Goal: Task Accomplishment & Management: Complete application form

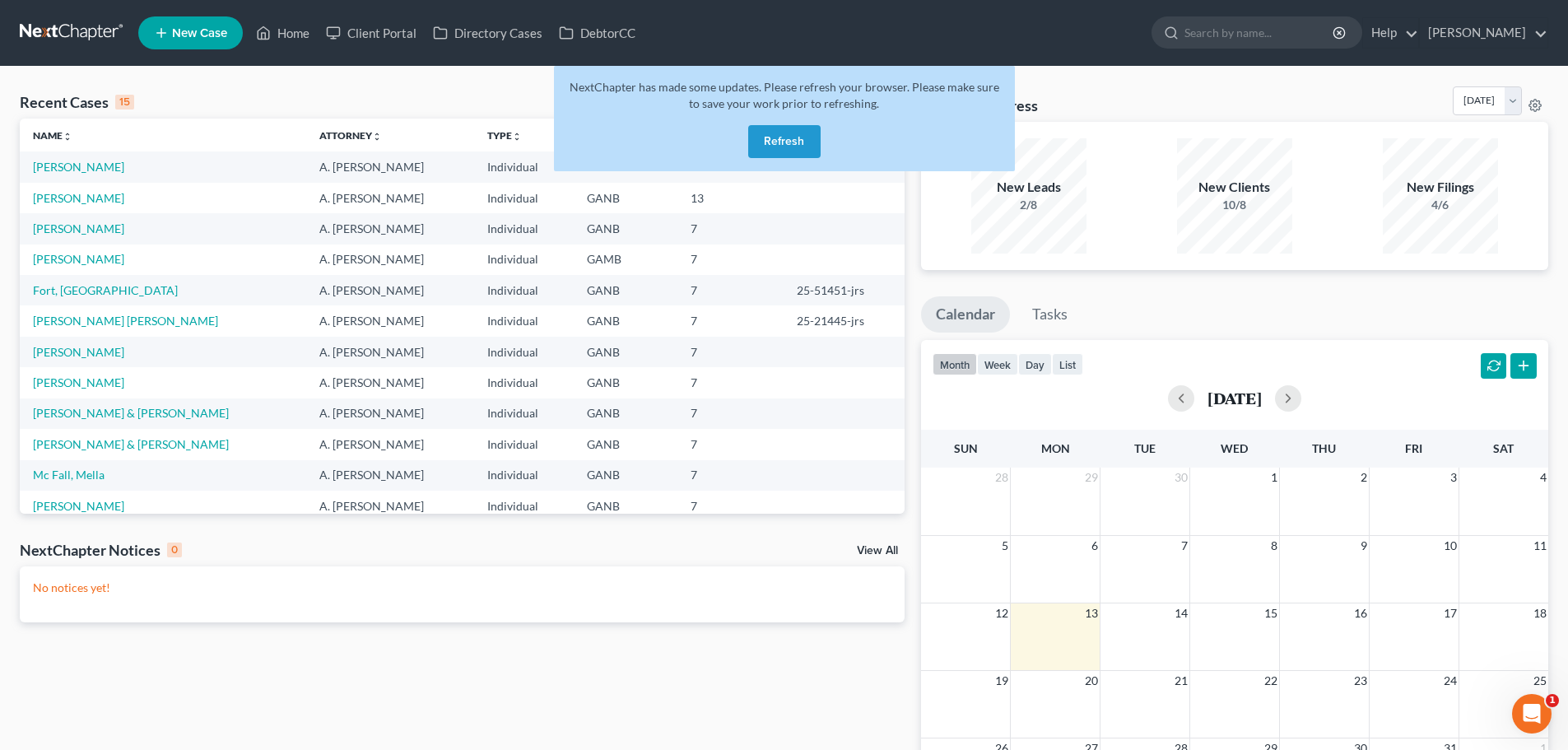
click at [778, 145] on button "Refresh" at bounding box center [784, 142] width 73 height 33
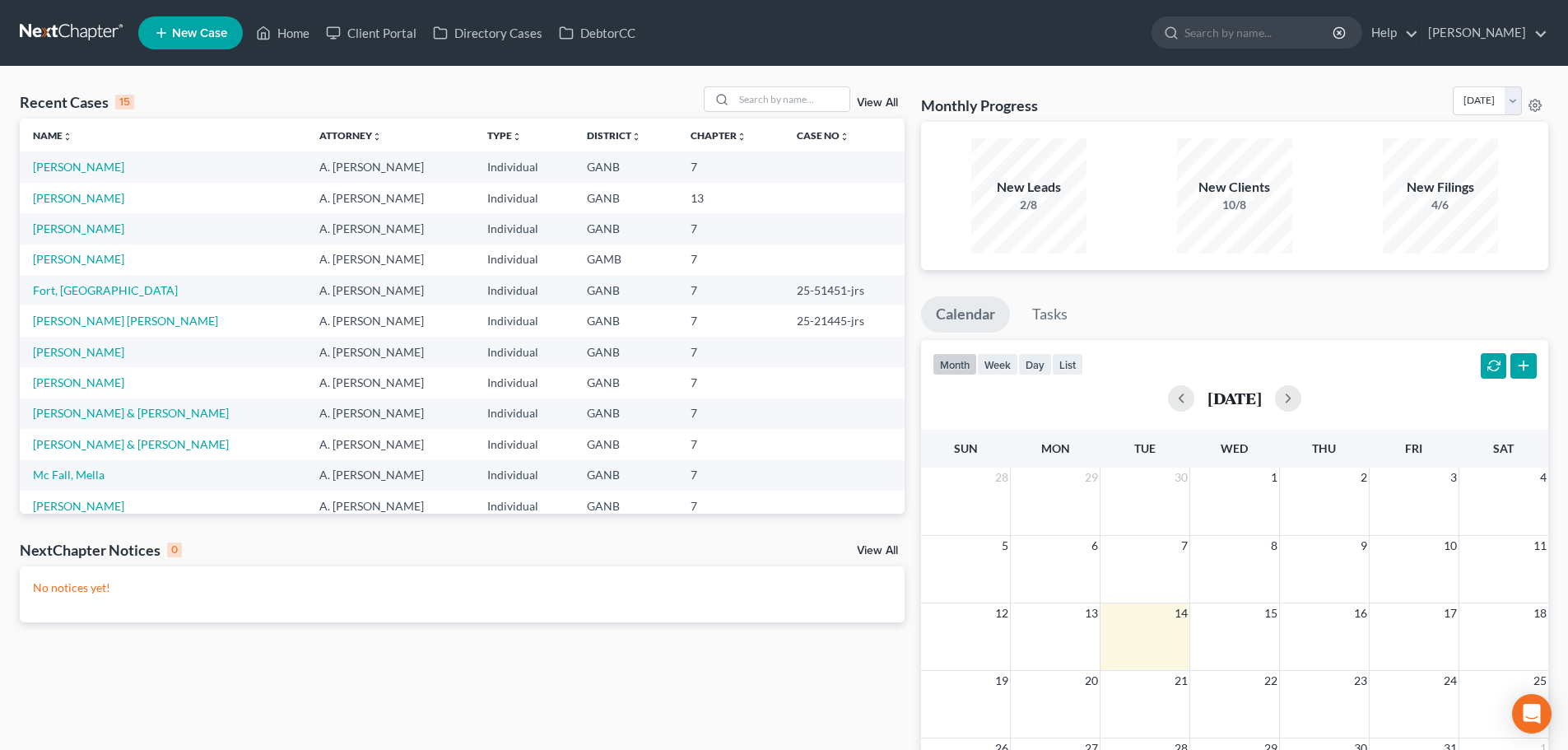
click at [208, 35] on span "New Case" at bounding box center [200, 33] width 55 height 12
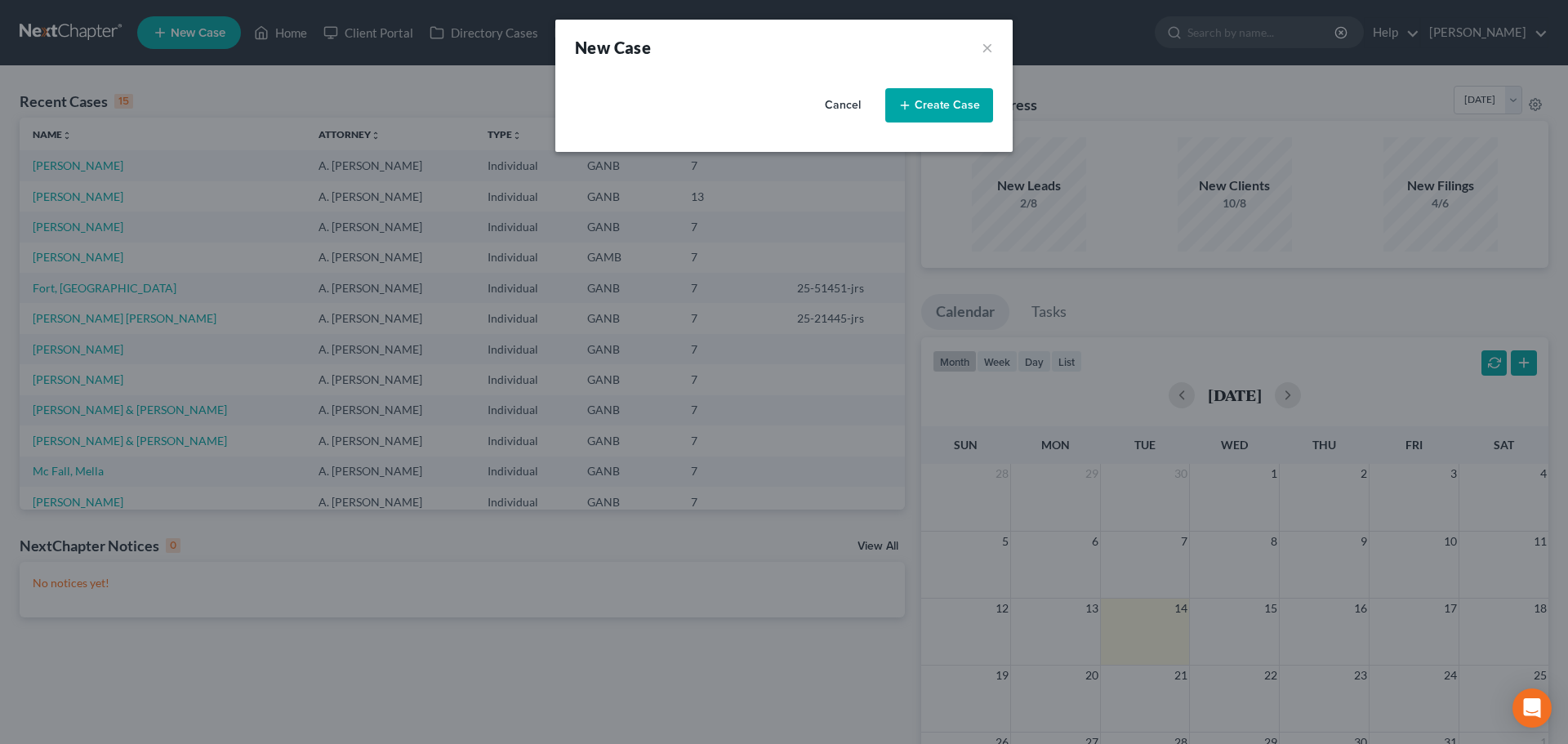
select select "19"
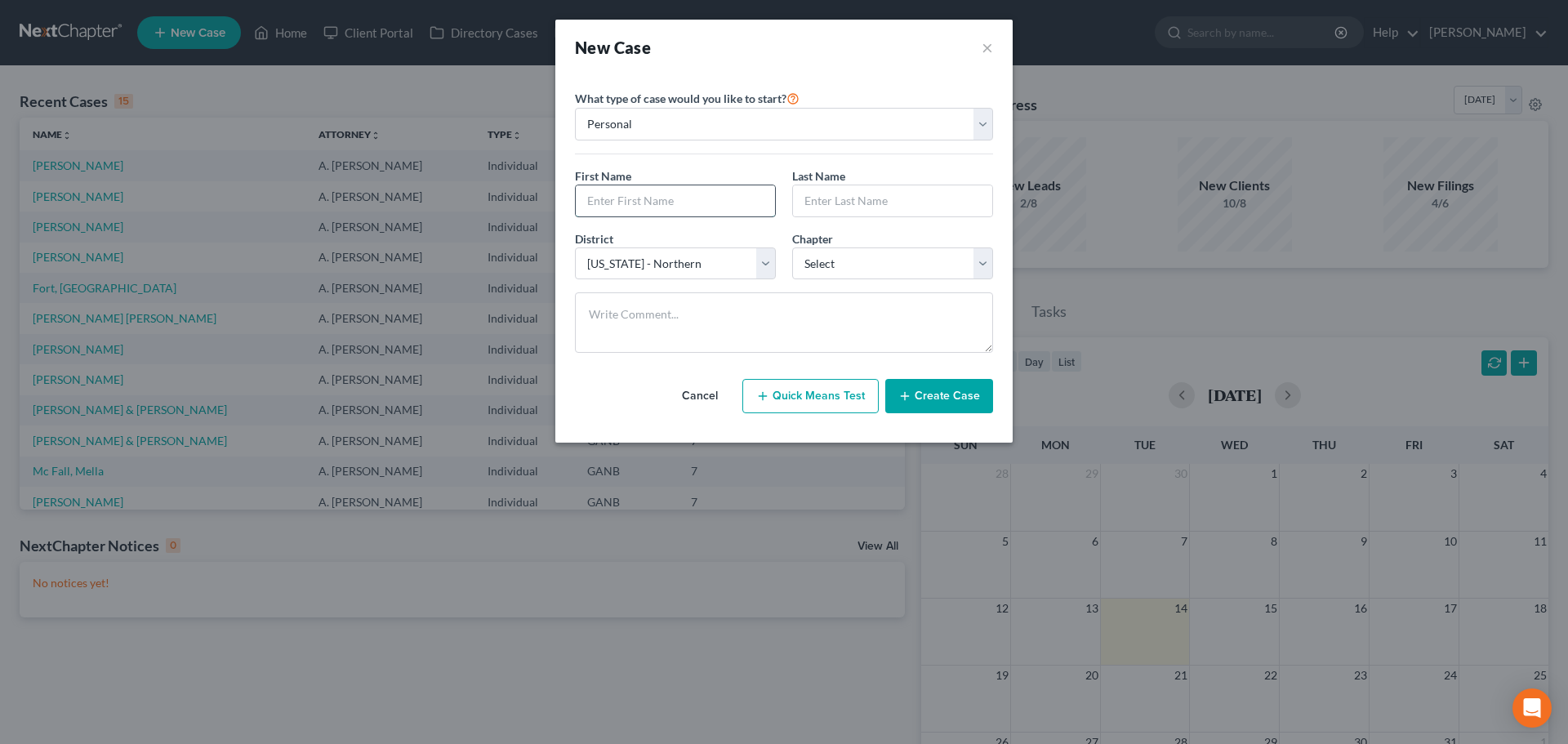
click at [704, 195] on input "text" at bounding box center [675, 201] width 199 height 31
type input "Jasmin"
type input "James"
click at [850, 263] on select "Select 7 11 12 13" at bounding box center [892, 264] width 201 height 33
select select "3"
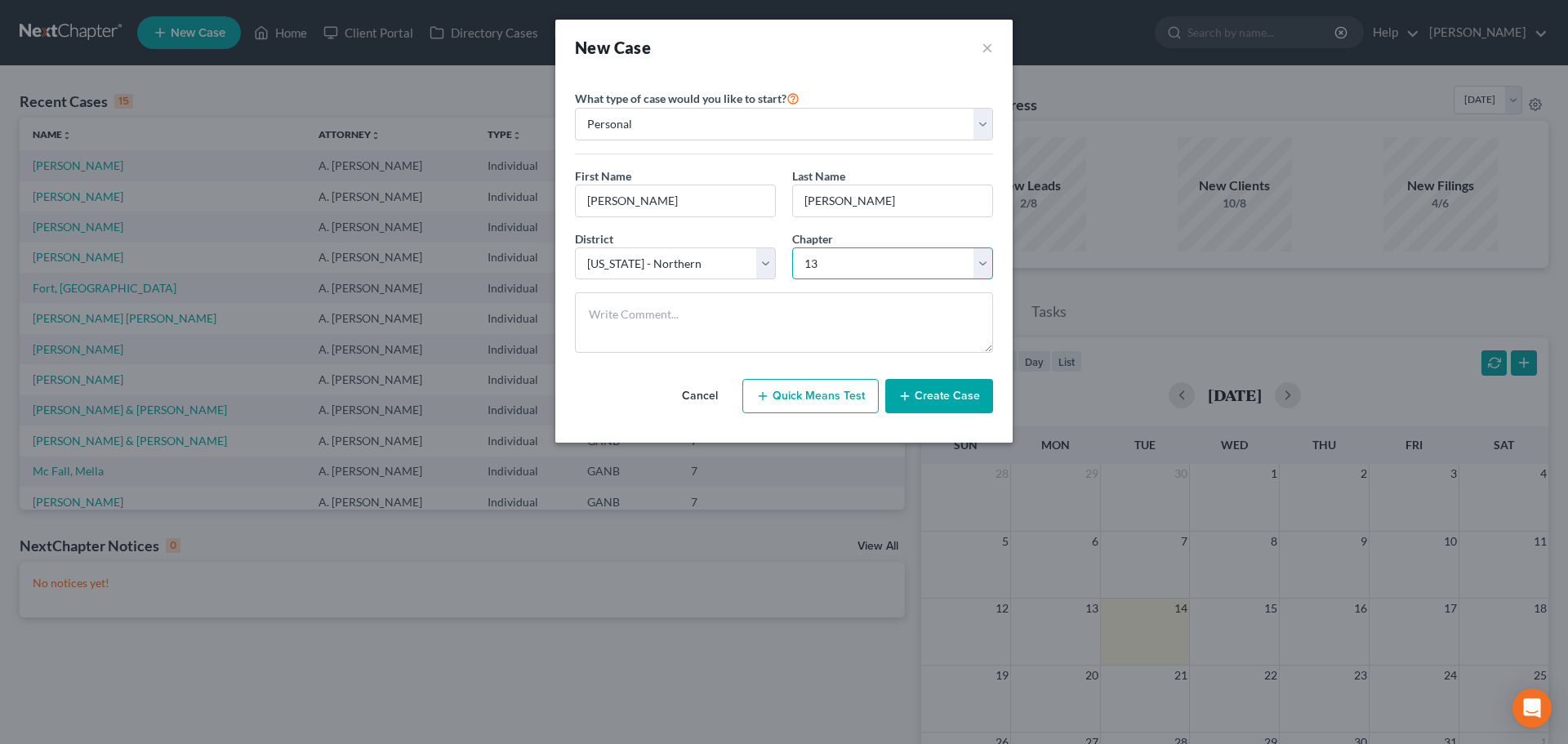
click at [792, 247] on select "Select 7 11 12 13" at bounding box center [892, 264] width 201 height 33
click at [951, 395] on button "Create Case" at bounding box center [939, 396] width 108 height 35
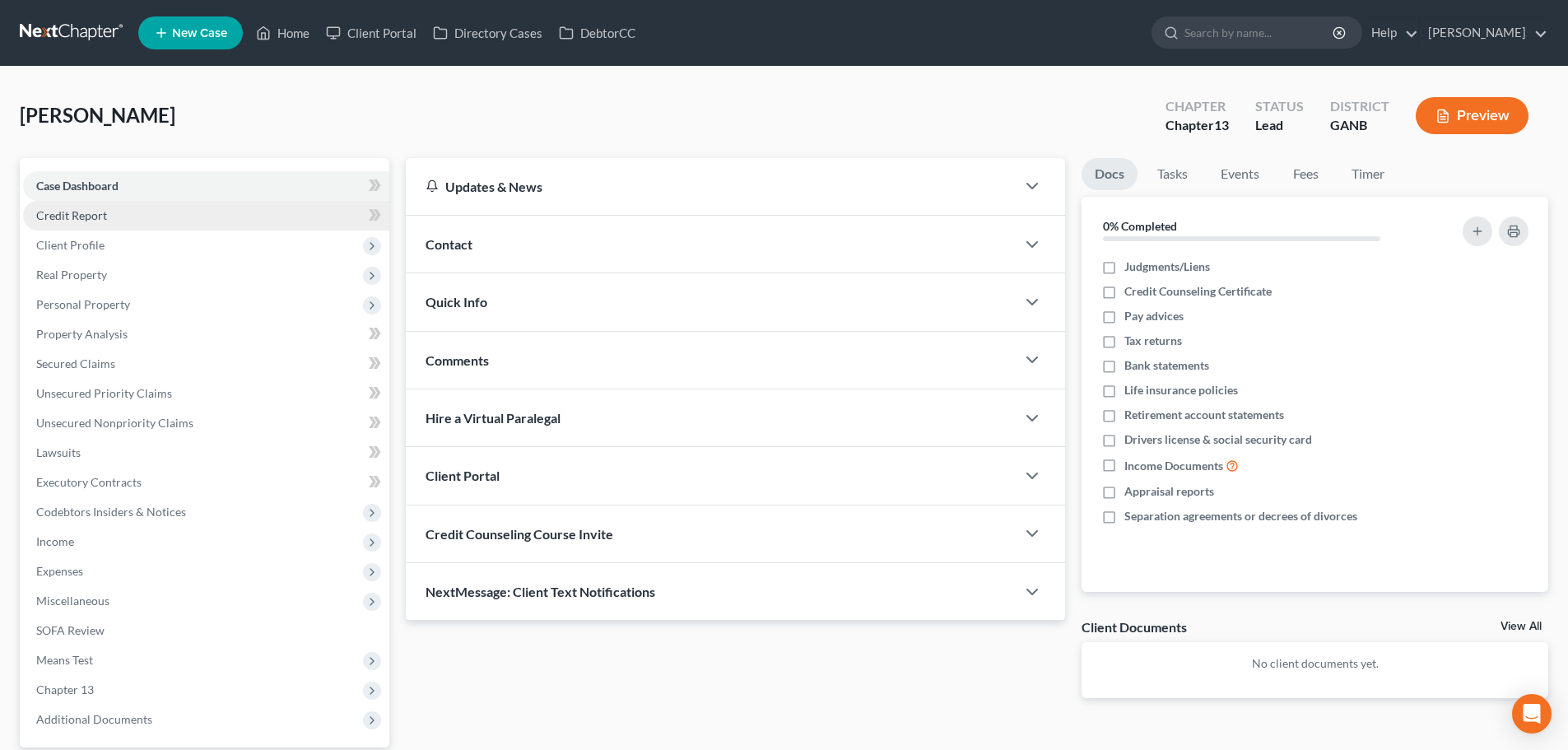
click at [168, 220] on link "Credit Report" at bounding box center [206, 215] width 367 height 30
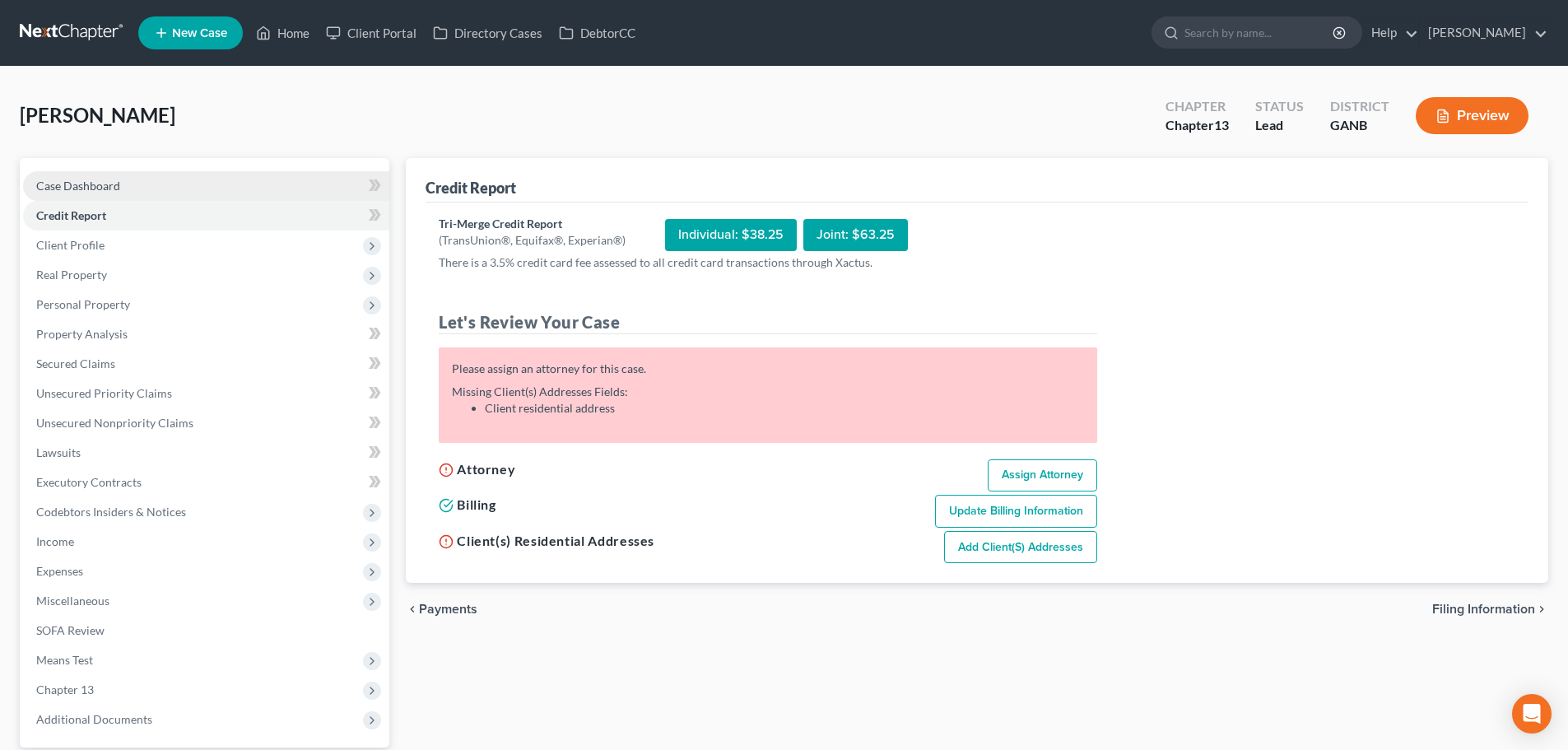
click at [159, 191] on link "Case Dashboard" at bounding box center [206, 186] width 367 height 30
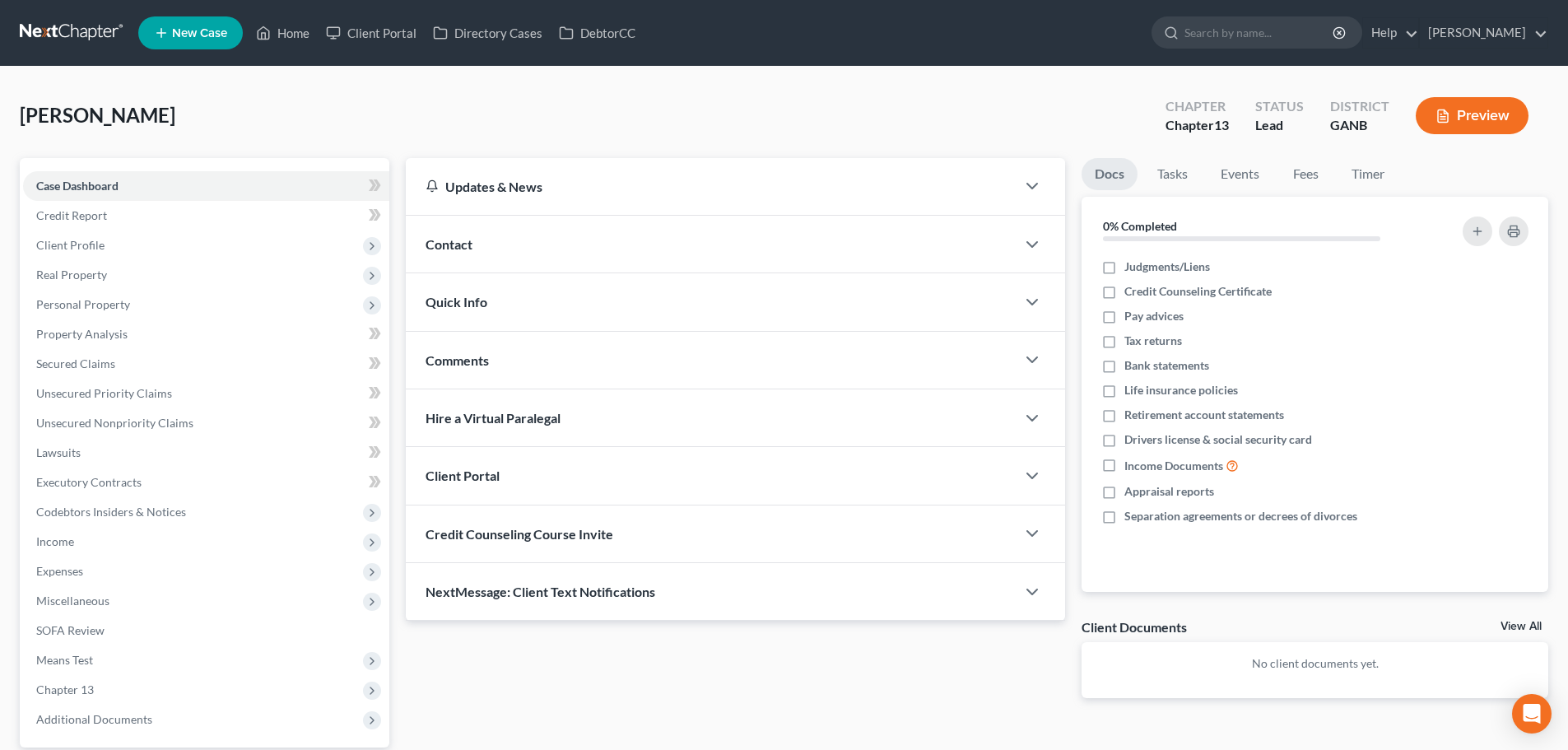
click at [918, 248] on div "Contact" at bounding box center [710, 243] width 610 height 57
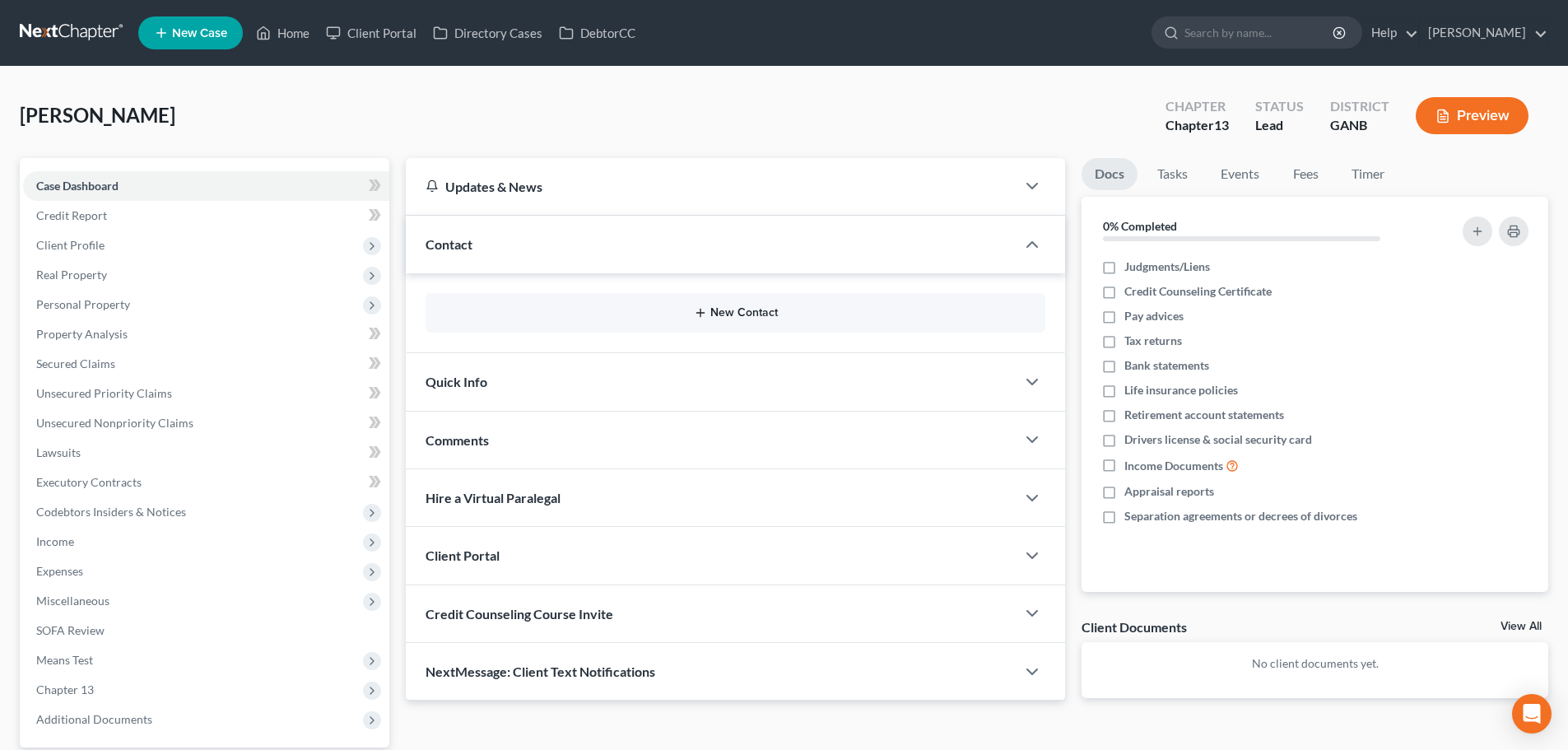
click at [738, 313] on button "New Contact" at bounding box center [735, 312] width 593 height 13
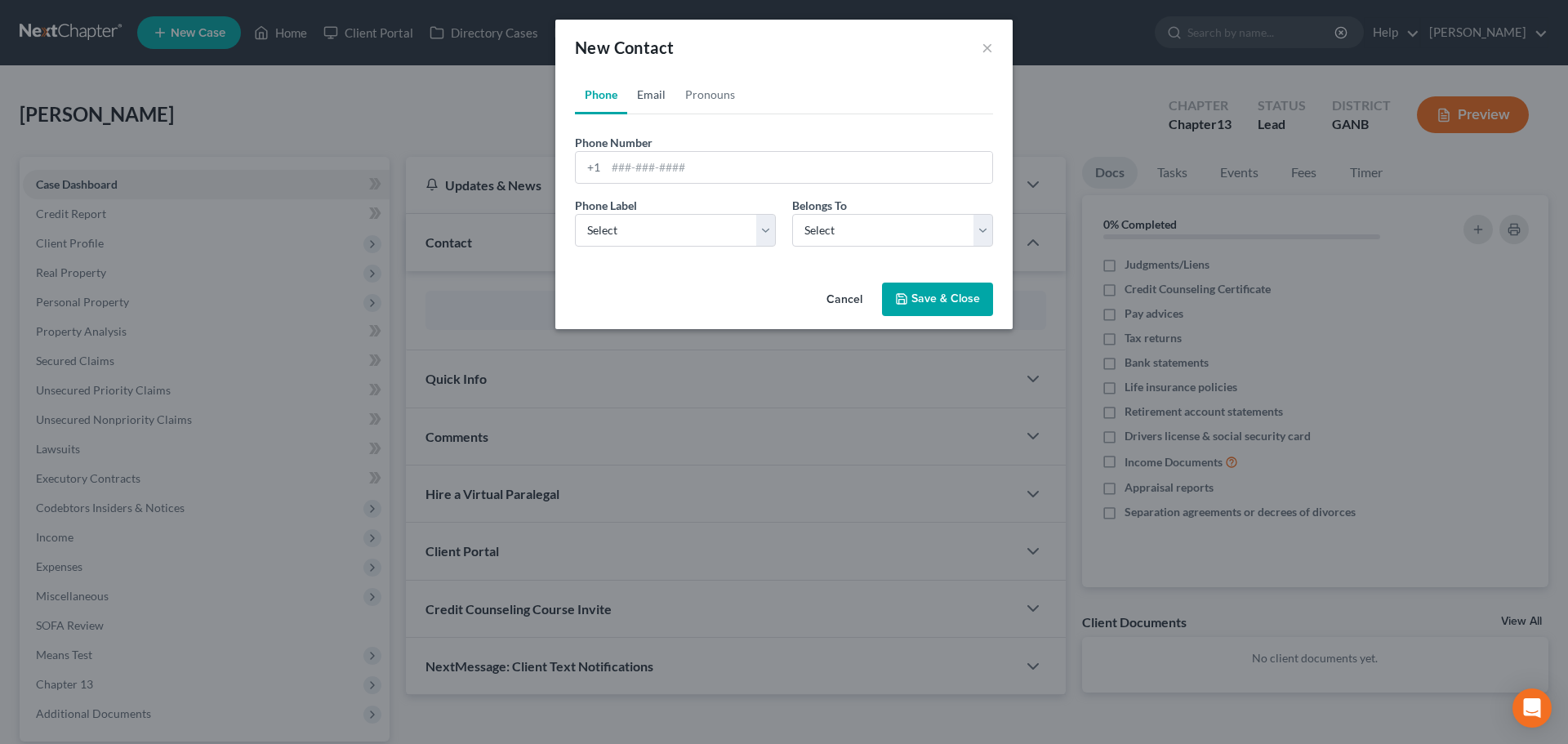
click at [660, 102] on link "Email" at bounding box center [650, 95] width 48 height 39
click at [737, 166] on input "email" at bounding box center [799, 168] width 386 height 31
paste input "jasmin.lynee@yahoo.com"
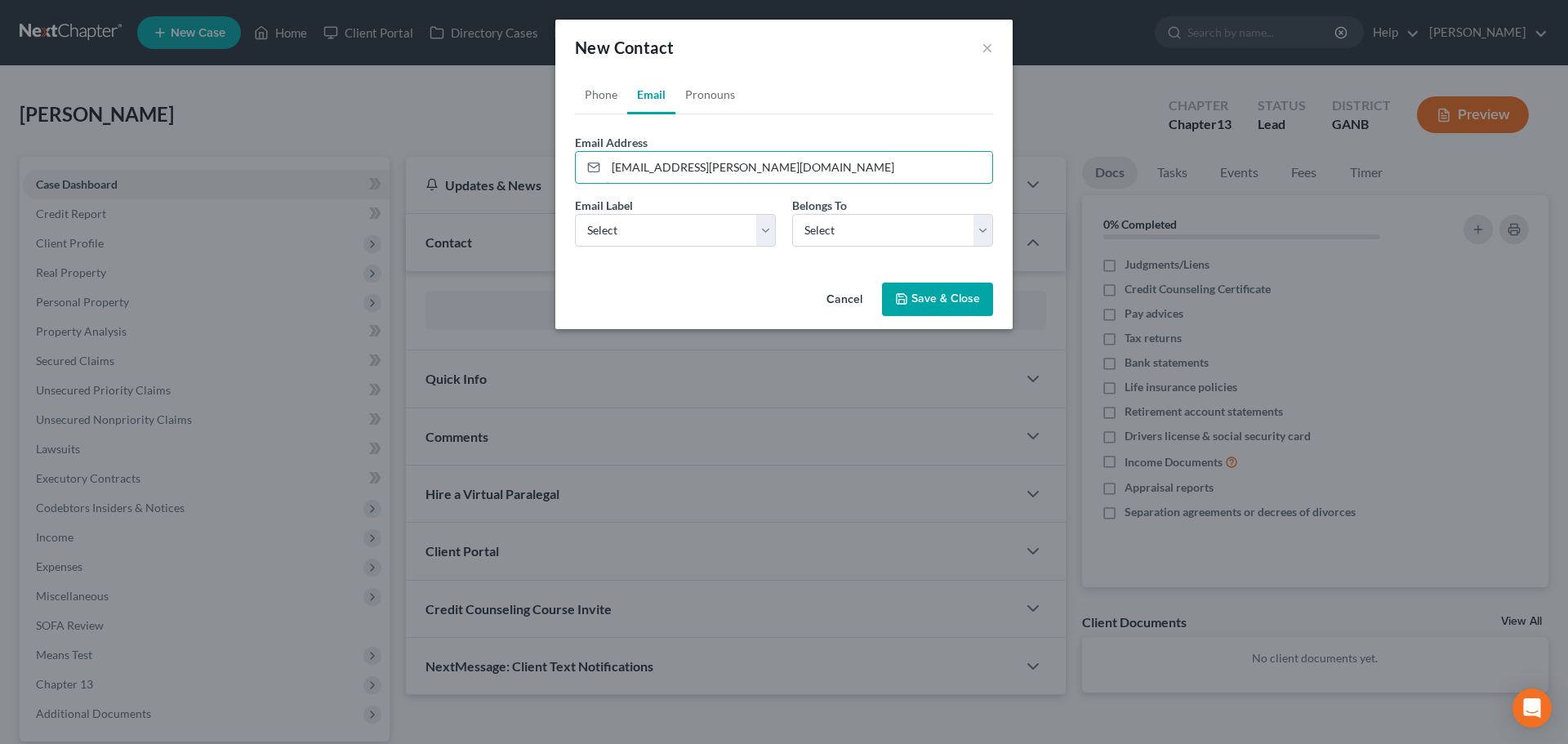
type input "jasmin.lynee@yahoo.com"
click at [737, 208] on div "Email Label Select Home Work Other" at bounding box center [675, 221] width 217 height 49
click at [736, 223] on select "Select Home Work Other" at bounding box center [675, 230] width 201 height 33
select select "0"
click at [575, 214] on select "Select Home Work Other" at bounding box center [675, 230] width 201 height 33
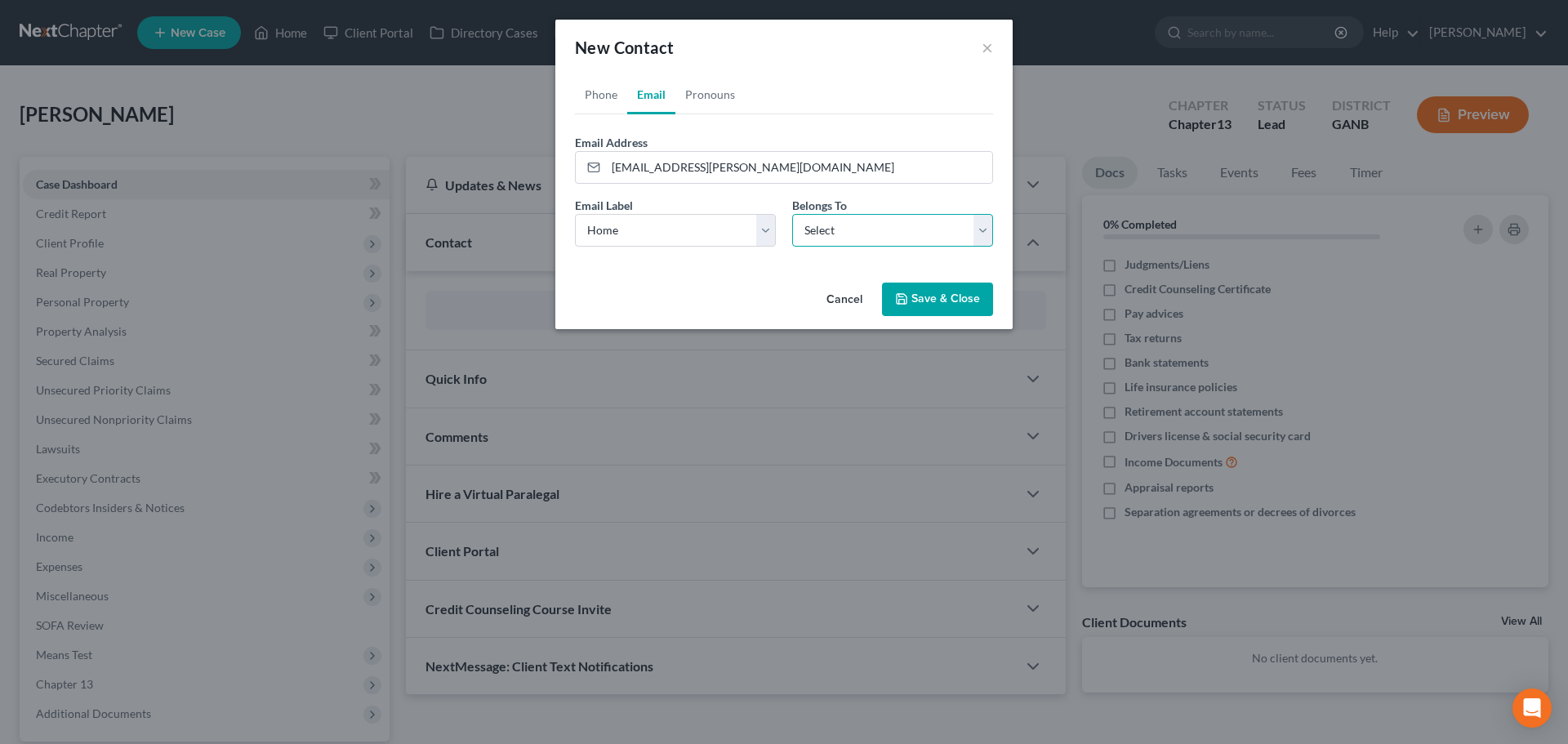
drag, startPoint x: 831, startPoint y: 230, endPoint x: 831, endPoint y: 244, distance: 14.0
click at [831, 230] on select "Select Client Other" at bounding box center [892, 230] width 201 height 33
select select "0"
click at [792, 214] on select "Select Client Other" at bounding box center [892, 230] width 201 height 33
select select "0"
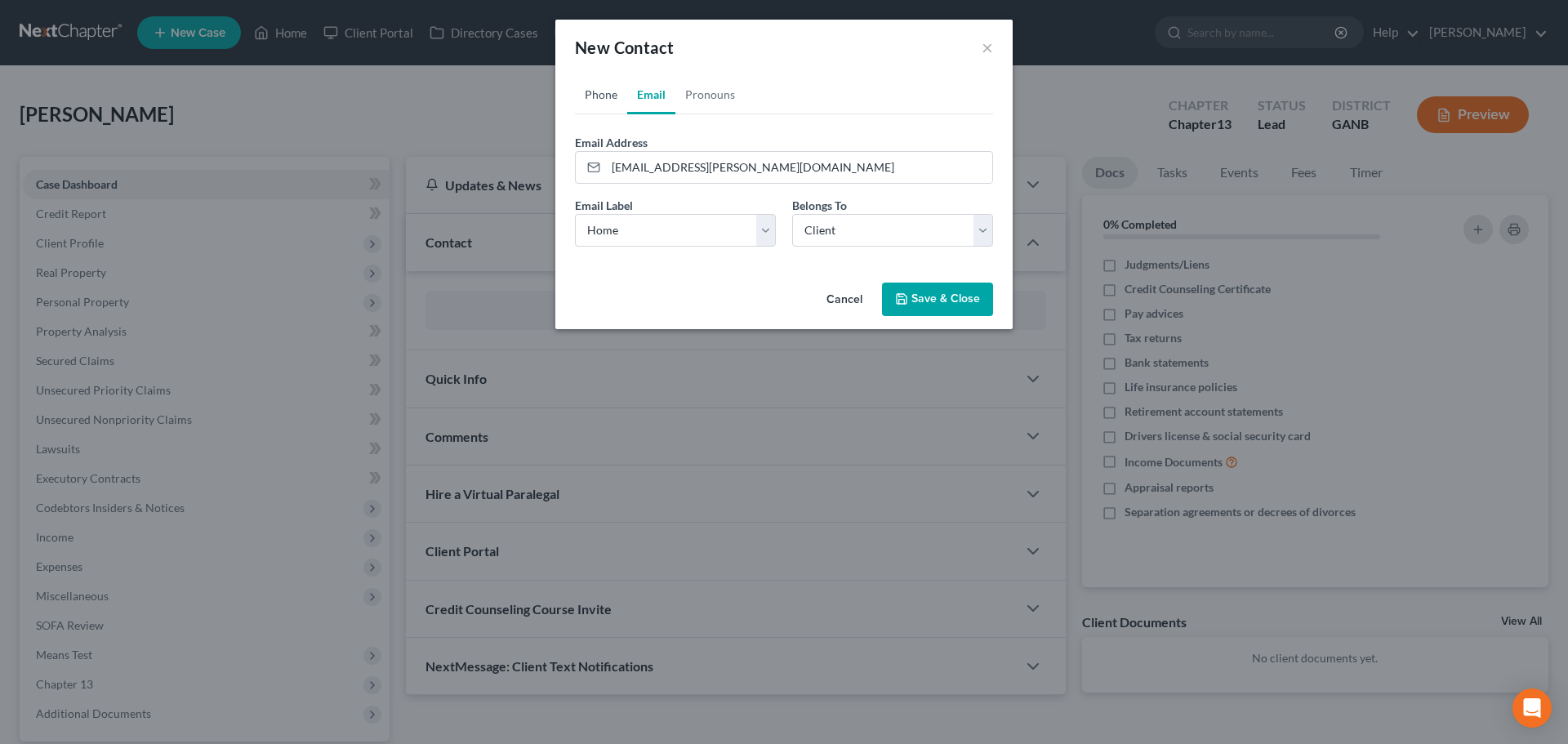
click at [599, 99] on link "Phone" at bounding box center [601, 95] width 52 height 39
click at [619, 160] on input "tel" at bounding box center [799, 168] width 386 height 31
paste input "(678) 698-3096"
type input "(678) 698-3096"
click at [676, 225] on select "Select Mobile Home Work Other" at bounding box center [675, 230] width 201 height 33
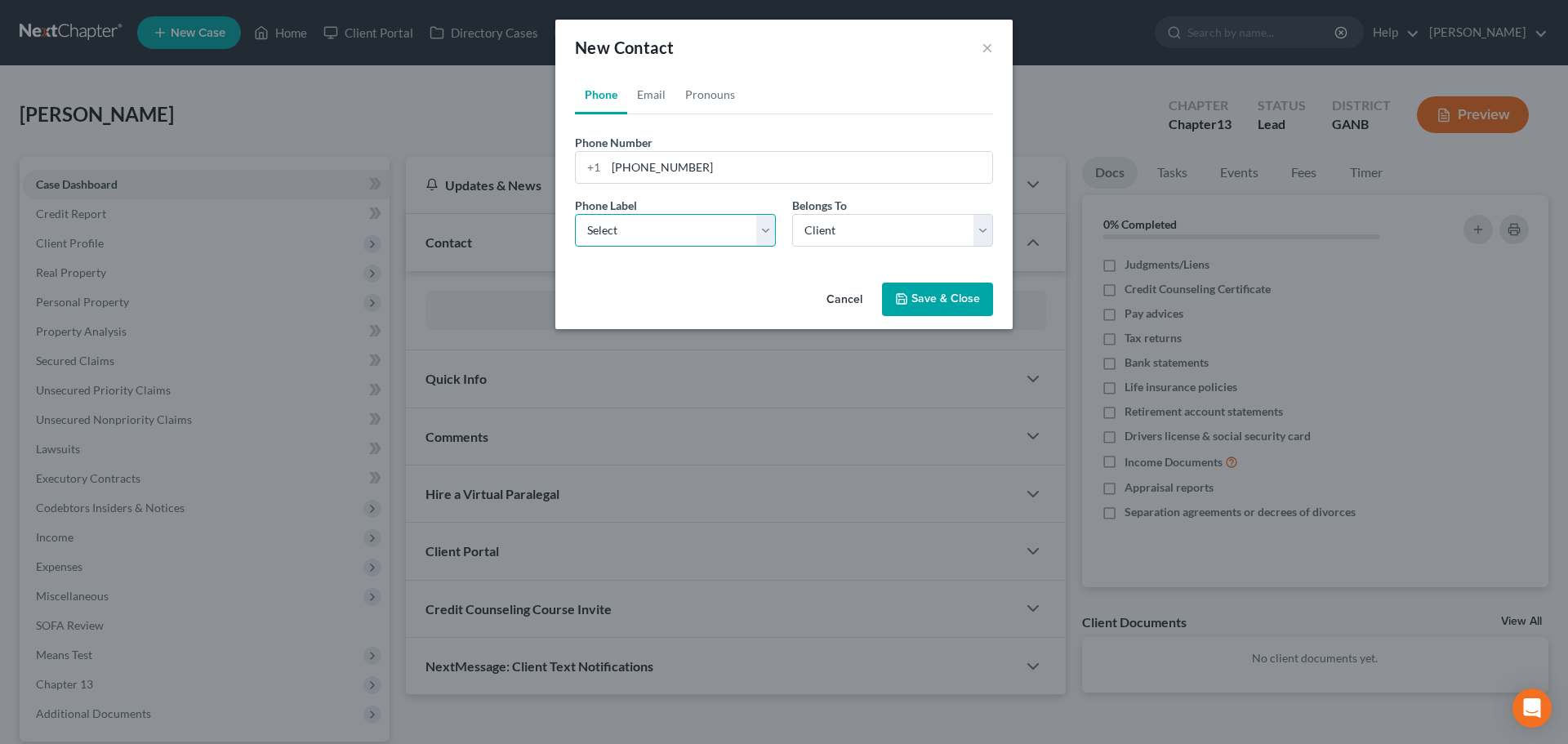
select select "0"
click at [575, 214] on select "Select Mobile Home Work Other" at bounding box center [675, 230] width 201 height 33
click at [937, 302] on button "Save & Close" at bounding box center [938, 300] width 111 height 35
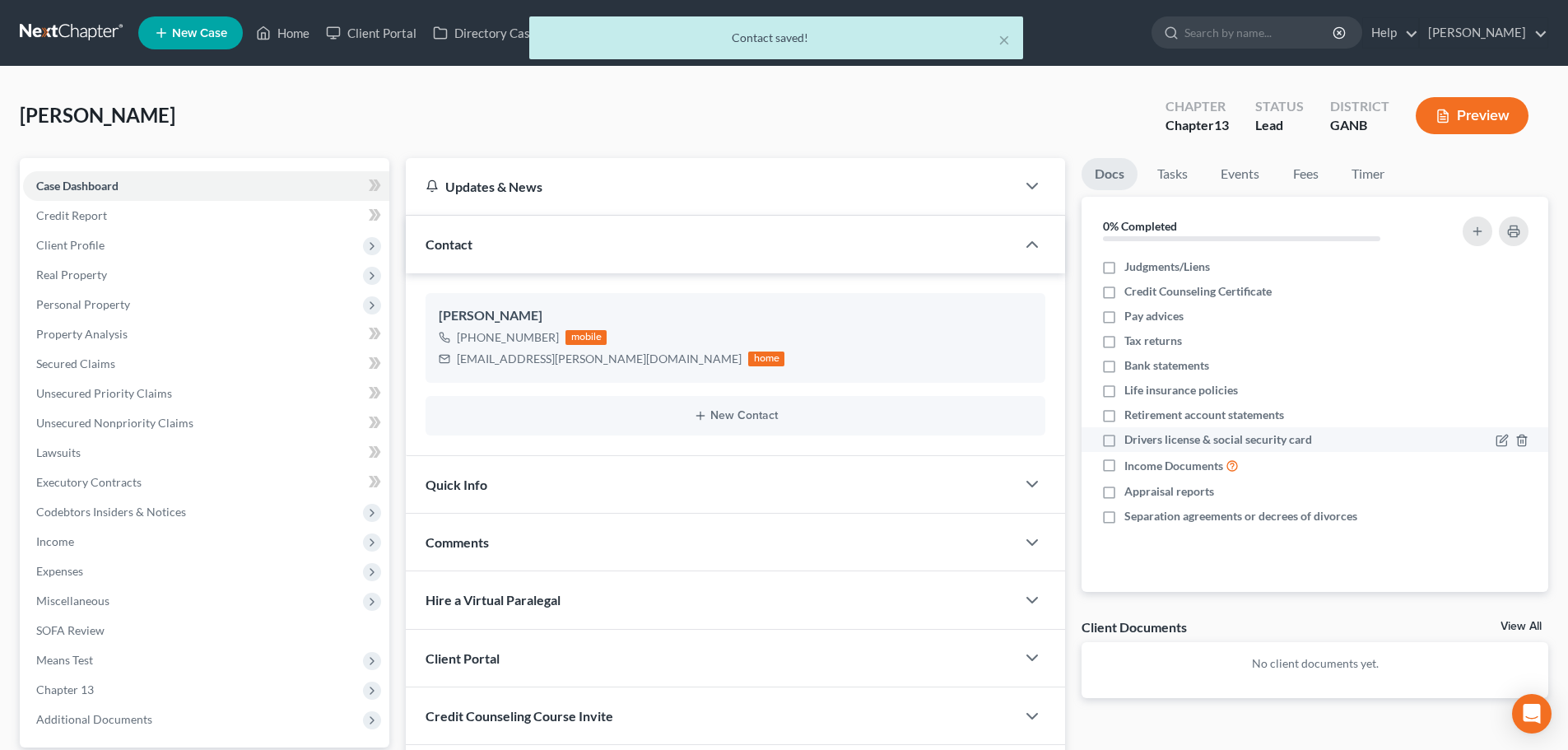
click at [1124, 446] on label "Drivers license & social security card" at bounding box center [1218, 439] width 187 height 17
click at [1130, 442] on input "Drivers license & social security card" at bounding box center [1136, 437] width 10 height 11
checkbox input "true"
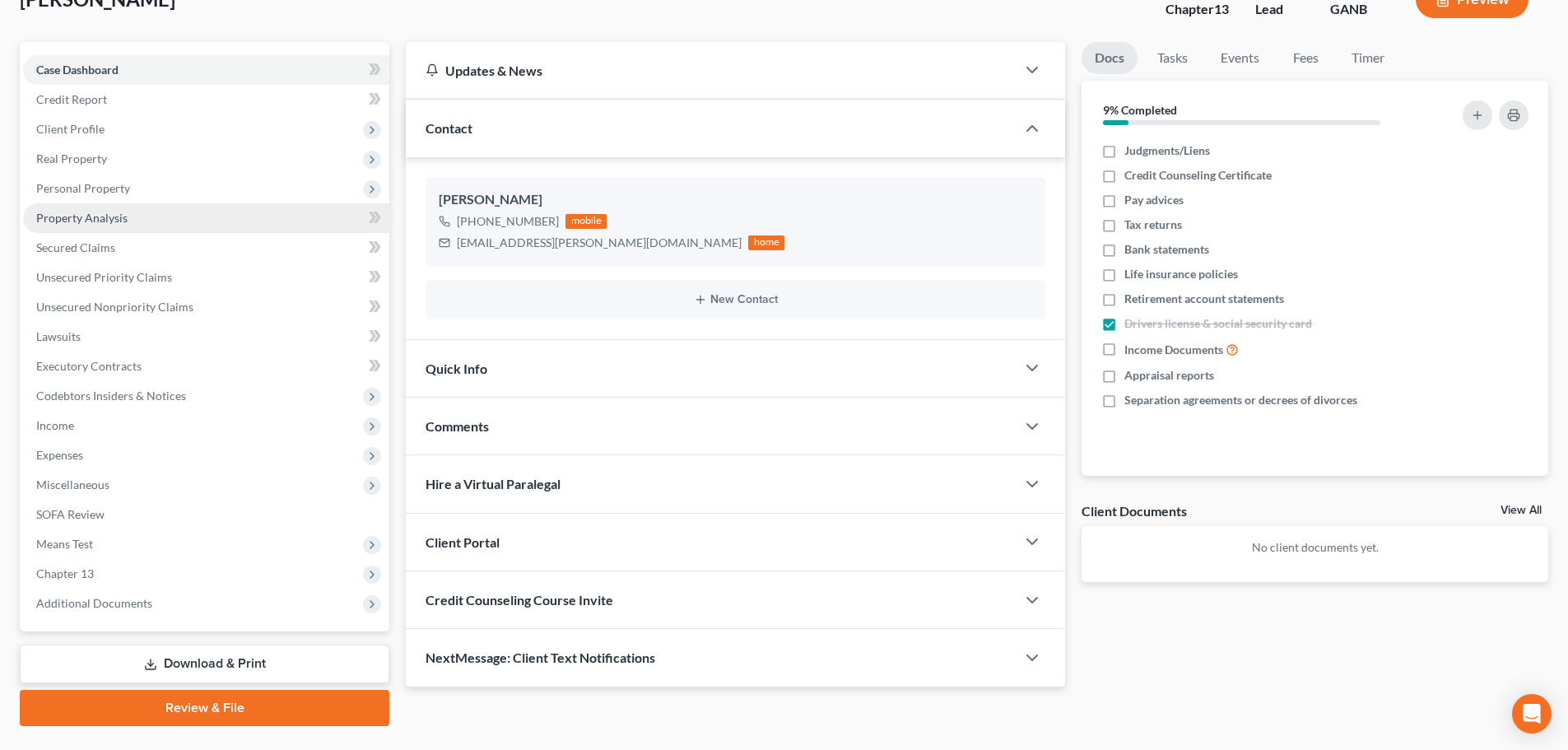
scroll to position [73, 0]
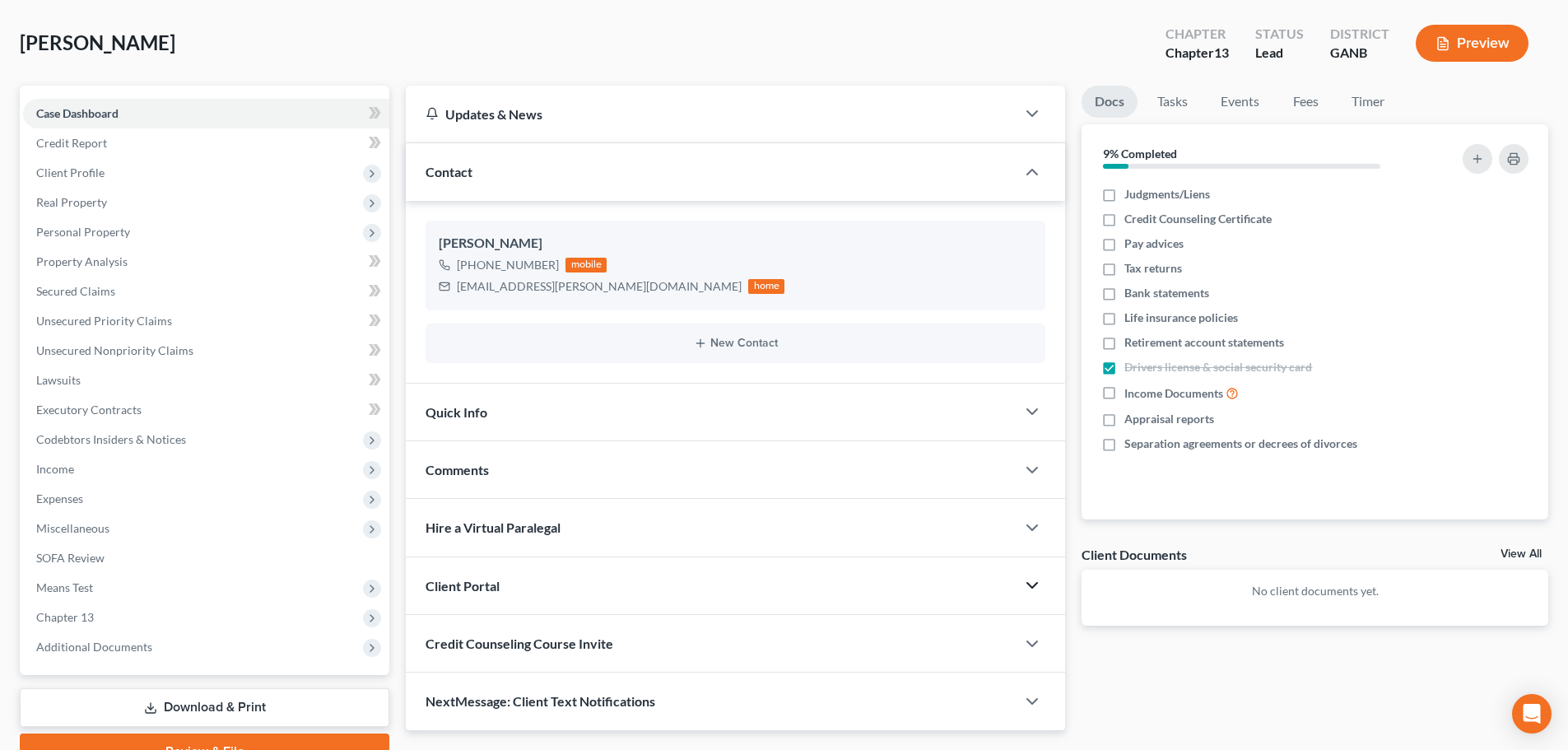
click at [1028, 585] on polyline "button" at bounding box center [1032, 585] width 10 height 5
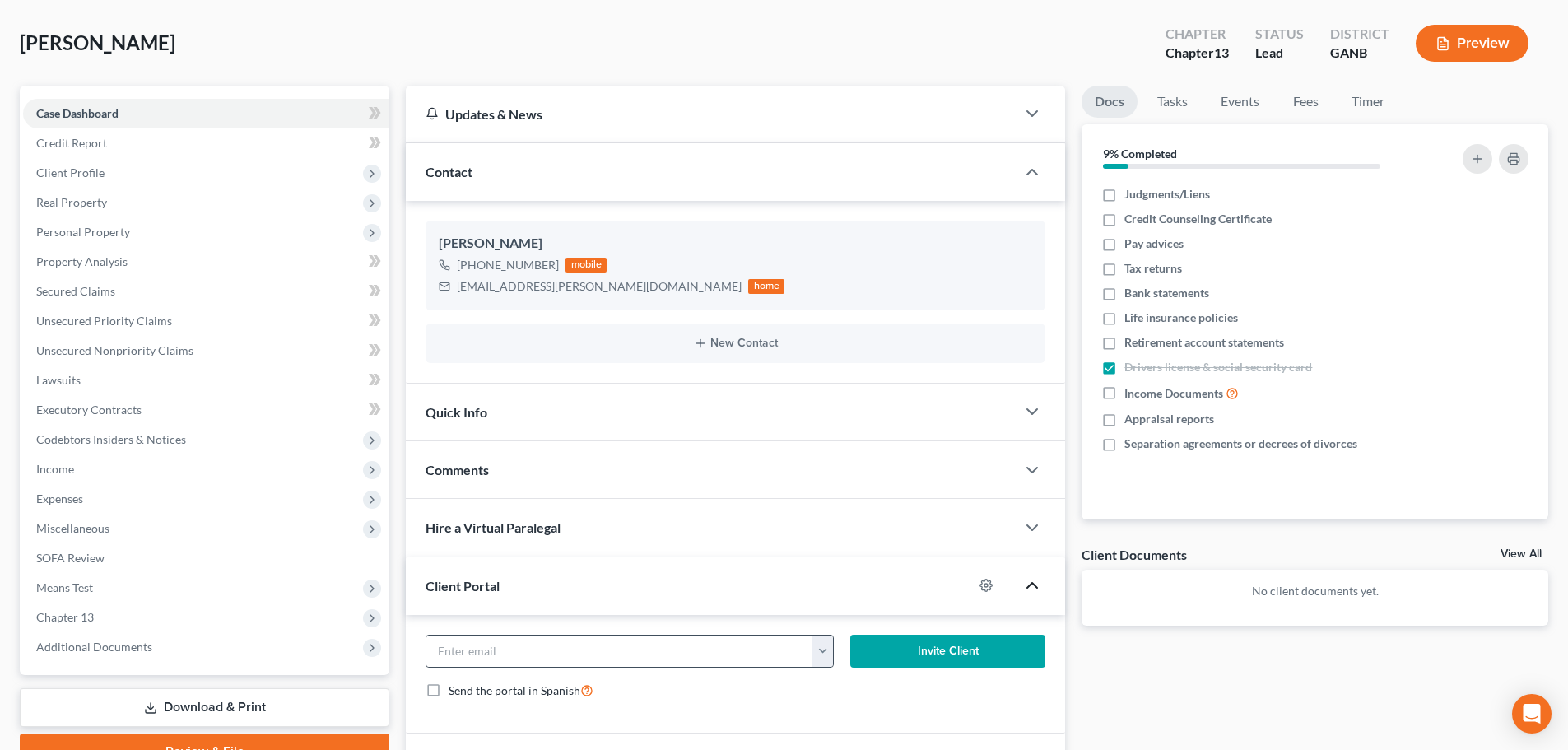
click at [822, 657] on button "button" at bounding box center [822, 651] width 21 height 32
click at [855, 679] on link "jasmin.lynee@yahoo.com" at bounding box center [970, 687] width 316 height 28
type input "jasmin.lynee@yahoo.com"
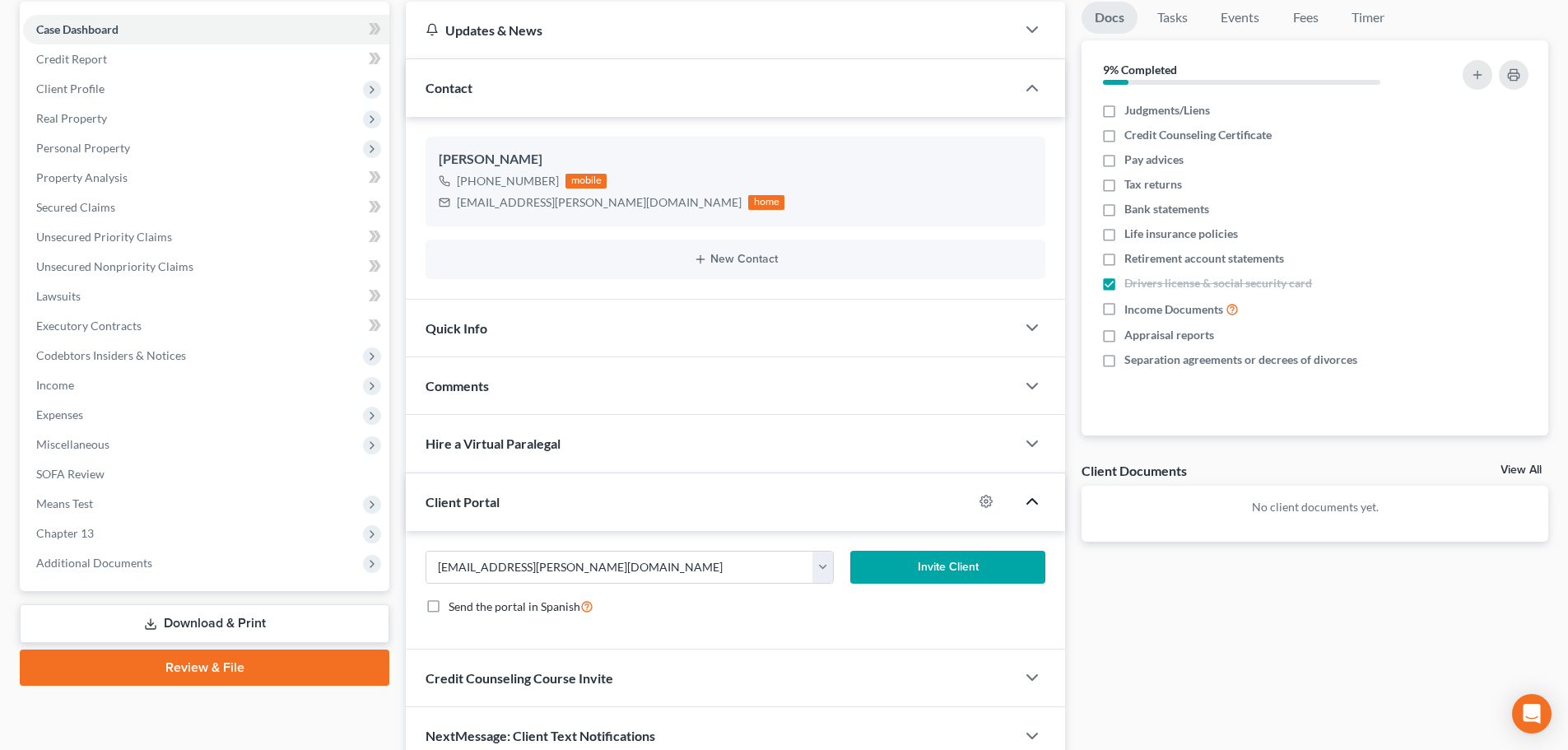
scroll to position [151, 0]
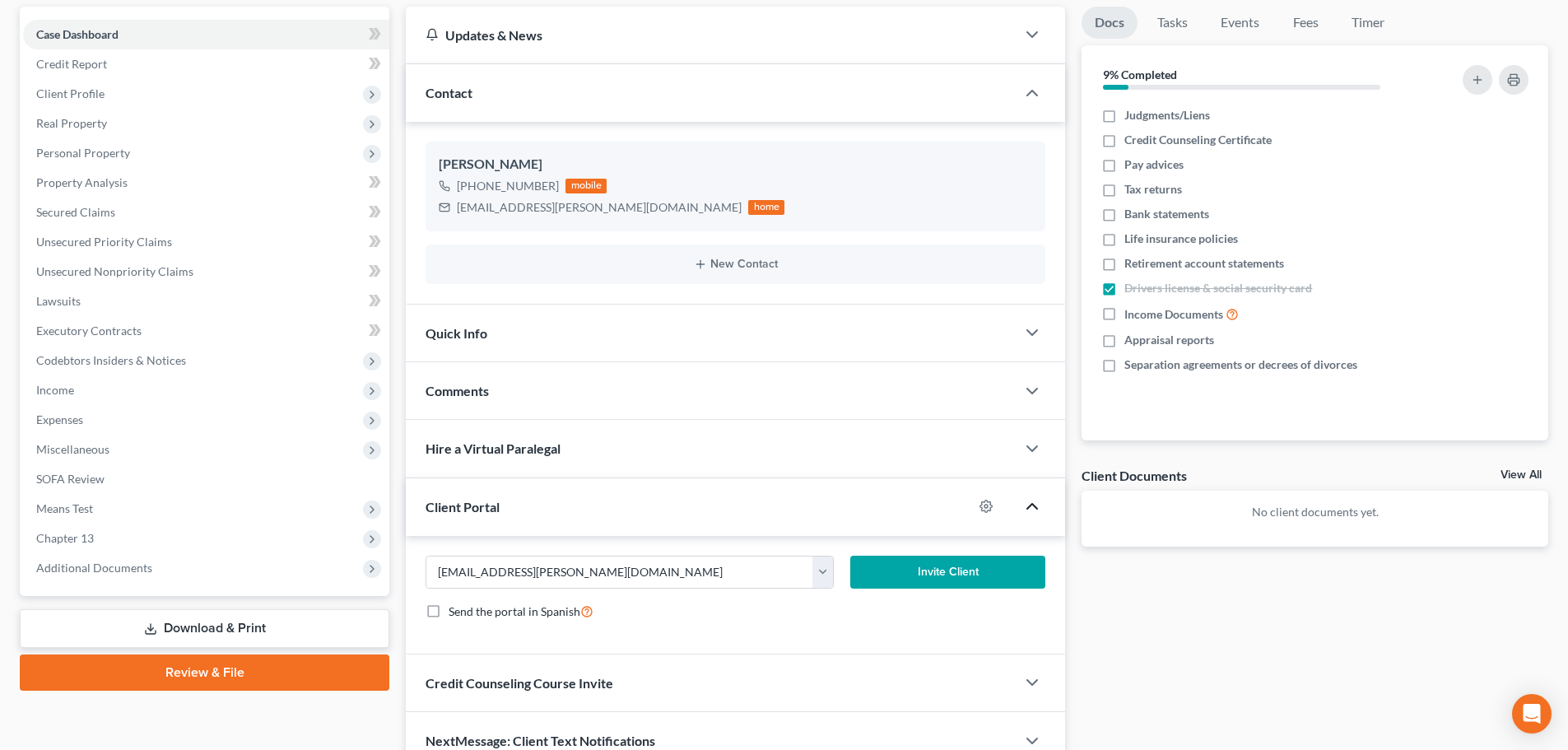
click at [917, 570] on button "Invite Client" at bounding box center [948, 572] width 196 height 33
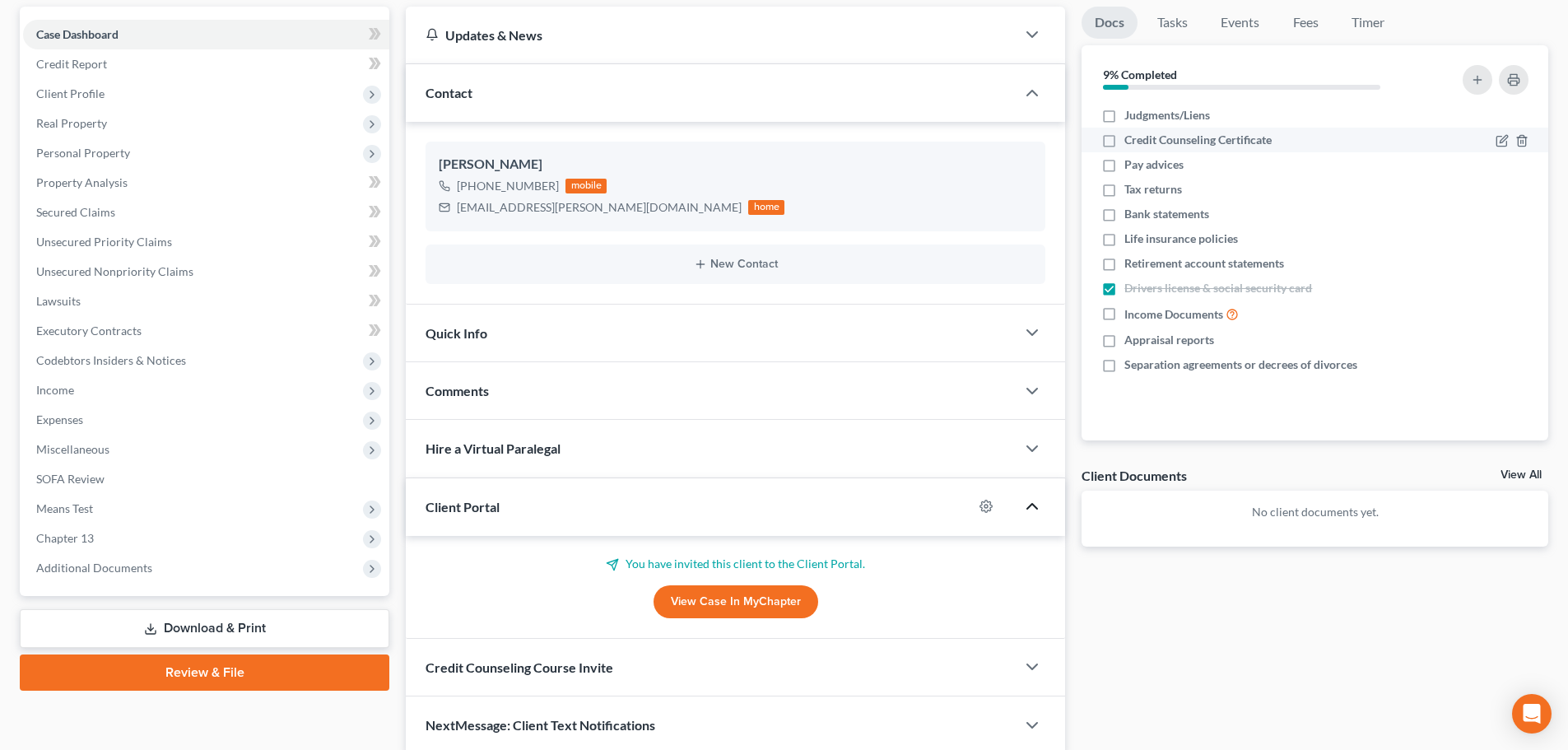
click at [1124, 144] on label "Credit Counseling Certificate" at bounding box center [1198, 139] width 147 height 17
click at [1130, 143] on input "Credit Counseling Certificate" at bounding box center [1136, 137] width 10 height 11
checkbox input "true"
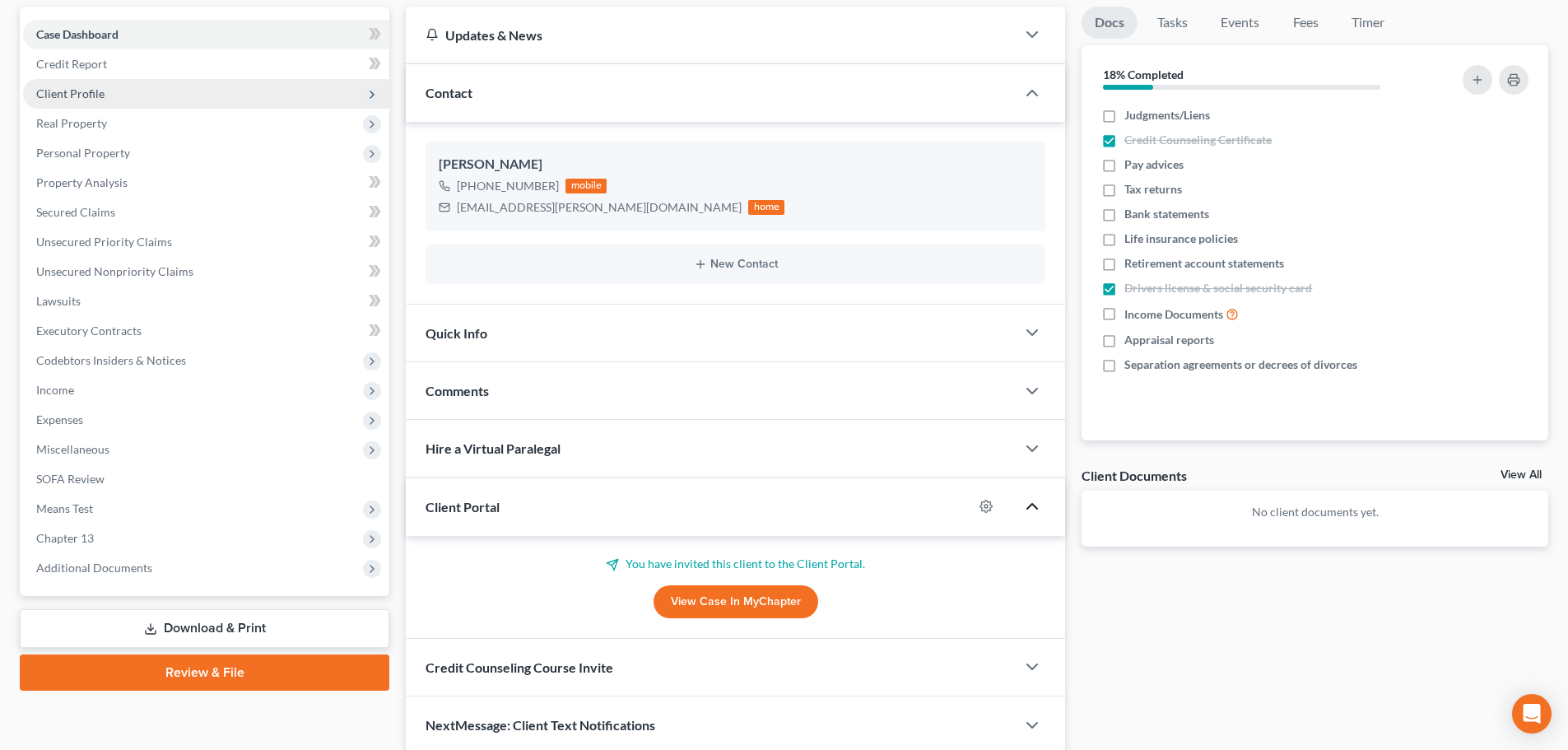
click at [152, 85] on span "Client Profile" at bounding box center [206, 94] width 367 height 30
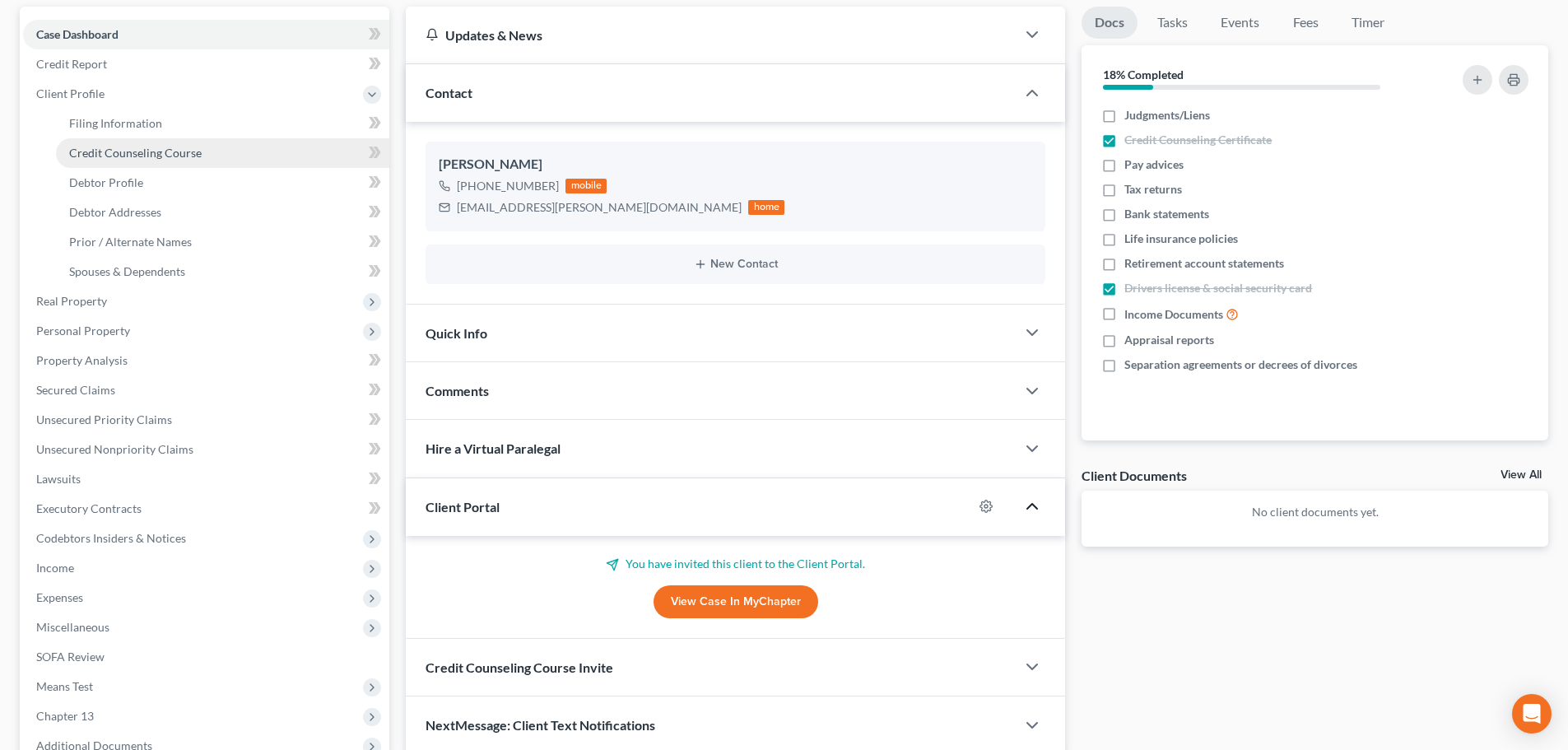
click at [158, 161] on link "Credit Counseling Course" at bounding box center [222, 153] width 333 height 30
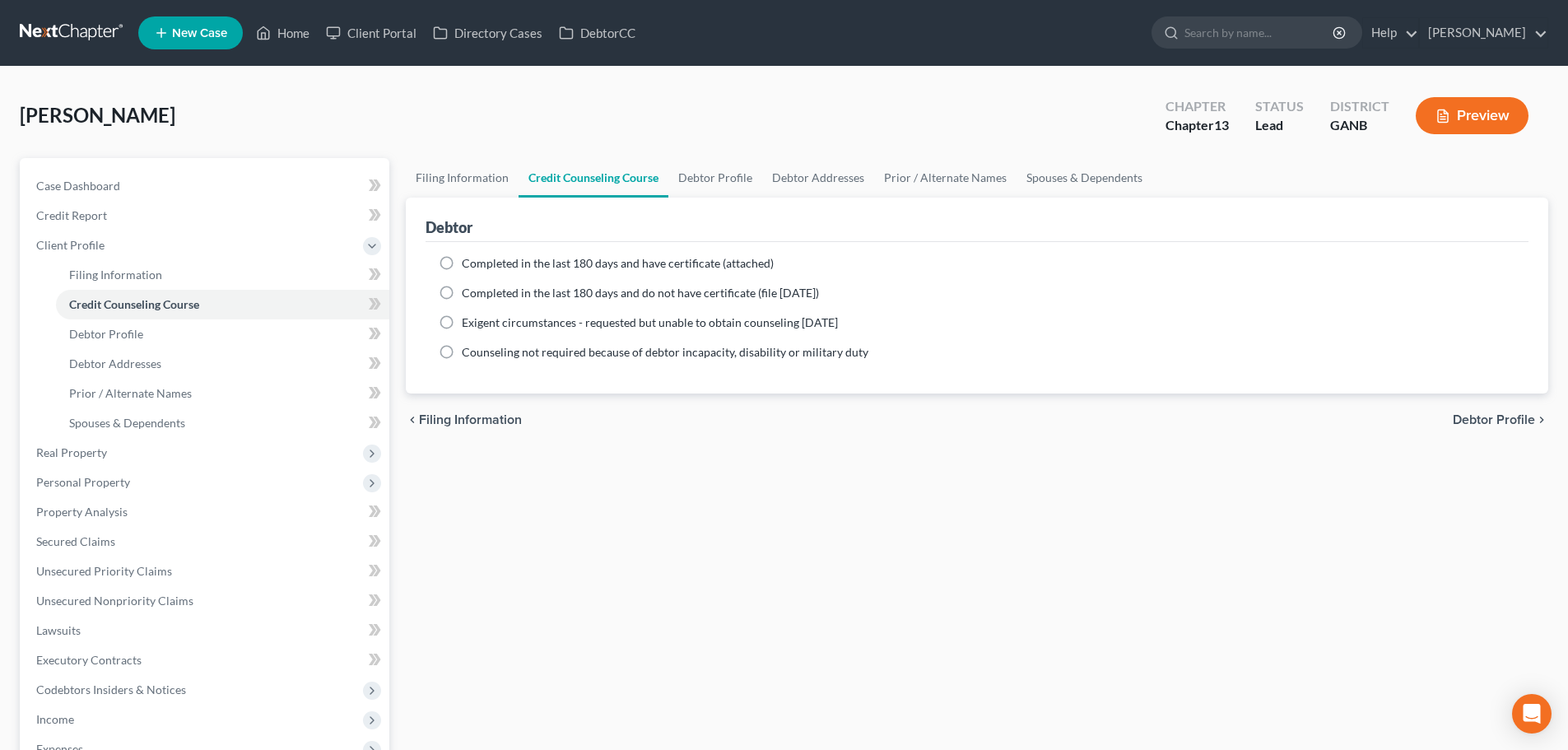
click at [462, 263] on label "Completed in the last 180 days and have certificate (attached)" at bounding box center [618, 263] width 312 height 17
click at [468, 263] on input "Completed in the last 180 days and have certificate (attached)" at bounding box center [473, 261] width 10 height 11
radio input "true"
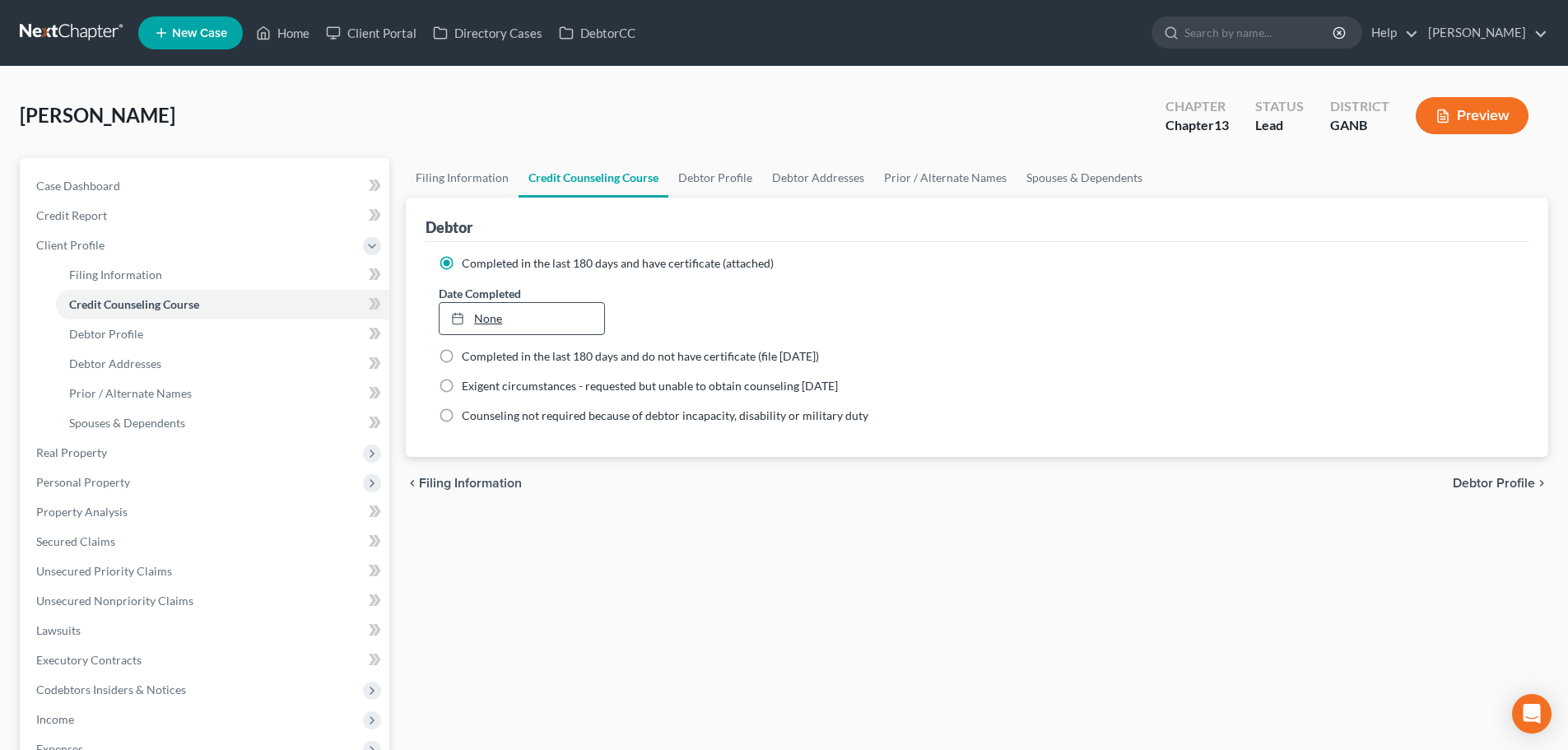
click at [548, 319] on link "None" at bounding box center [521, 319] width 164 height 32
type input "10/14/2025"
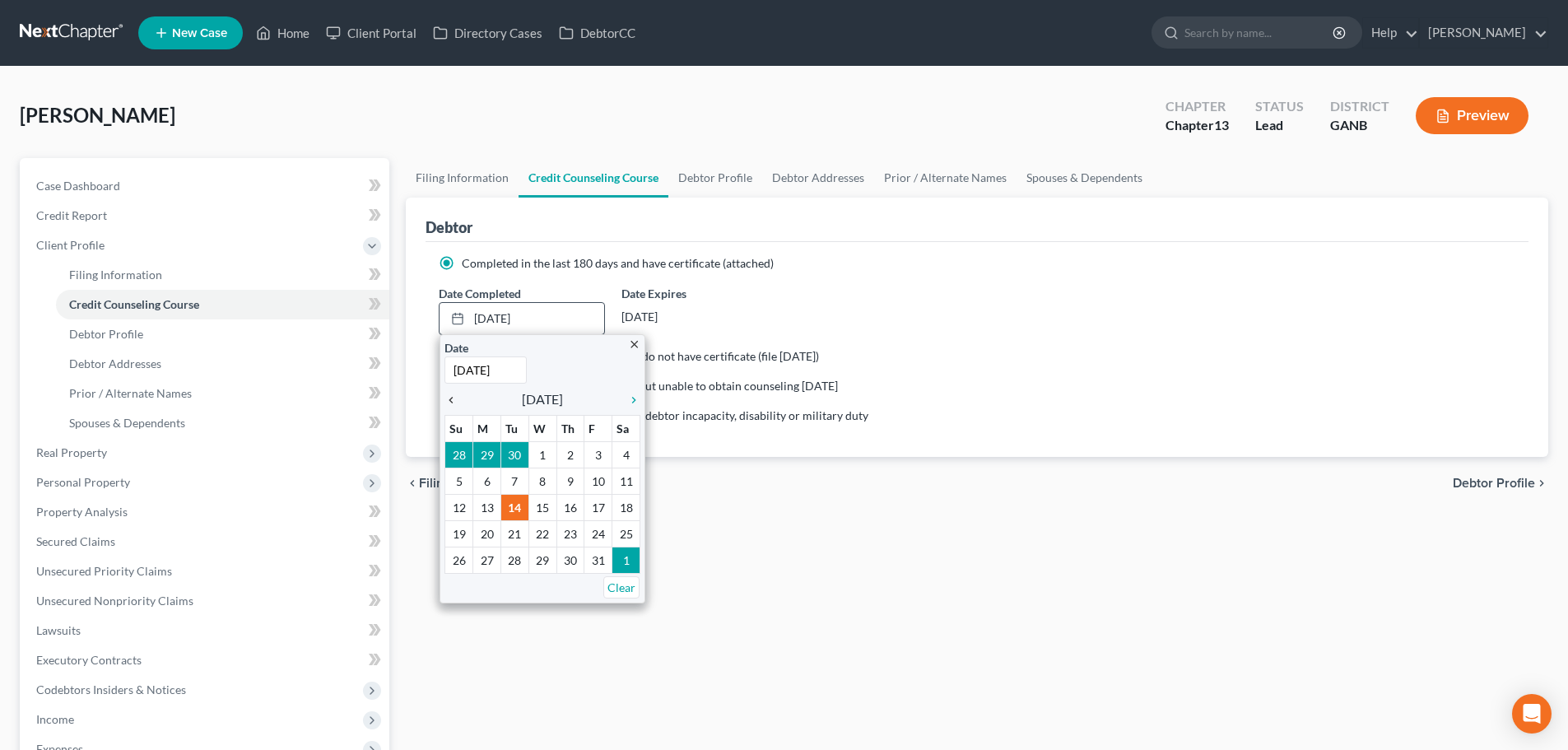
click at [451, 404] on icon "chevron_left" at bounding box center [455, 400] width 21 height 13
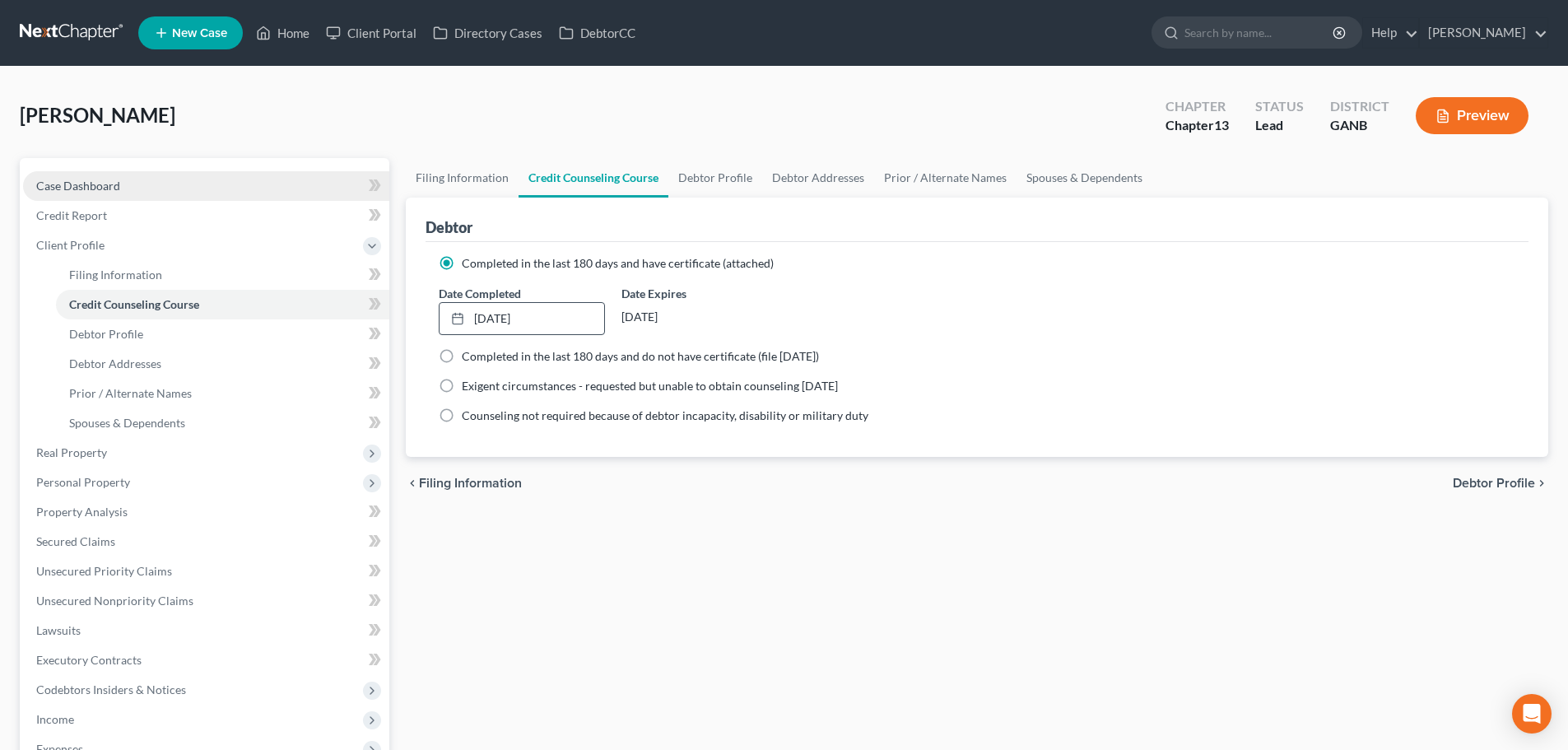
click at [108, 194] on link "Case Dashboard" at bounding box center [206, 186] width 367 height 30
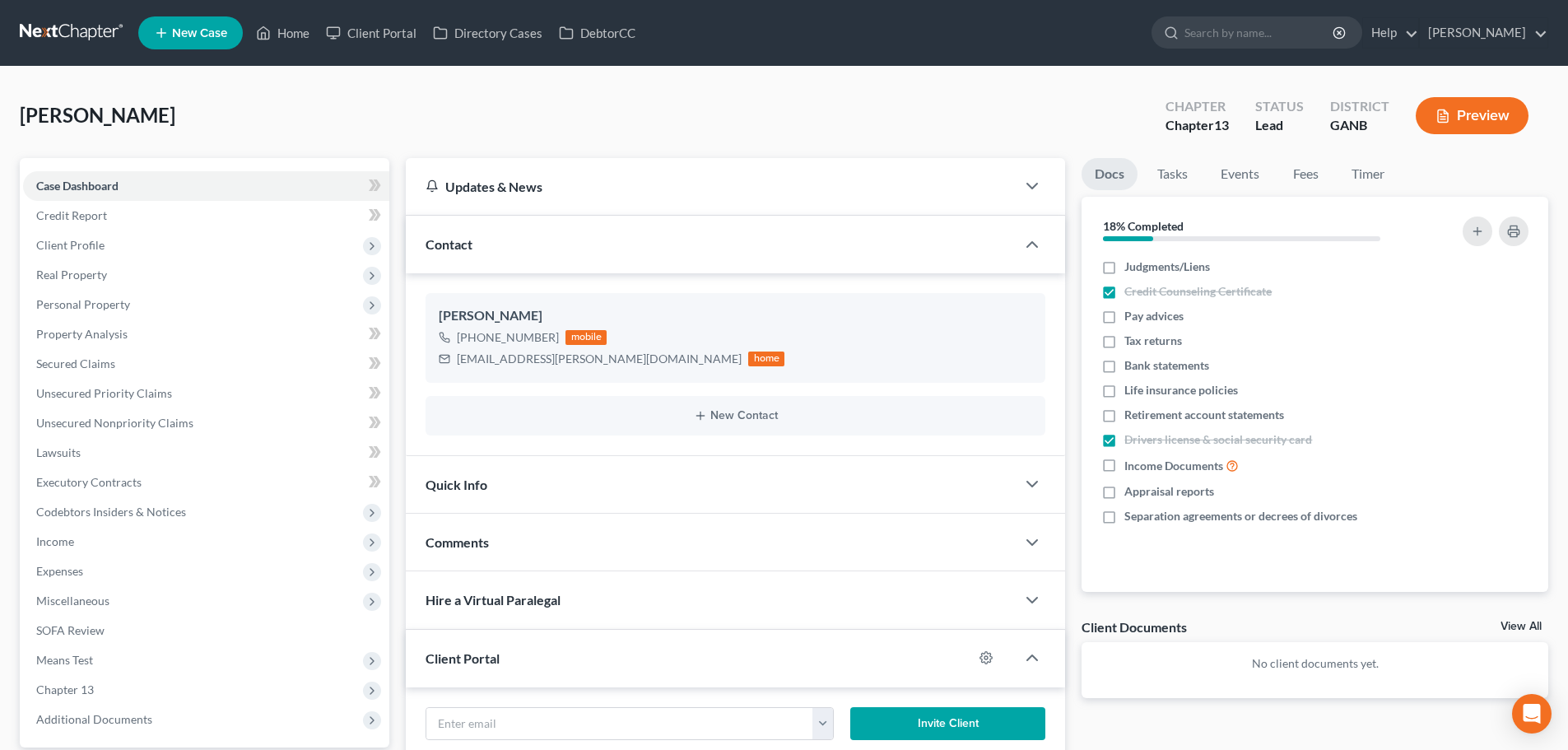
click at [80, 34] on link at bounding box center [73, 33] width 105 height 30
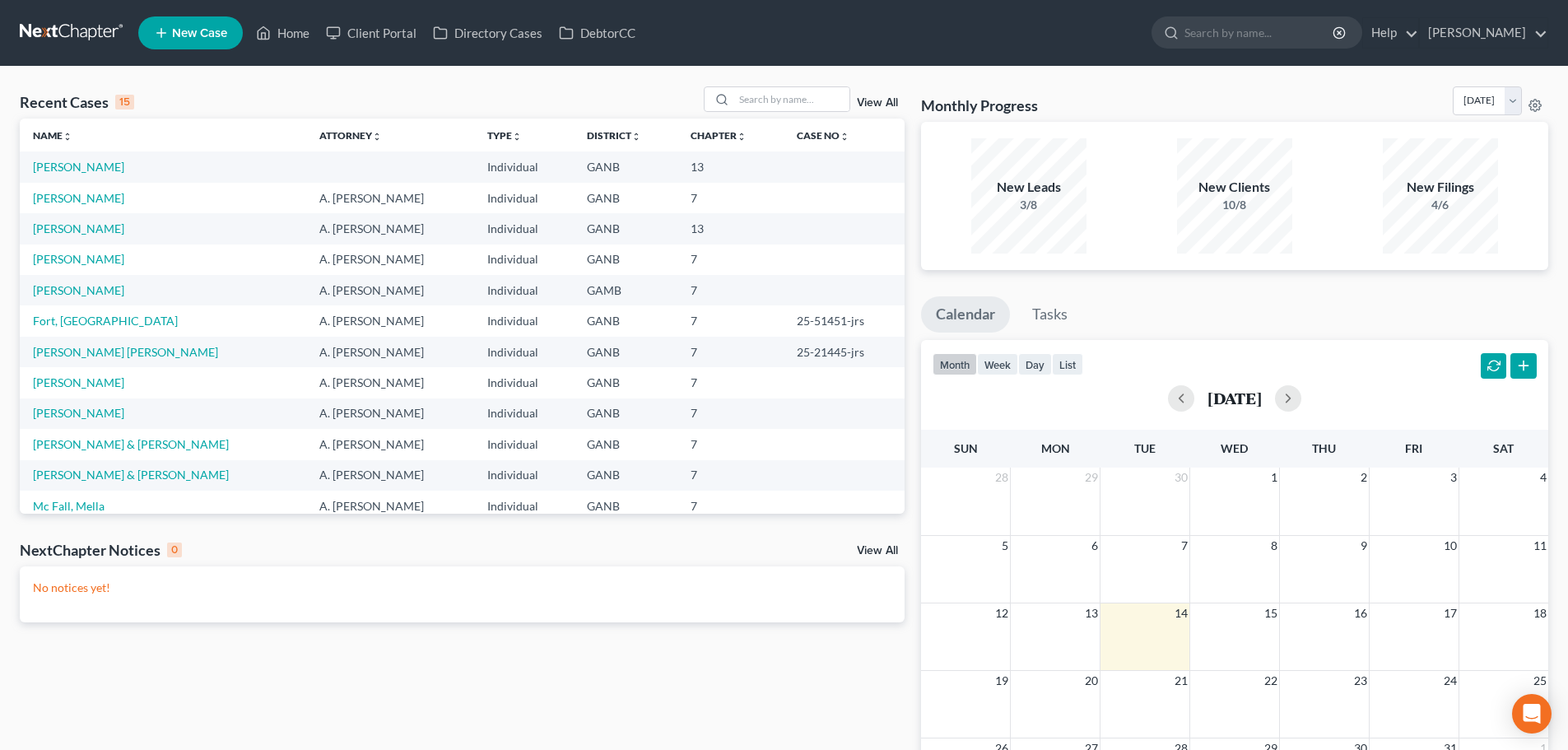
click at [195, 33] on span "New Case" at bounding box center [200, 33] width 55 height 12
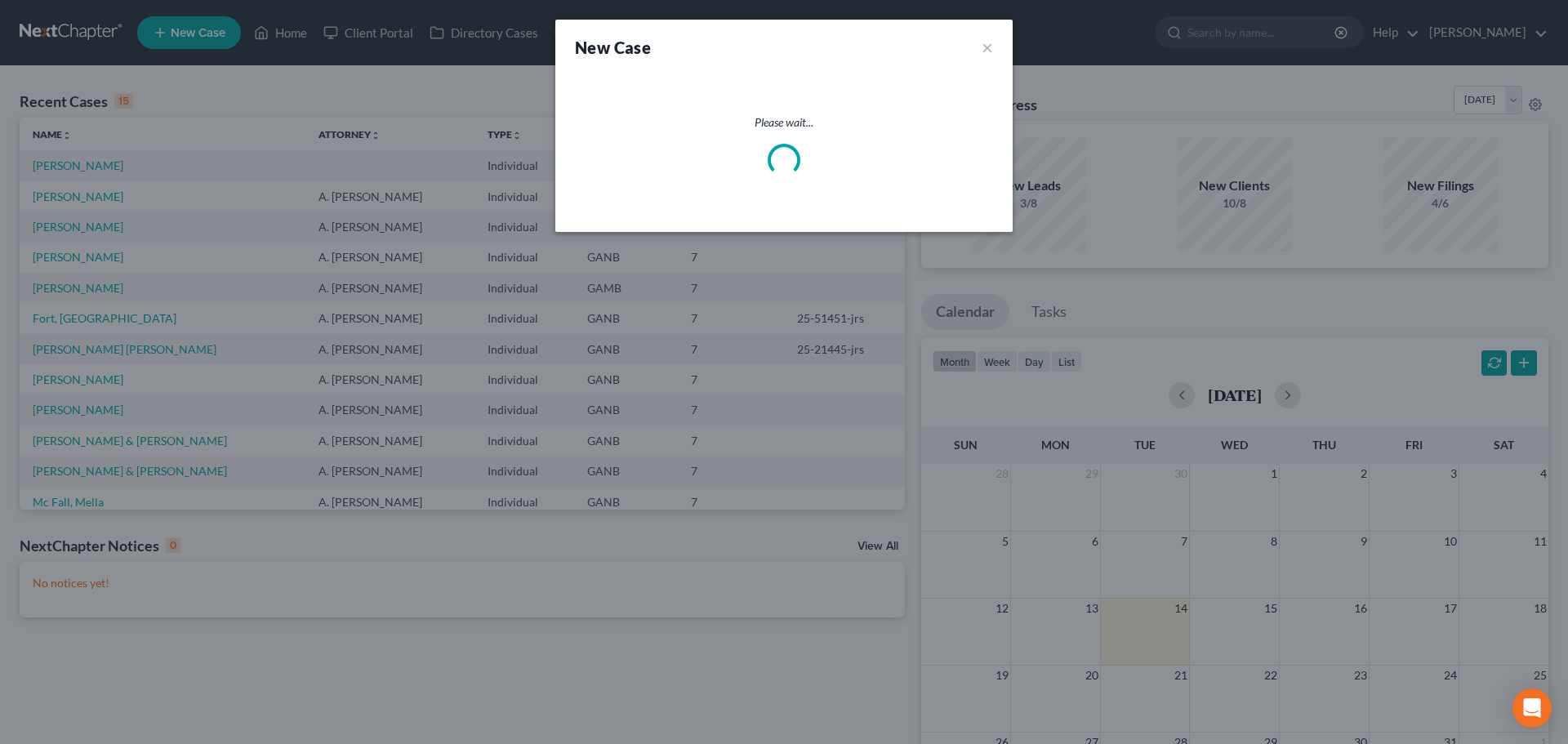
select select "19"
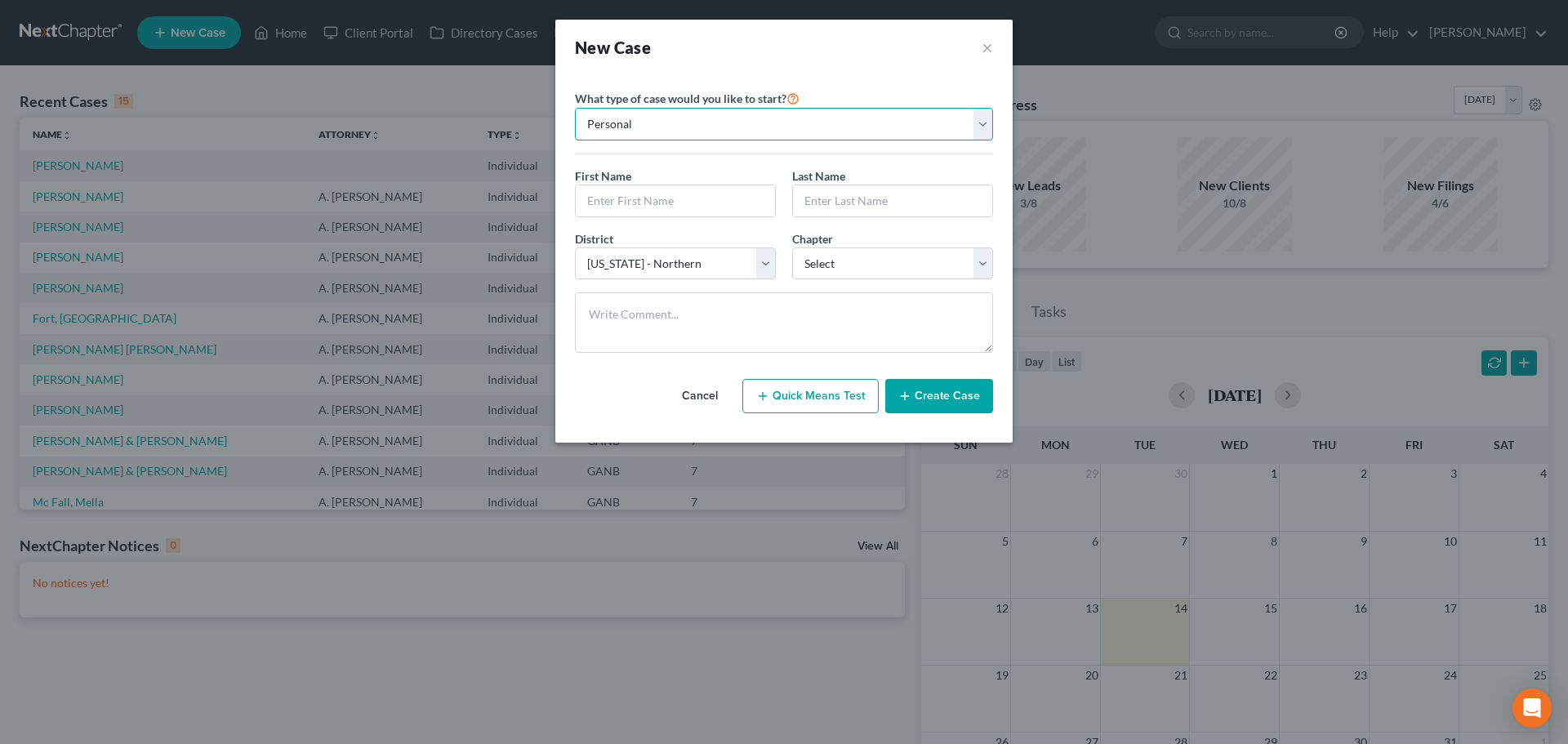
click at [721, 116] on select "Personal Business" at bounding box center [784, 124] width 418 height 33
click at [721, 208] on input "text" at bounding box center [675, 201] width 199 height 31
type input "Michael"
type input "Tumlin"
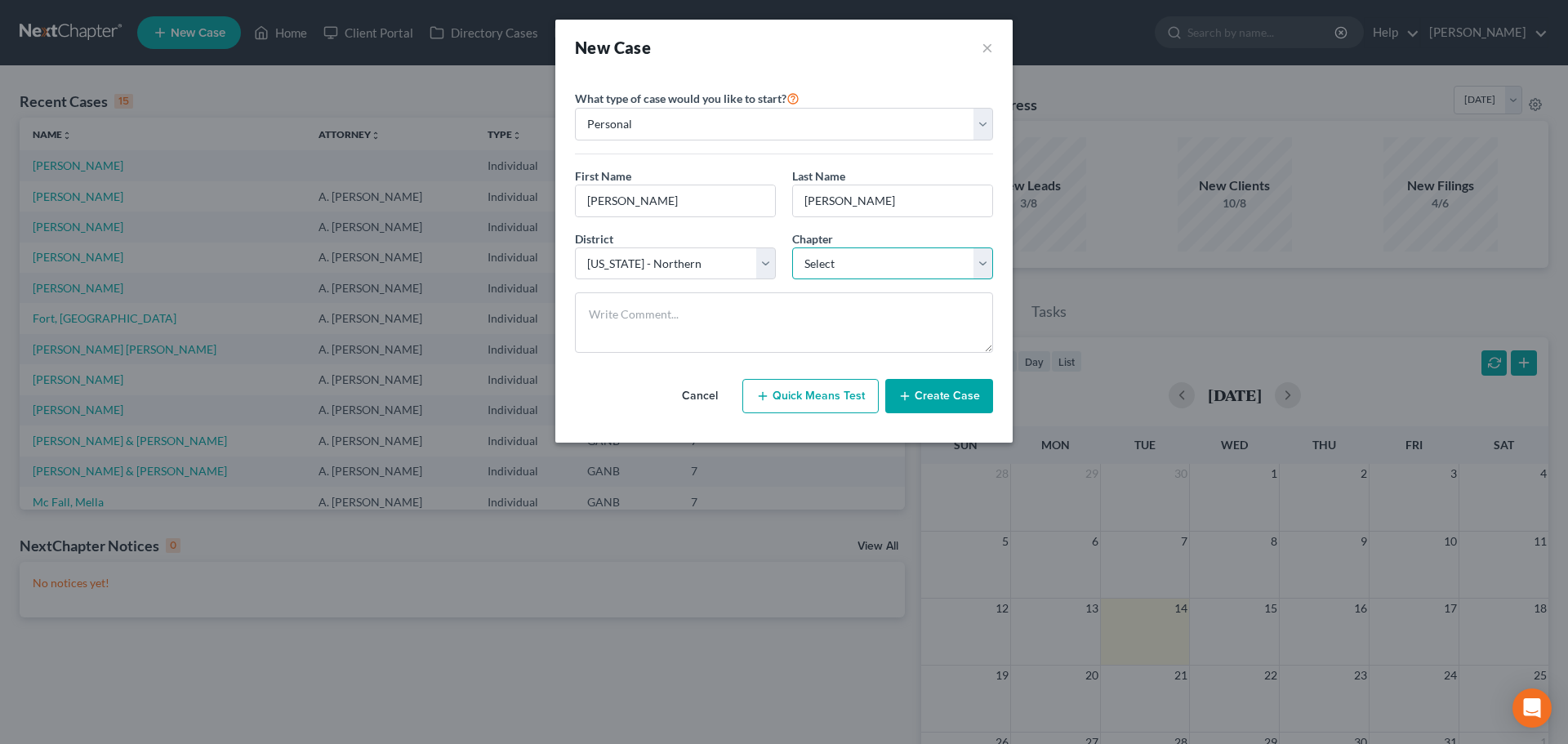
click at [801, 262] on select "Select 7 11 12 13" at bounding box center [892, 264] width 201 height 33
select select "3"
click at [792, 247] on select "Select 7 11 12 13" at bounding box center [892, 264] width 201 height 33
click at [949, 396] on button "Create Case" at bounding box center [939, 396] width 108 height 35
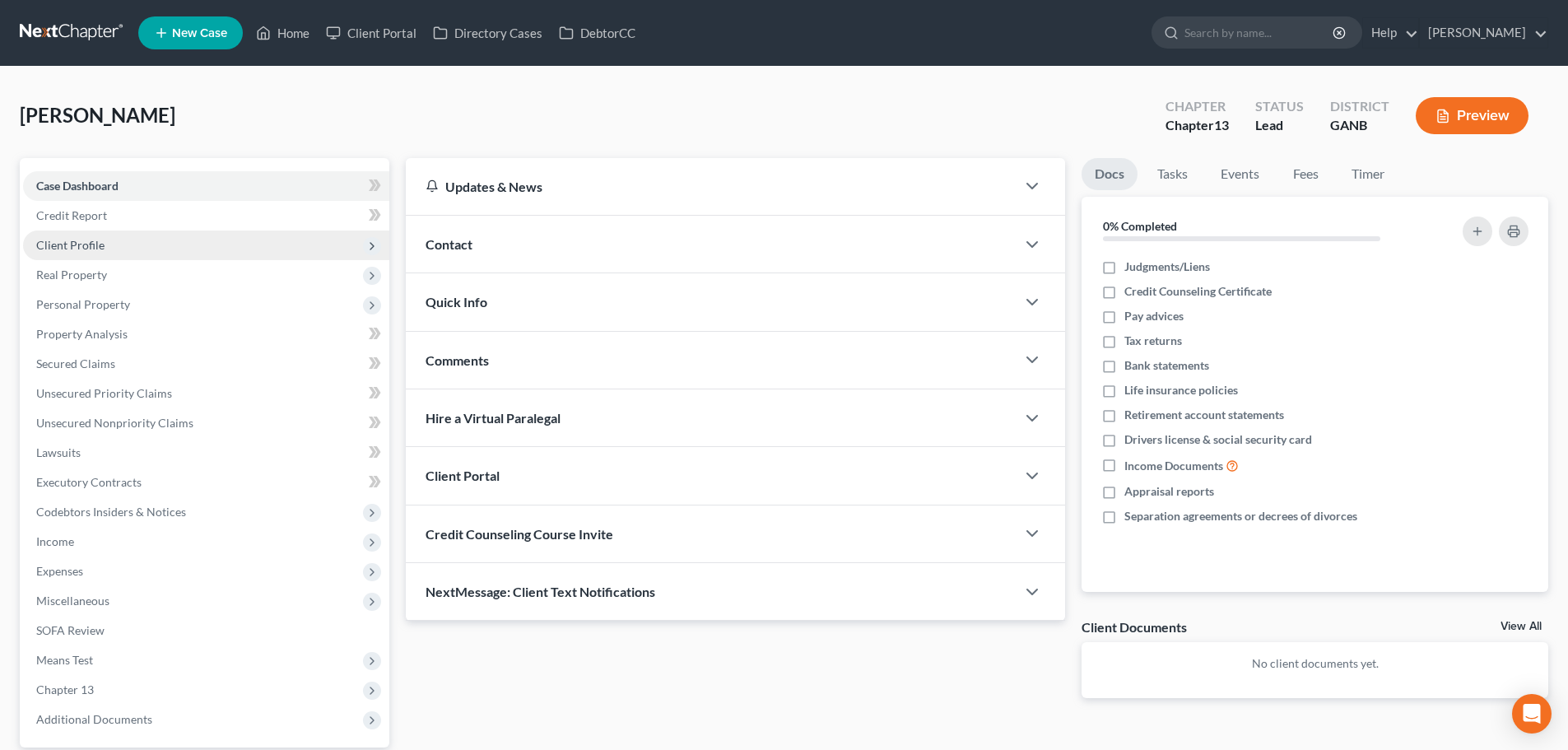
click at [126, 248] on span "Client Profile" at bounding box center [206, 245] width 367 height 30
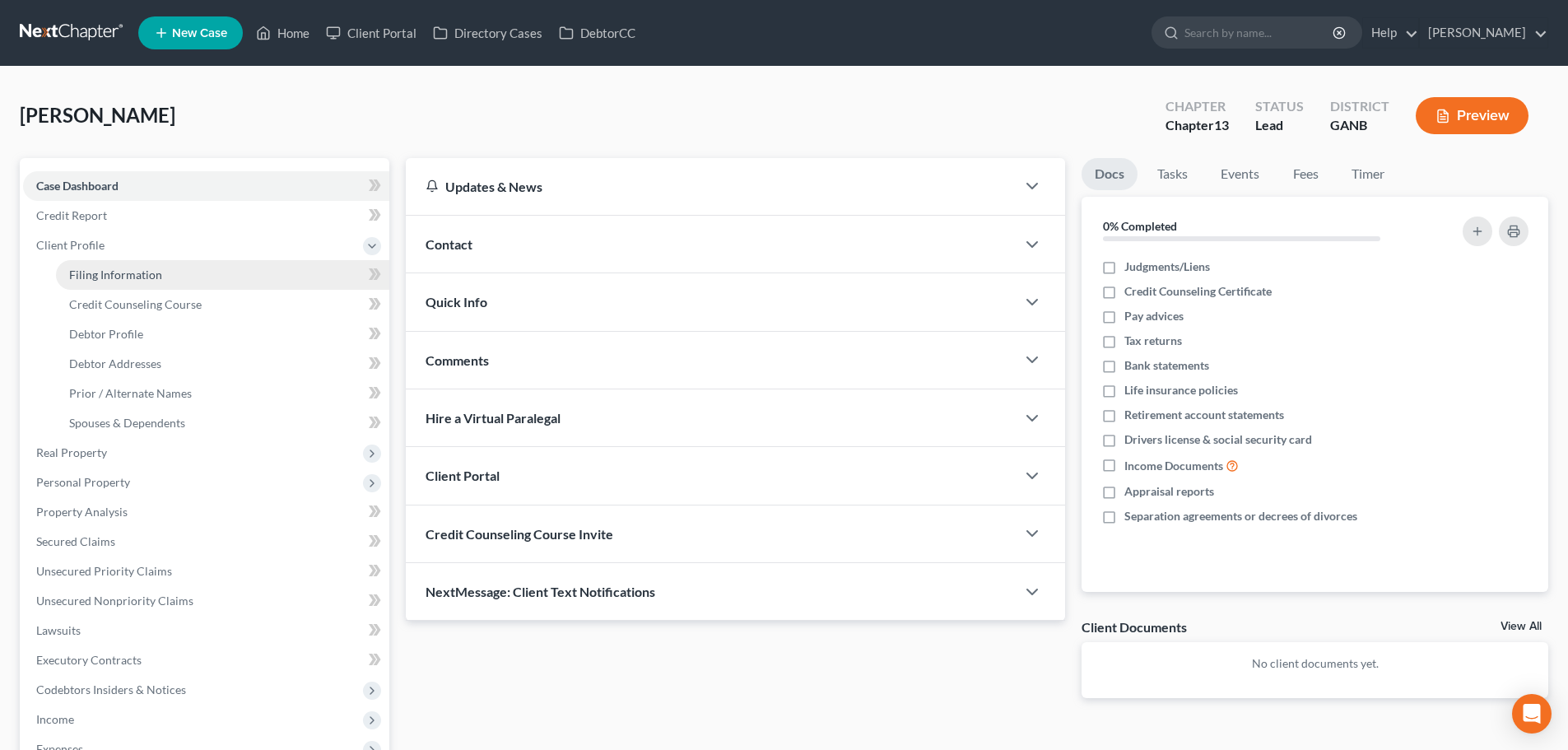
click at [135, 278] on span "Filing Information" at bounding box center [116, 275] width 93 height 14
select select "1"
select select "0"
select select "3"
select select "19"
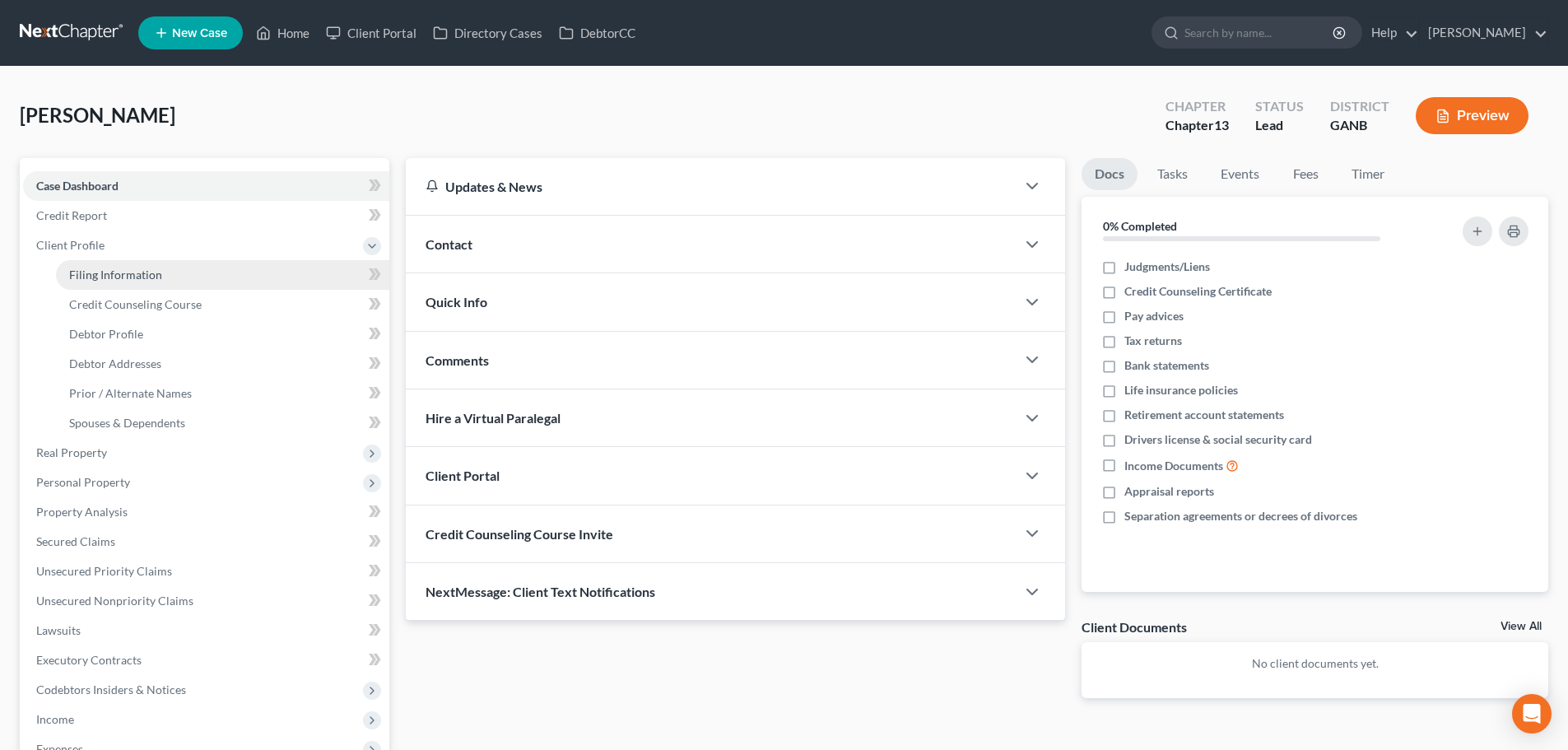
select select "10"
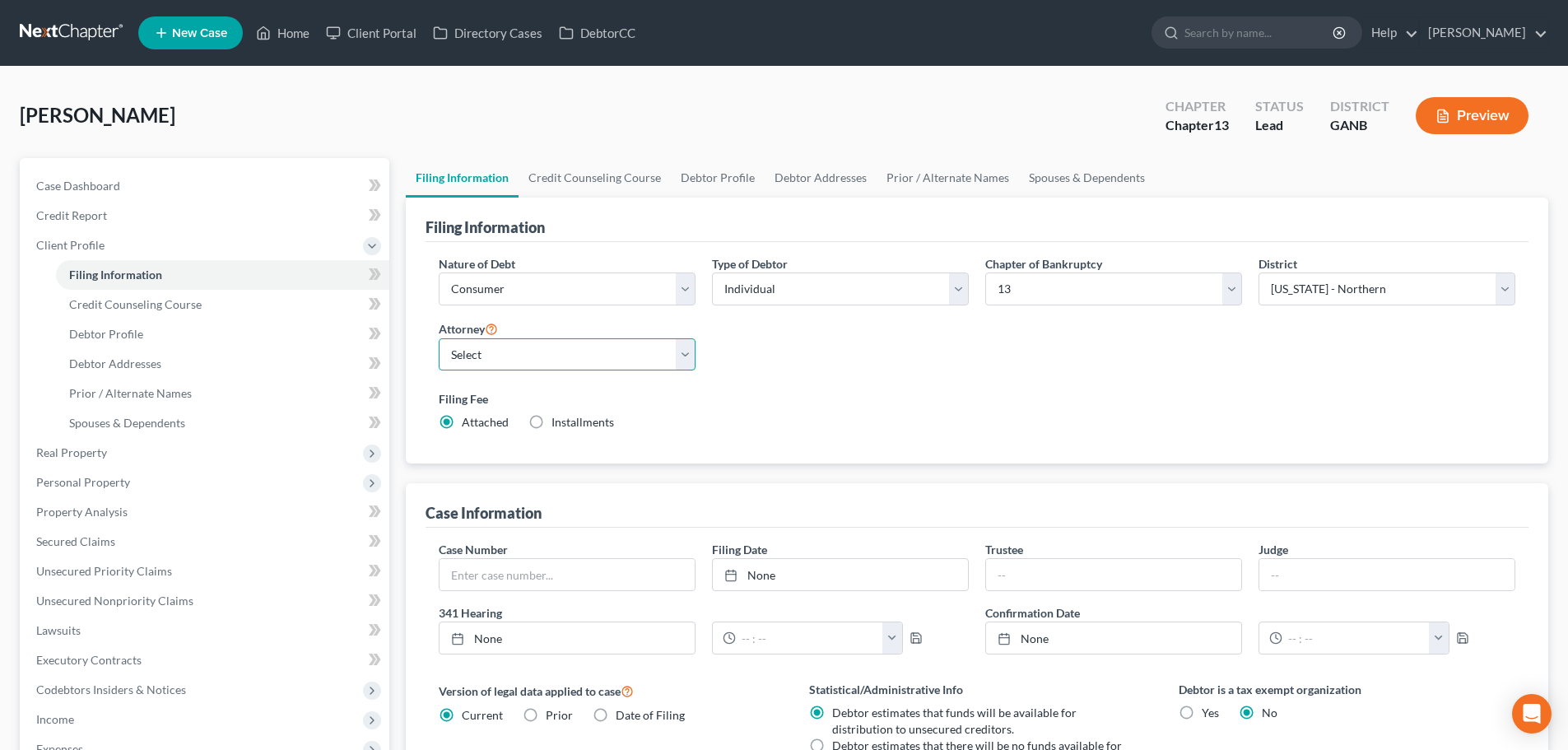
click at [582, 362] on select "Select Robert Gardner - GAMB Robert Gardner - GANB A. Vincent Ray - GANB A. Vin…" at bounding box center [566, 355] width 256 height 33
select select "2"
click at [438, 339] on select "Select Robert Gardner - GAMB Robert Gardner - GANB A. Vincent Ray - GANB A. Vin…" at bounding box center [566, 355] width 256 height 33
click at [834, 275] on select "Select Individual Joint" at bounding box center [840, 289] width 256 height 33
select select "1"
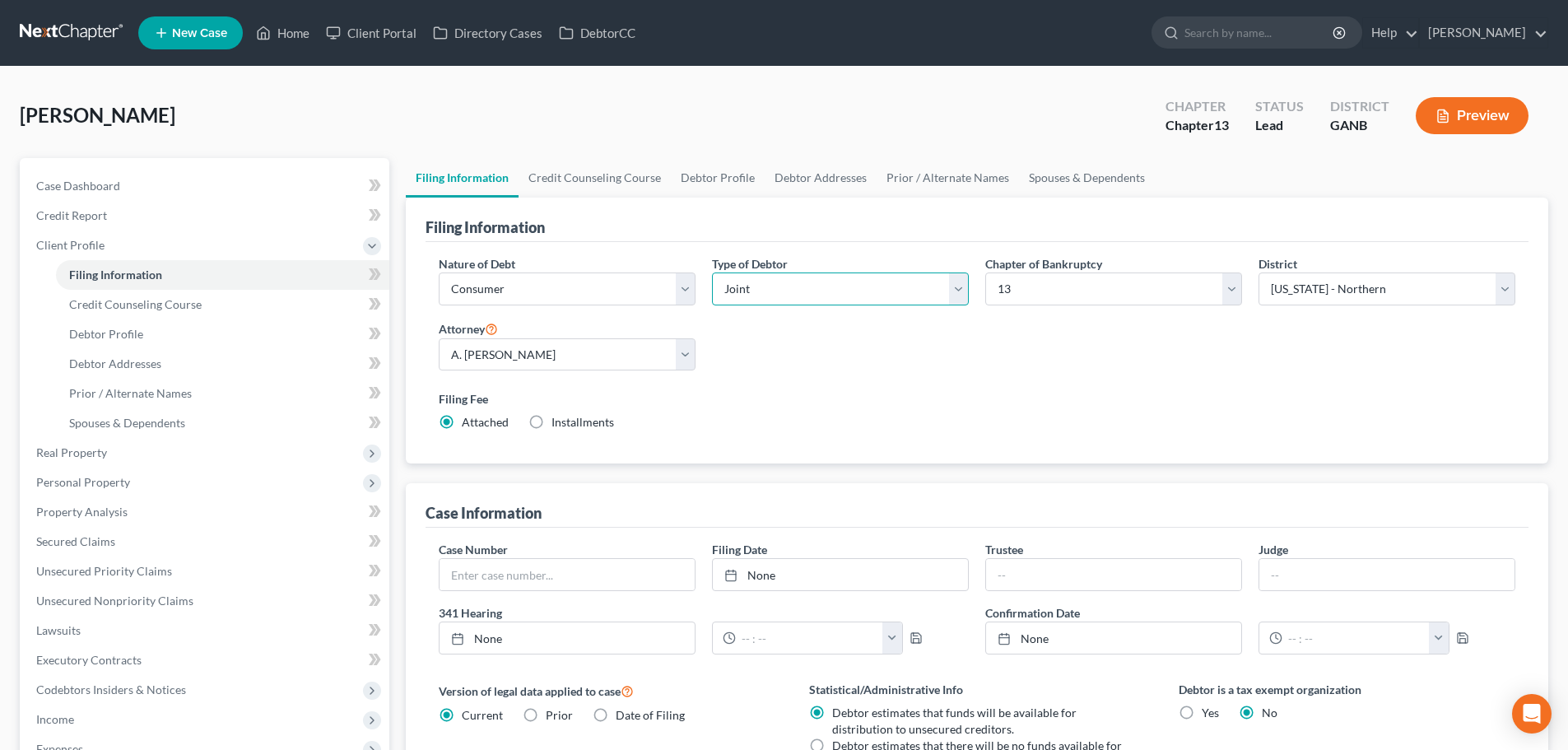
click at [712, 272] on select "Select Individual Joint" at bounding box center [840, 289] width 256 height 33
click at [734, 180] on link "Debtor Profile" at bounding box center [718, 178] width 94 height 39
select select "1"
select select "0"
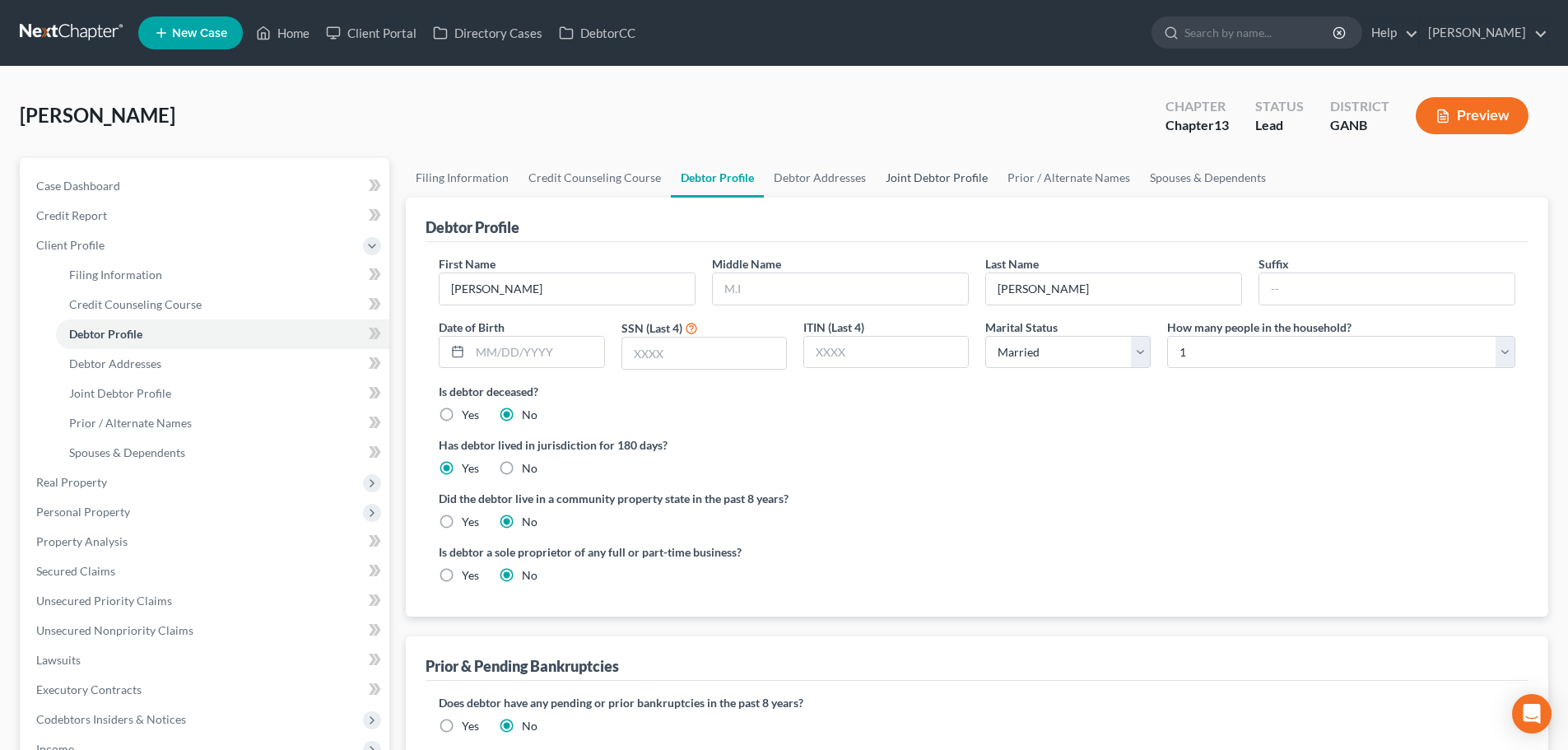
click at [922, 186] on link "Joint Debtor Profile" at bounding box center [936, 178] width 122 height 39
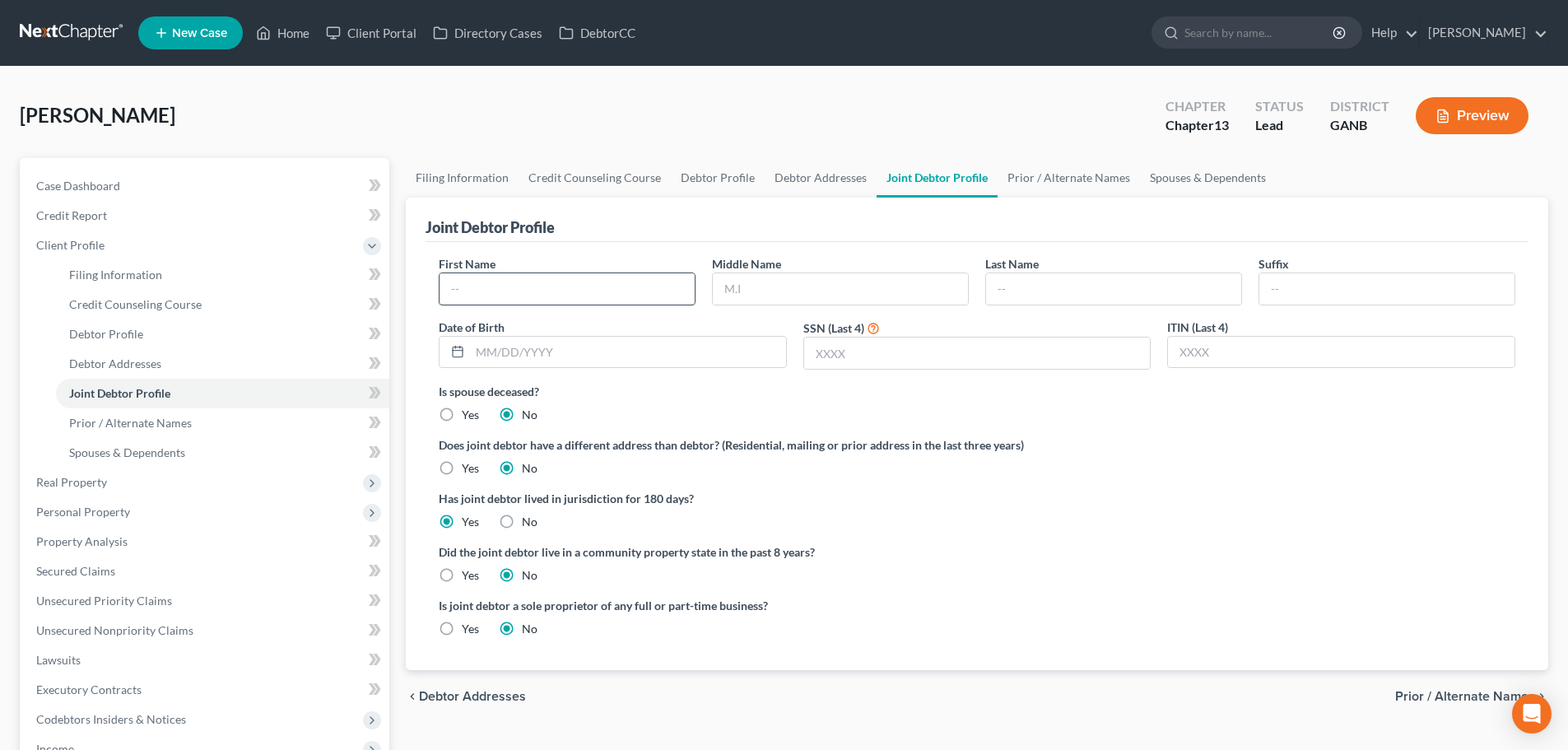
click at [648, 299] on input "text" at bounding box center [567, 289] width 256 height 32
type input "Bernadette"
type input "Tumlin"
click at [948, 401] on div "Is spouse deceased? Yes No" at bounding box center [976, 403] width 1076 height 40
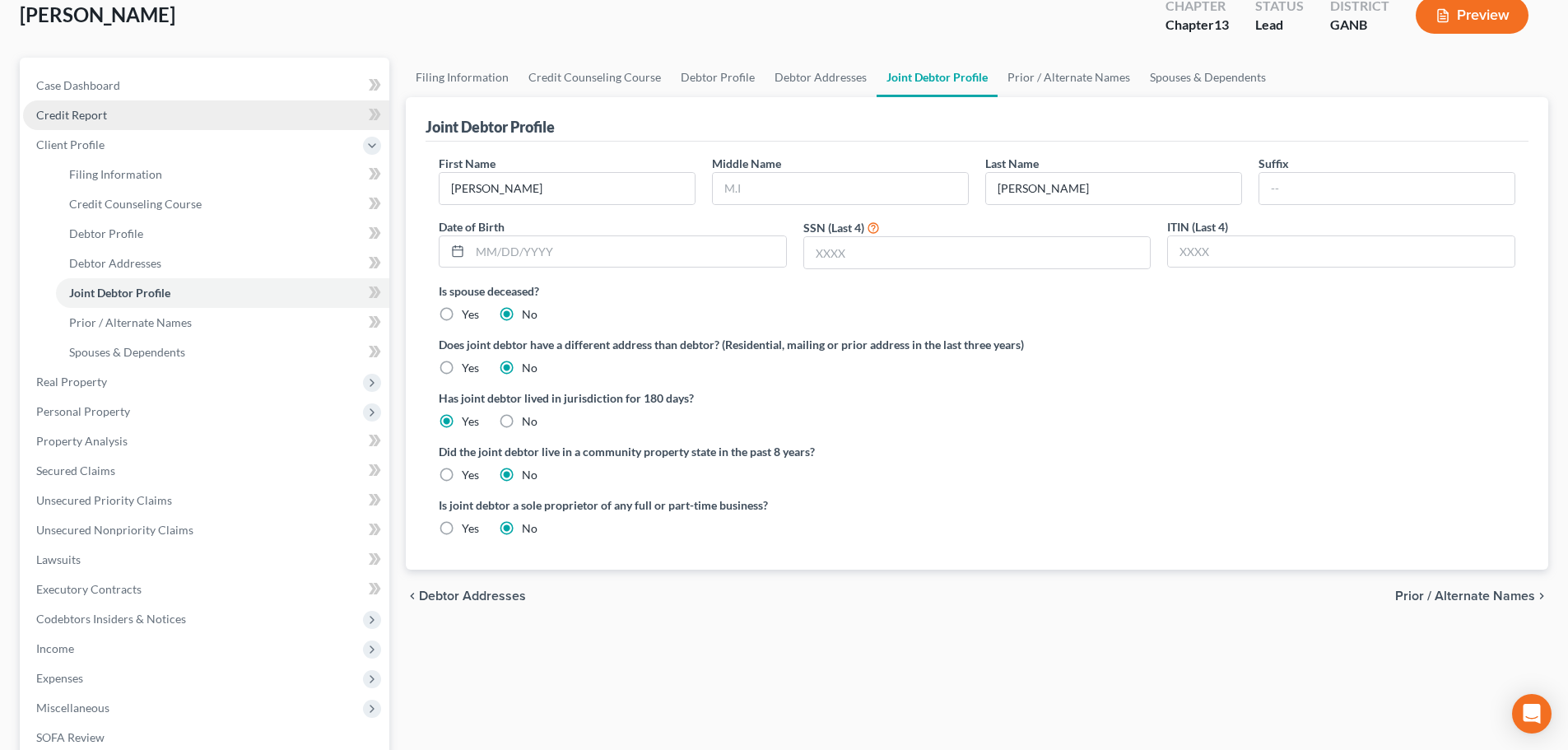
scroll to position [82, 0]
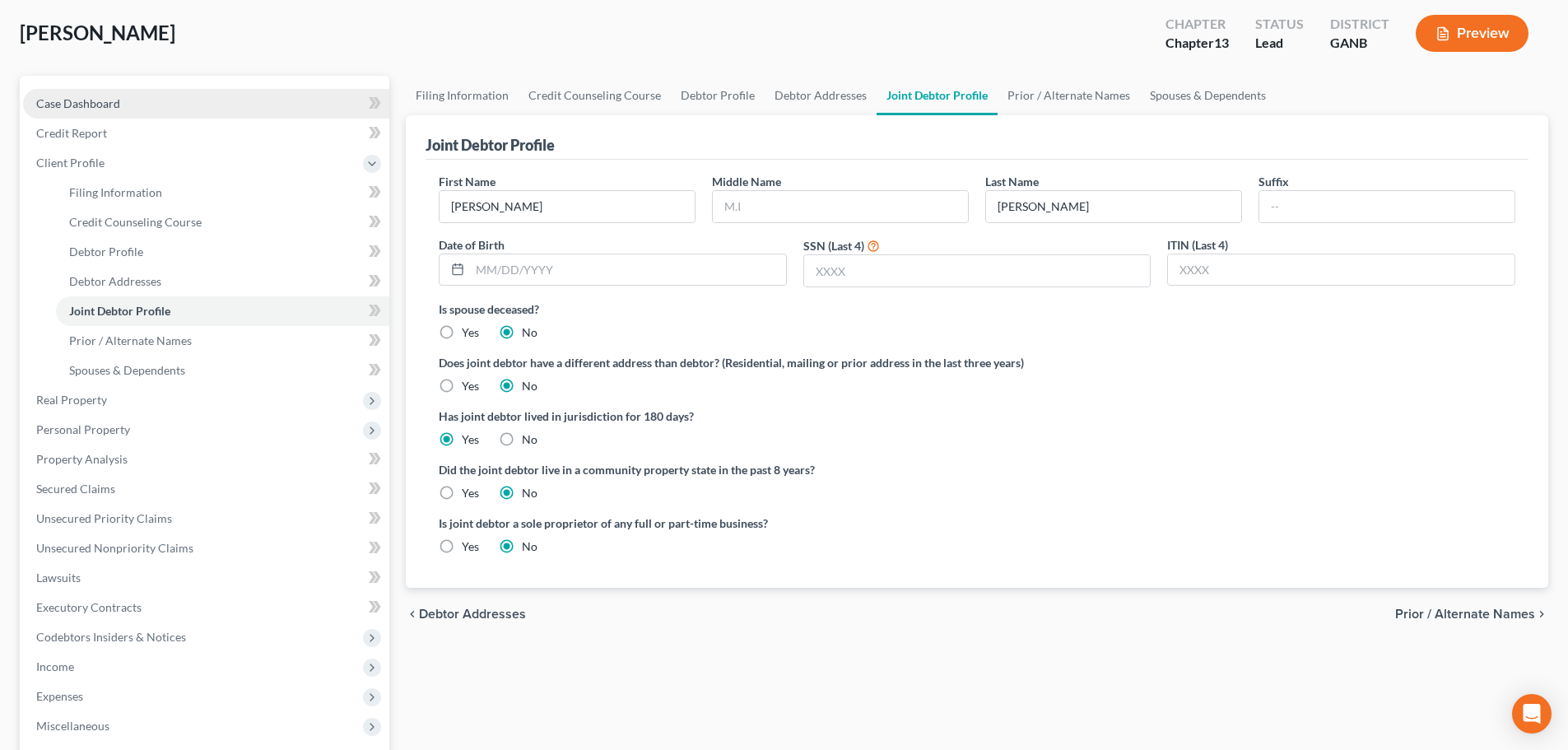
click at [150, 111] on link "Case Dashboard" at bounding box center [206, 104] width 367 height 30
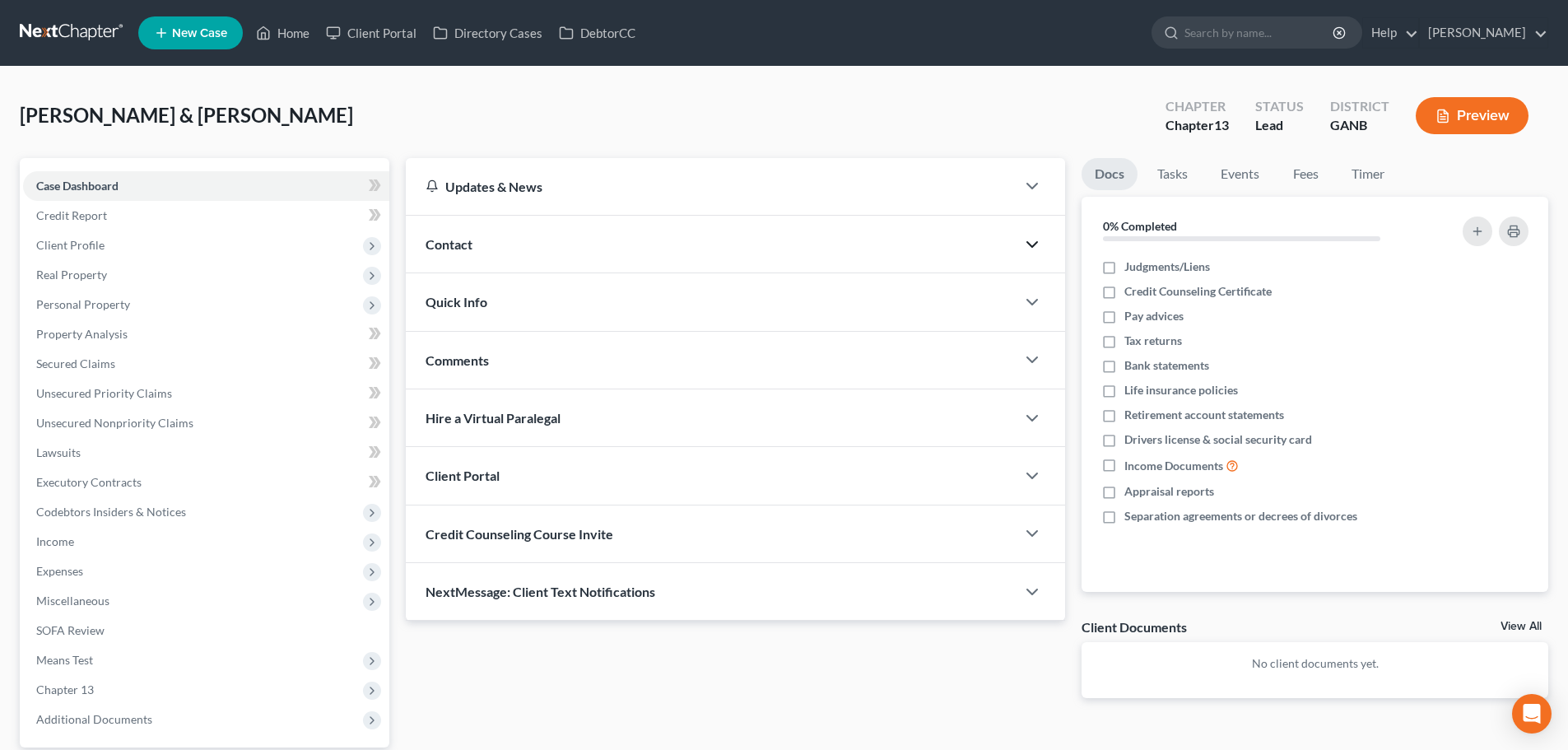
click at [1032, 245] on polyline "button" at bounding box center [1032, 245] width 10 height 5
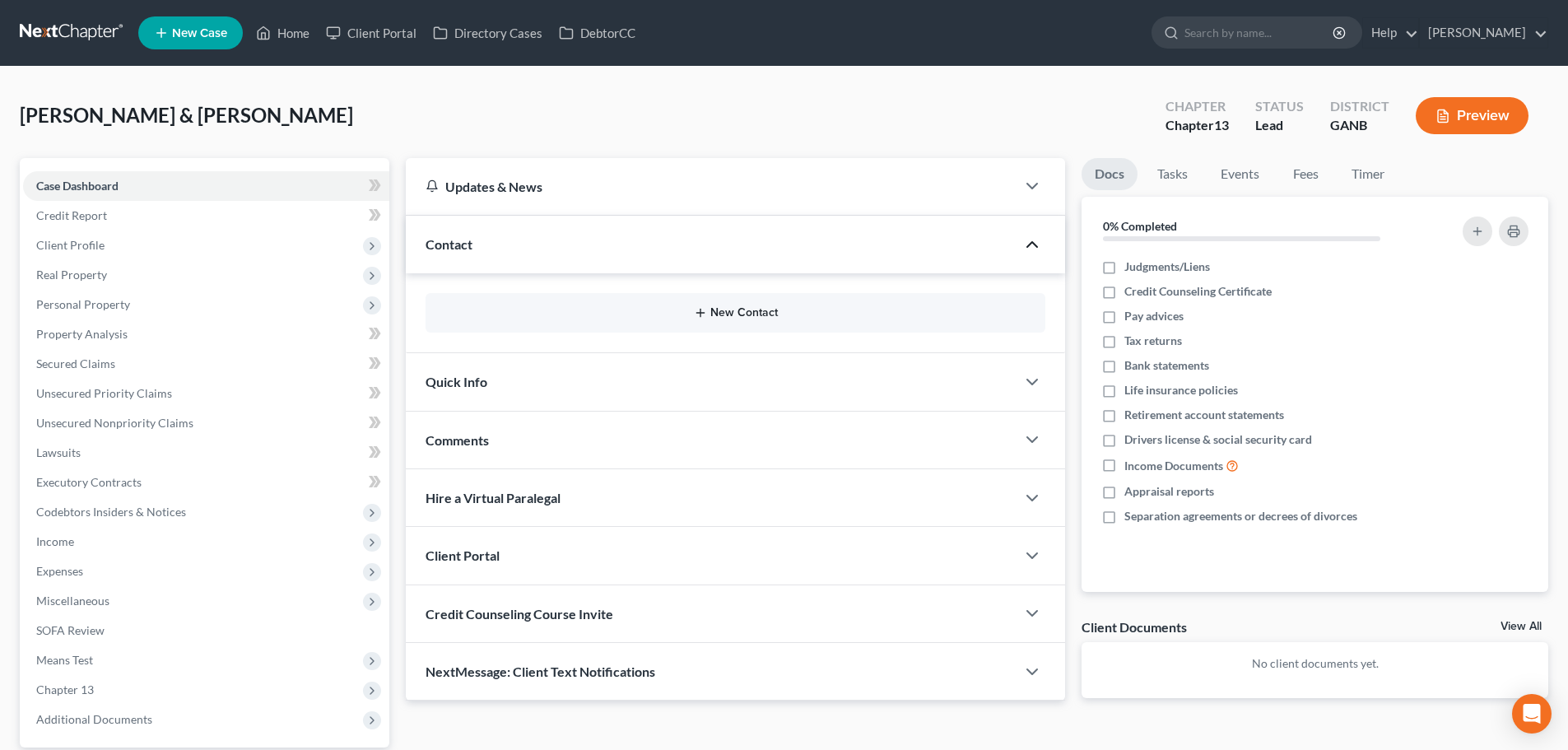
click at [800, 311] on button "New Contact" at bounding box center [735, 312] width 593 height 13
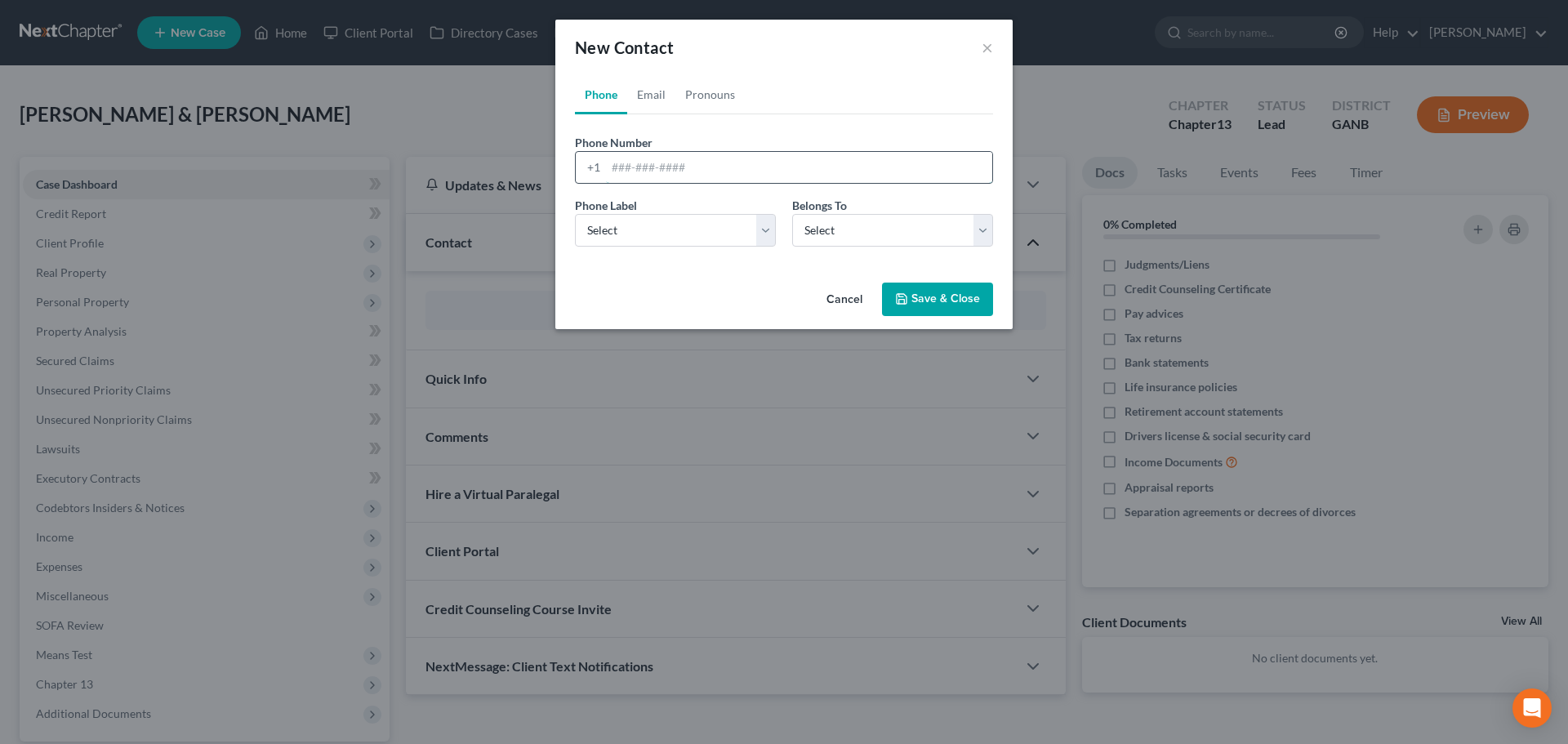
paste input "(678) 920-0276"
type input "(678) 920-0276"
drag, startPoint x: 672, startPoint y: 231, endPoint x: 681, endPoint y: 246, distance: 17.5
click at [672, 231] on select "Select Mobile Home Work Other" at bounding box center [675, 230] width 201 height 33
select select "0"
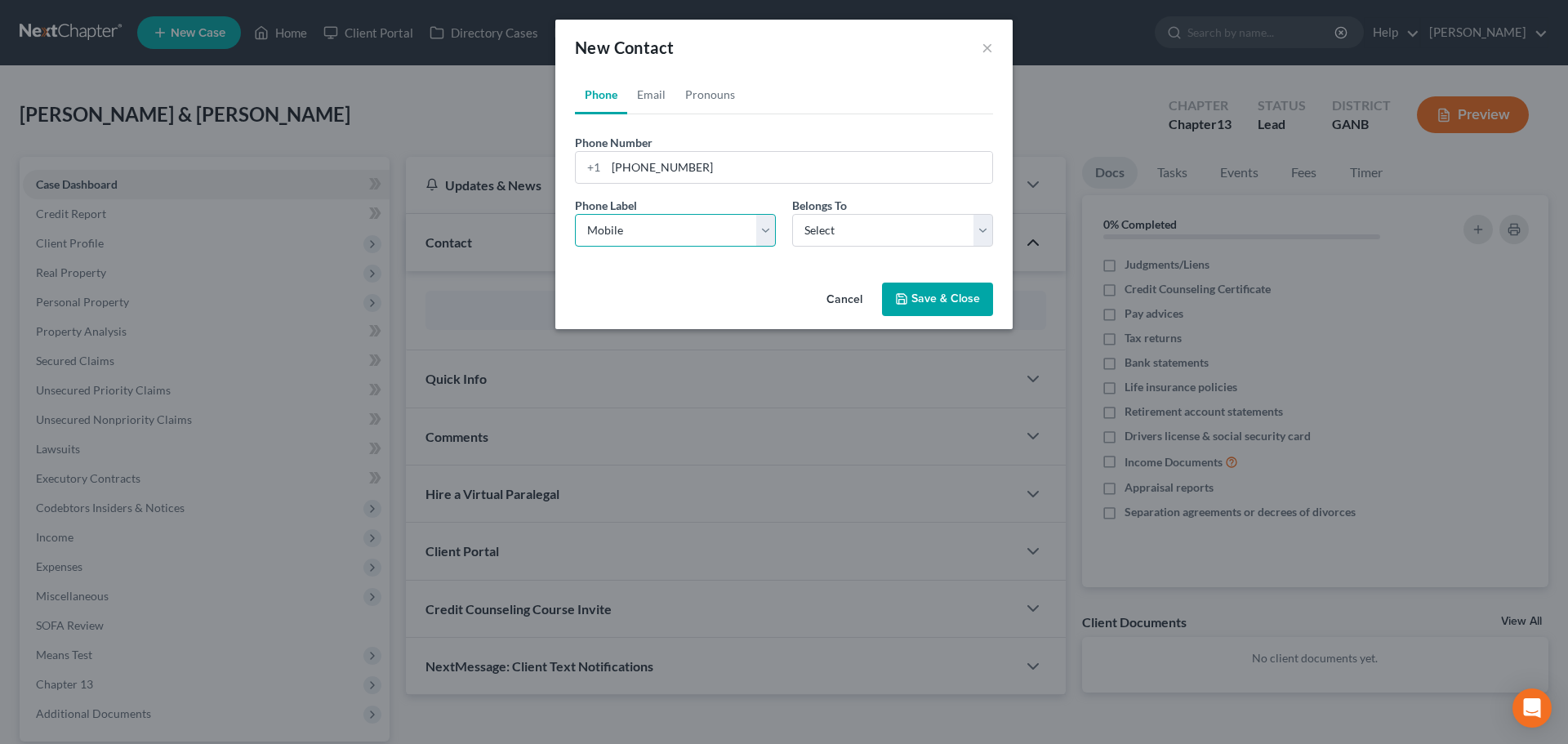
click at [575, 214] on select "Select Mobile Home Work Other" at bounding box center [675, 230] width 201 height 33
click at [823, 240] on select "Select Client Spouse Other" at bounding box center [892, 230] width 201 height 33
select select "1"
click at [792, 214] on select "Select Client Spouse Other" at bounding box center [892, 230] width 201 height 33
select select "1"
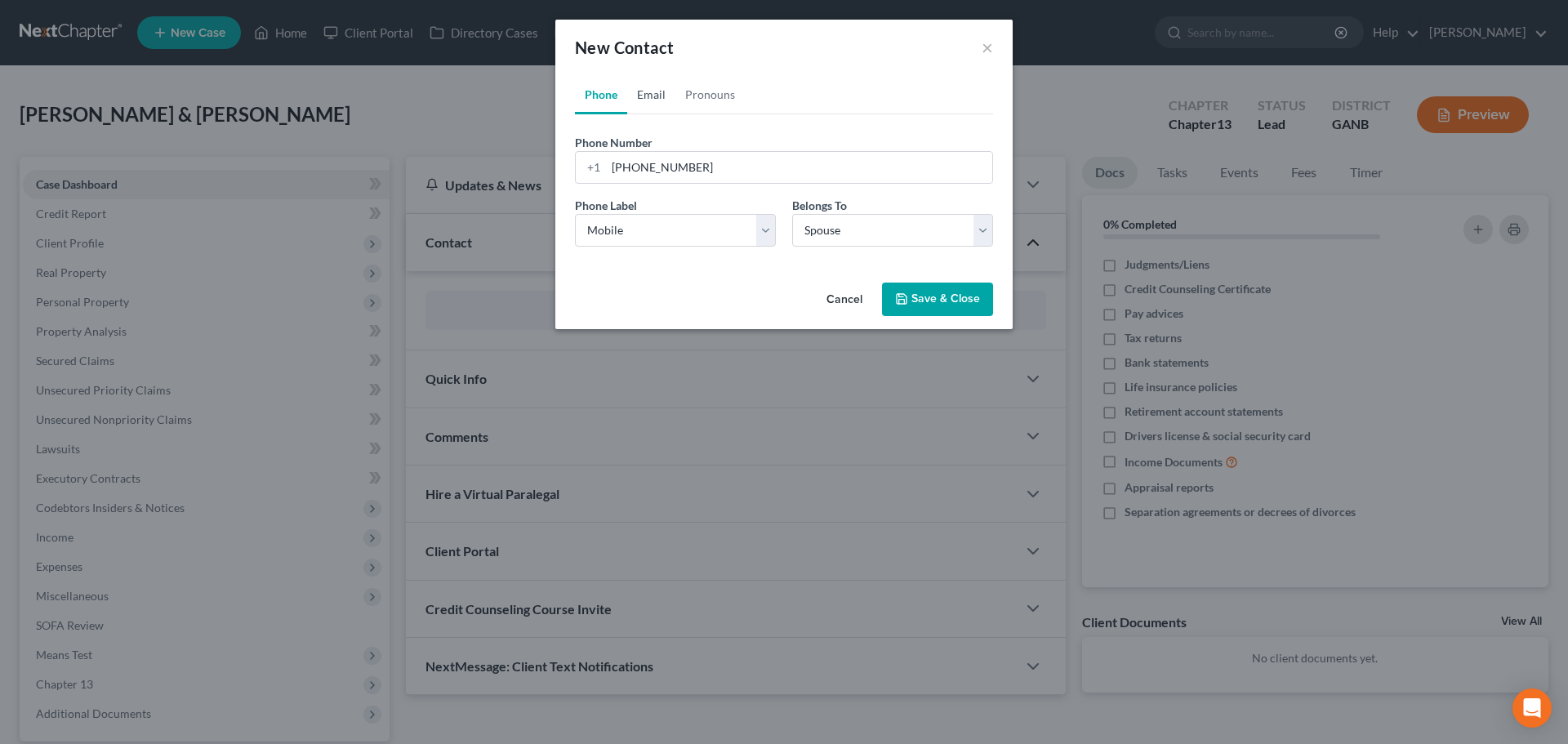
click at [649, 85] on link "Email" at bounding box center [650, 95] width 48 height 39
paste input "ajcgirl@comcast.net"
type input "ajcgirl@comcast.net"
click at [675, 253] on div "Email Label Select Home Work Other Belongs To * Select Client Spouse Other" at bounding box center [784, 228] width 434 height 63
click at [667, 232] on select "Select Home Work Other" at bounding box center [675, 230] width 201 height 33
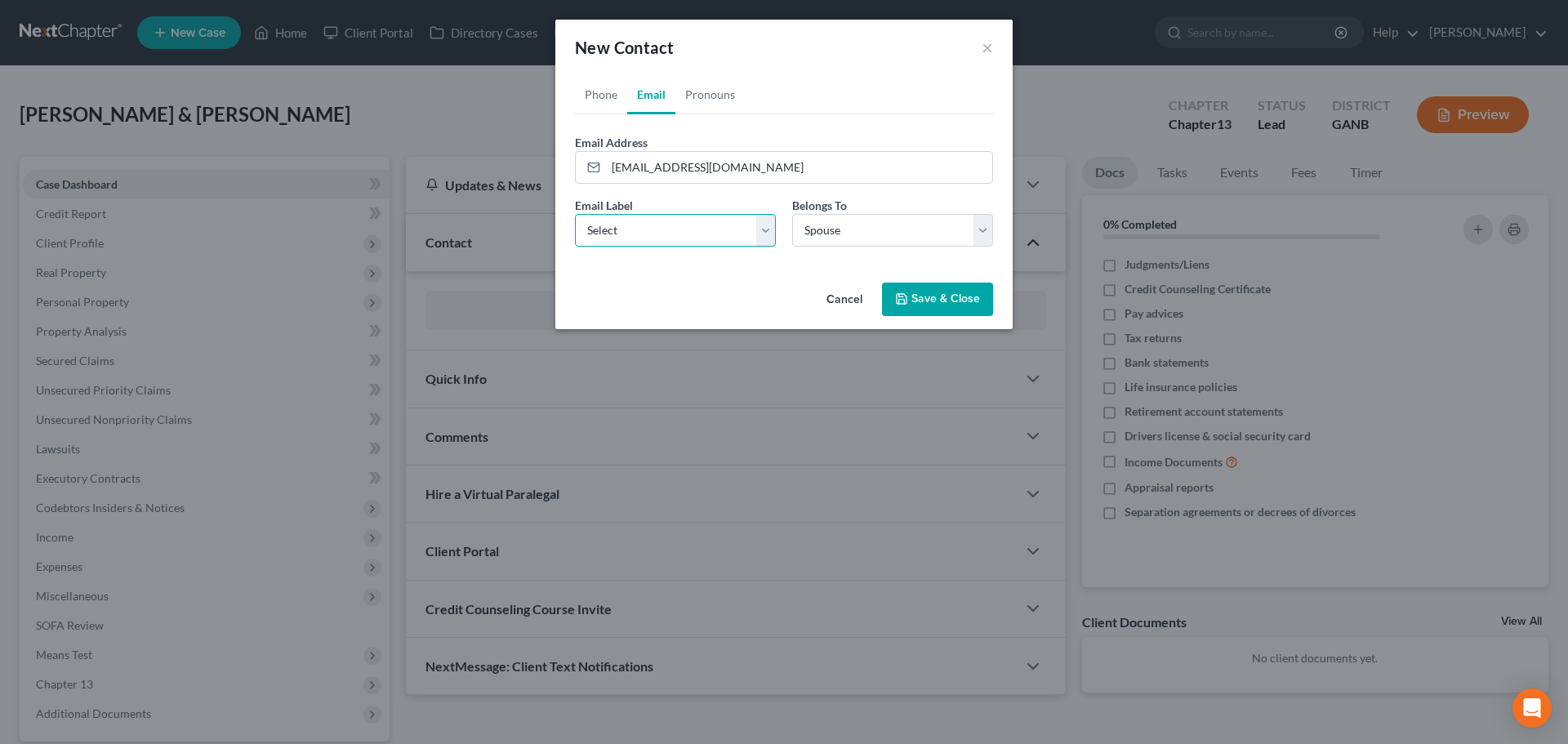
select select "0"
click at [575, 214] on select "Select Home Work Other" at bounding box center [675, 230] width 201 height 33
click at [919, 298] on button "Save & Close" at bounding box center [938, 300] width 111 height 35
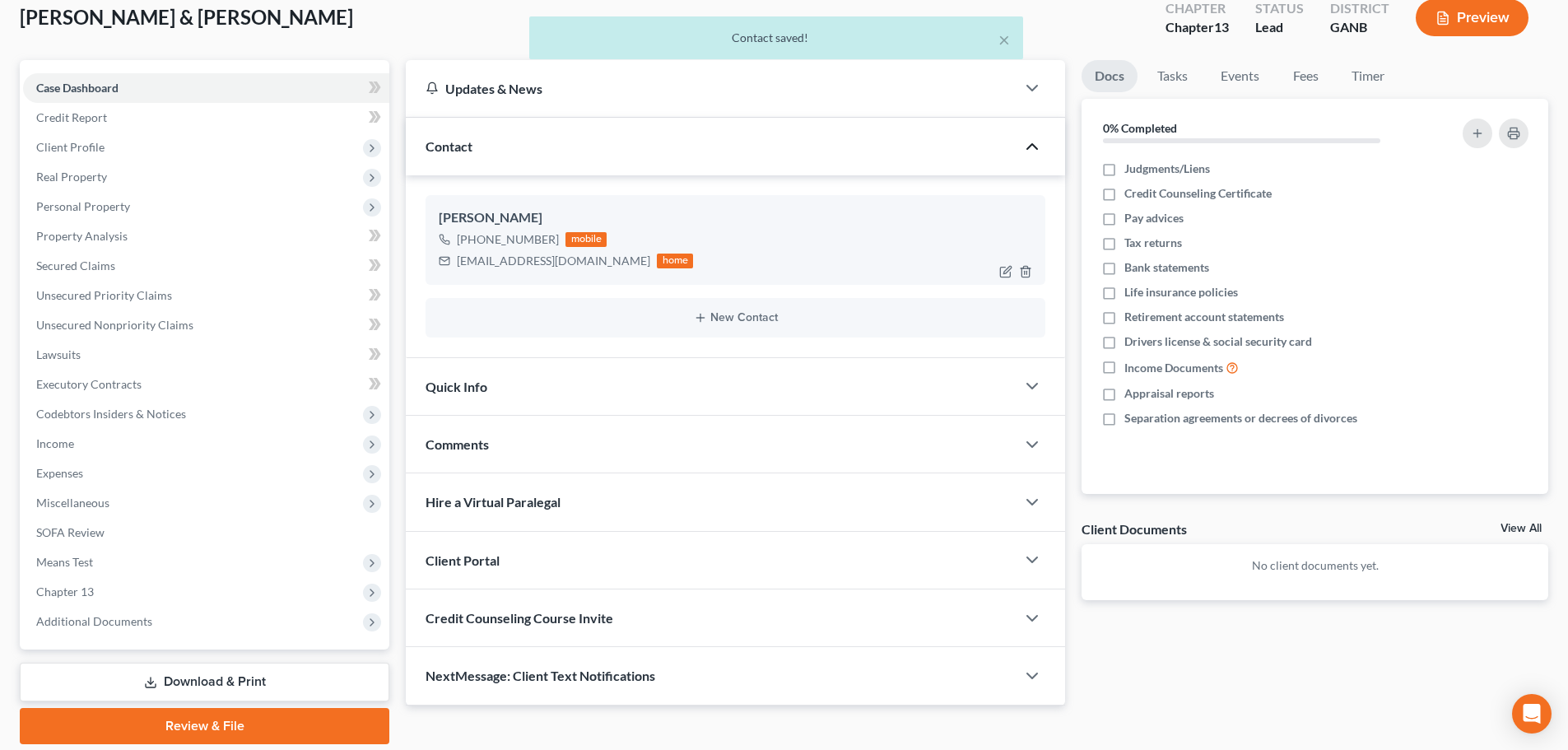
scroll to position [155, 0]
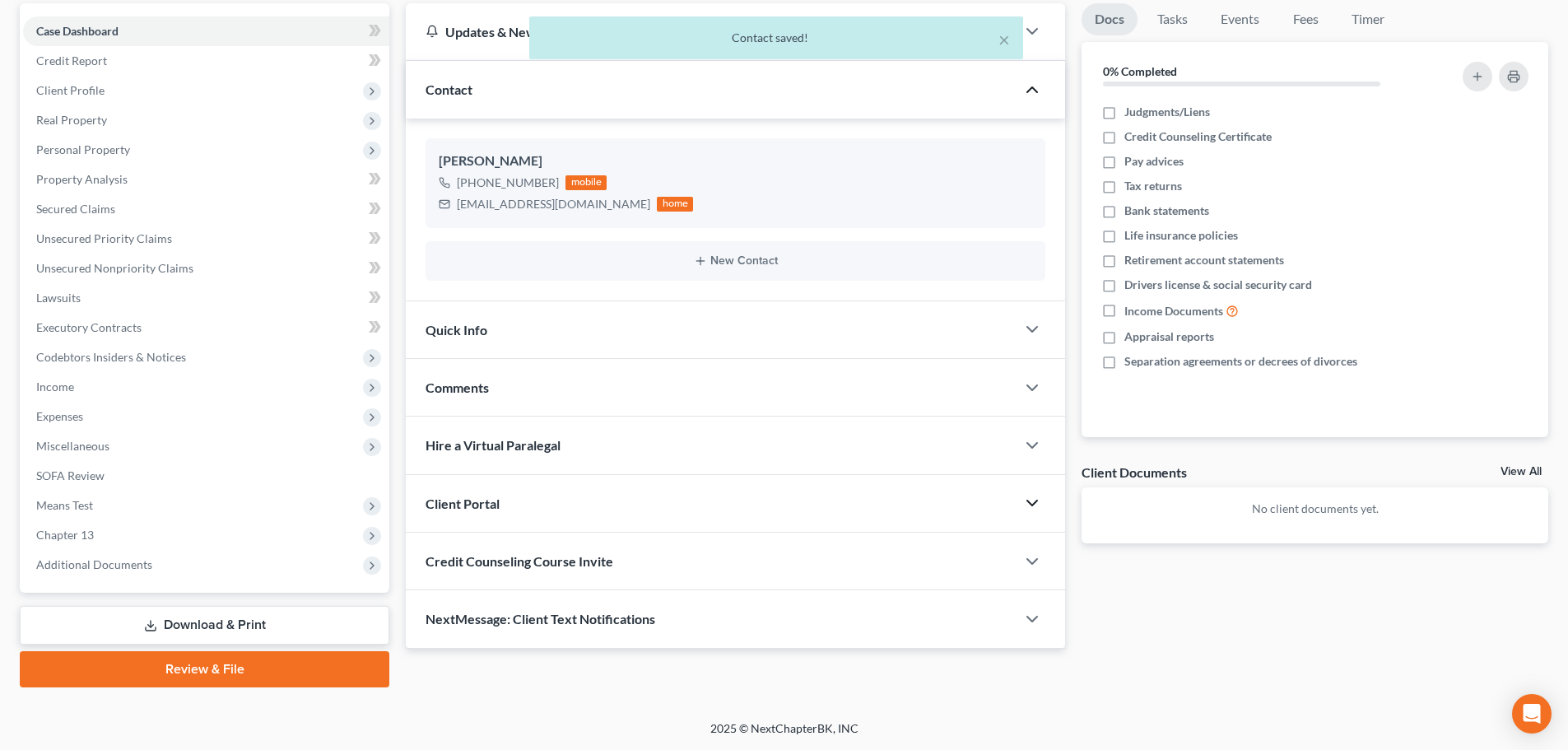
click at [1029, 503] on polyline "button" at bounding box center [1032, 503] width 10 height 5
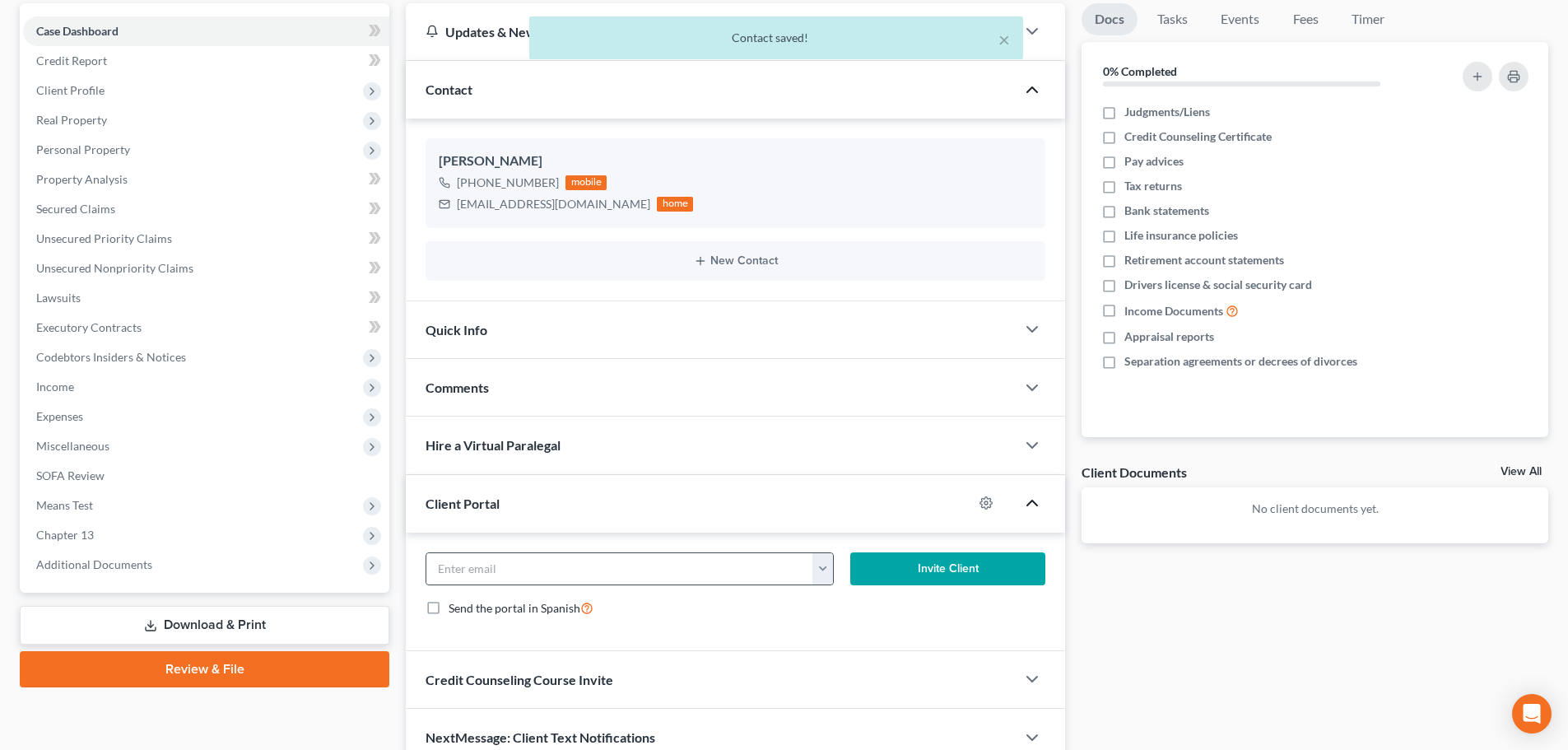
click at [817, 567] on button "button" at bounding box center [822, 569] width 21 height 32
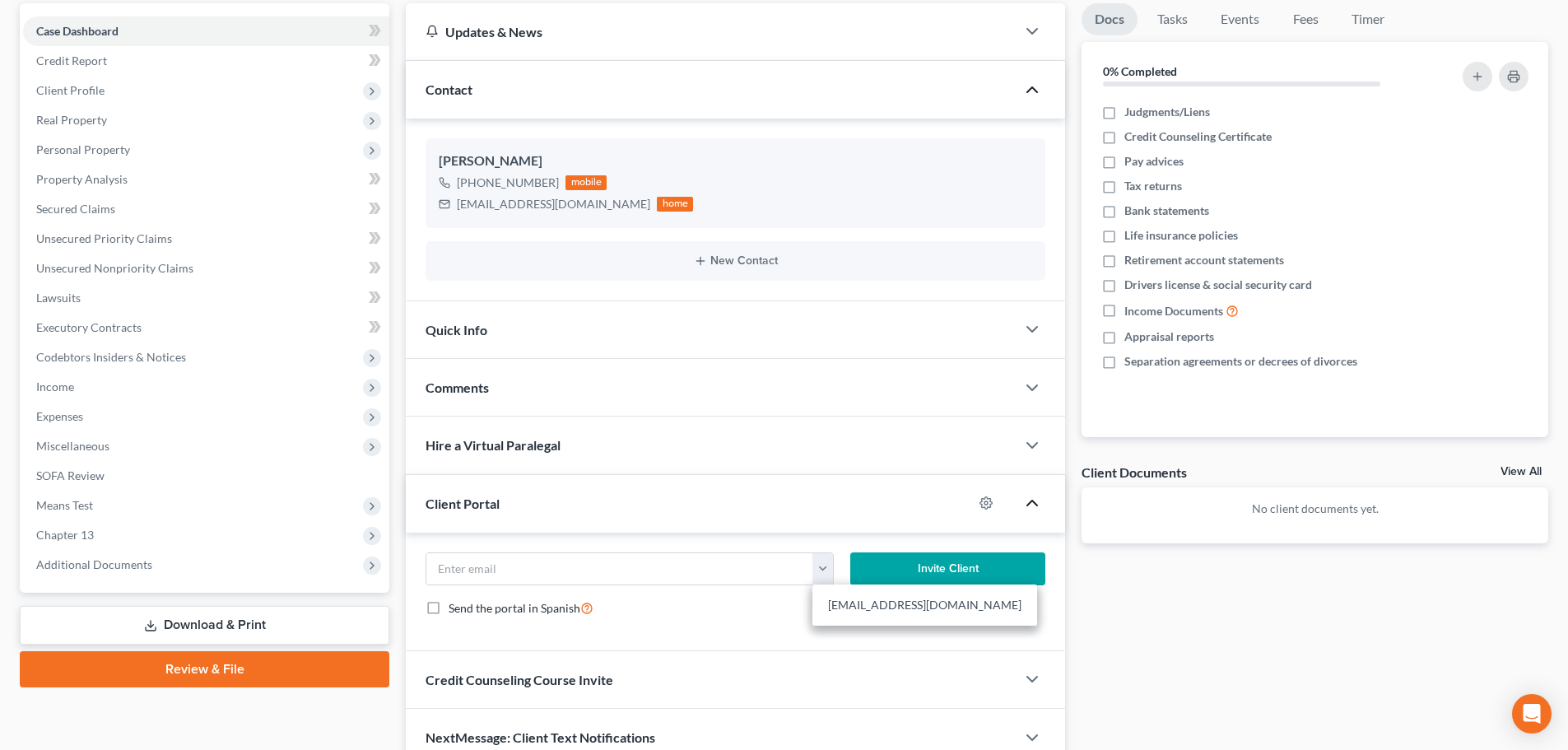
drag, startPoint x: 850, startPoint y: 601, endPoint x: 864, endPoint y: 596, distance: 14.9
click at [851, 601] on link "ajcgirl@comcast.net" at bounding box center [924, 605] width 225 height 28
type input "ajcgirl@comcast.net"
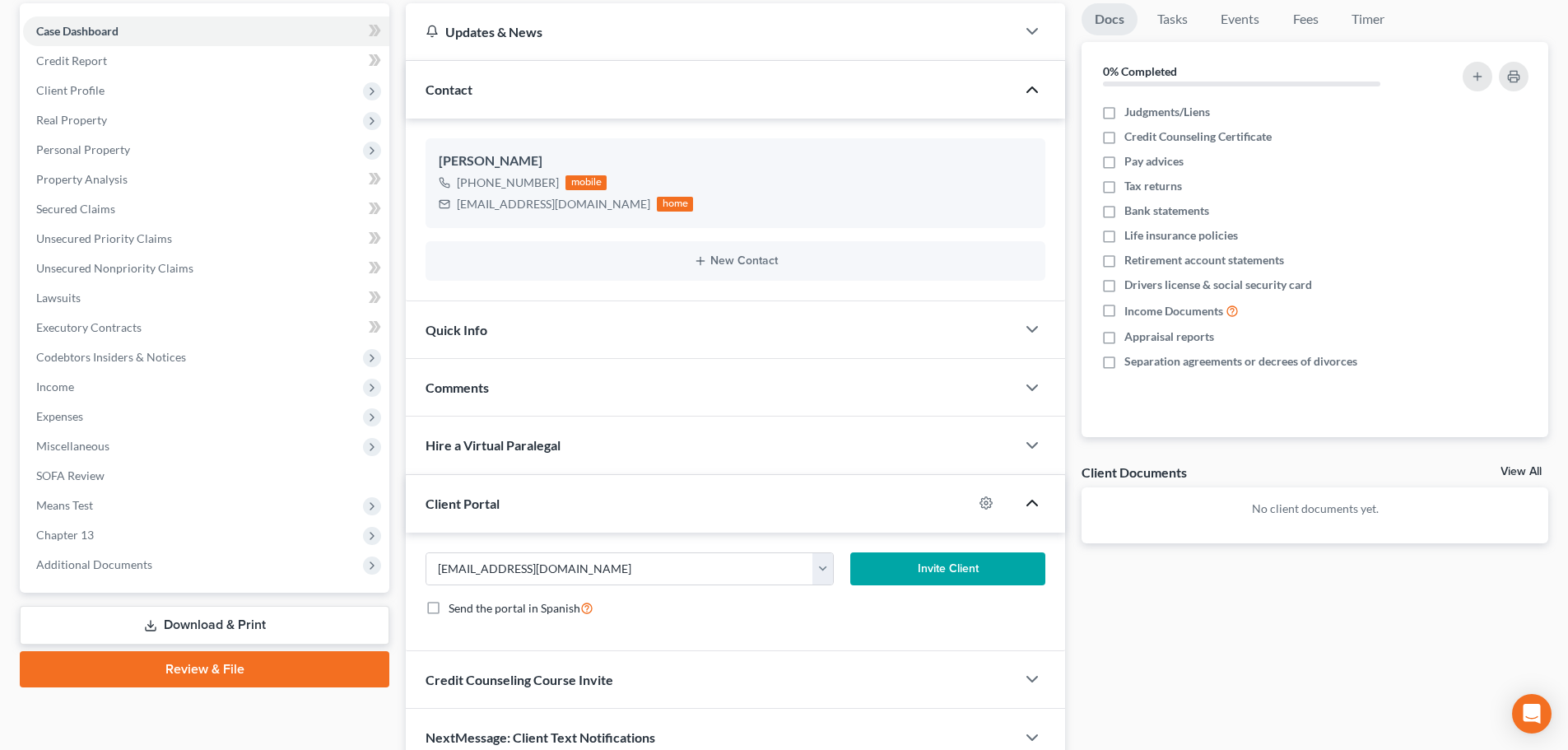
click at [979, 572] on button "Invite Client" at bounding box center [948, 569] width 196 height 33
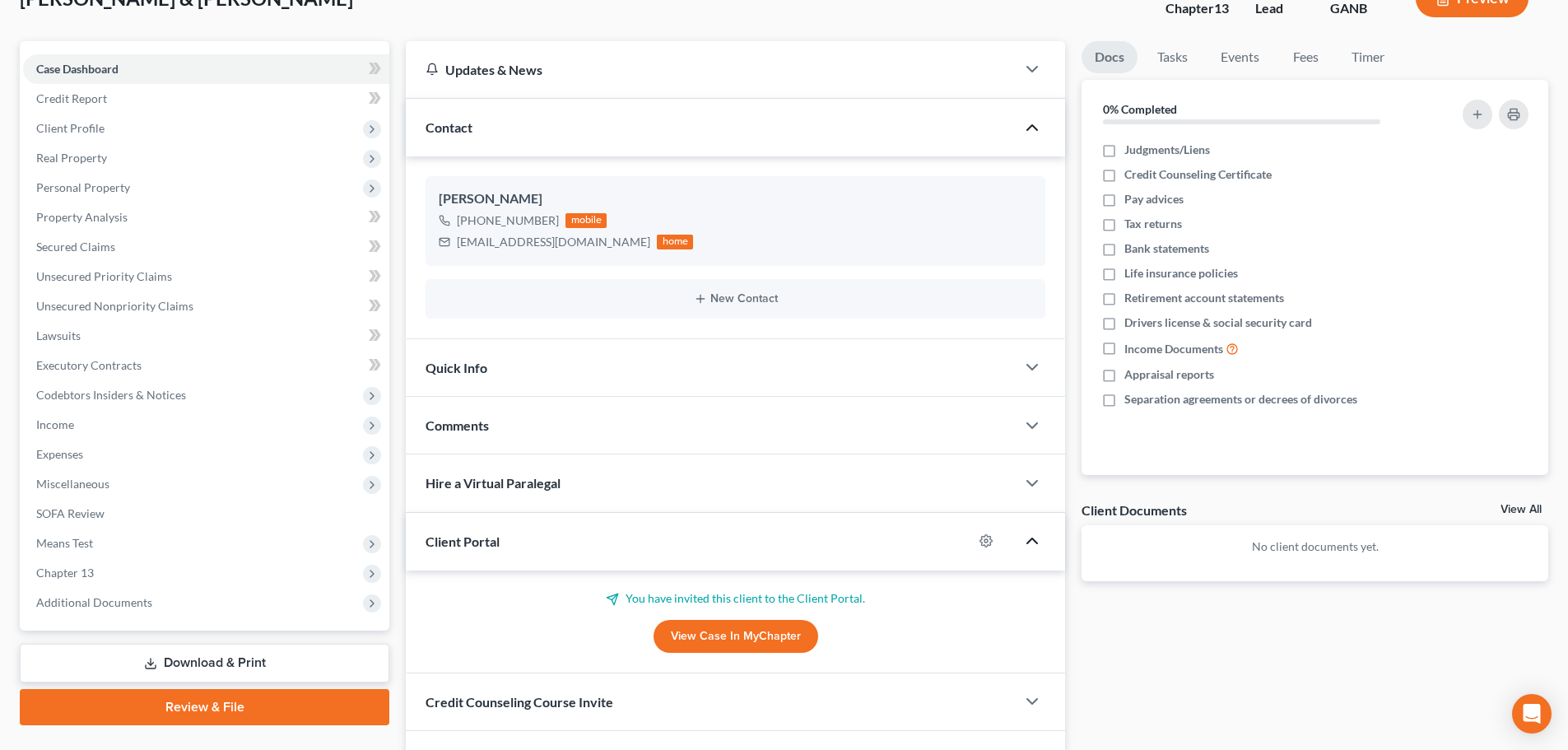
scroll to position [218, 0]
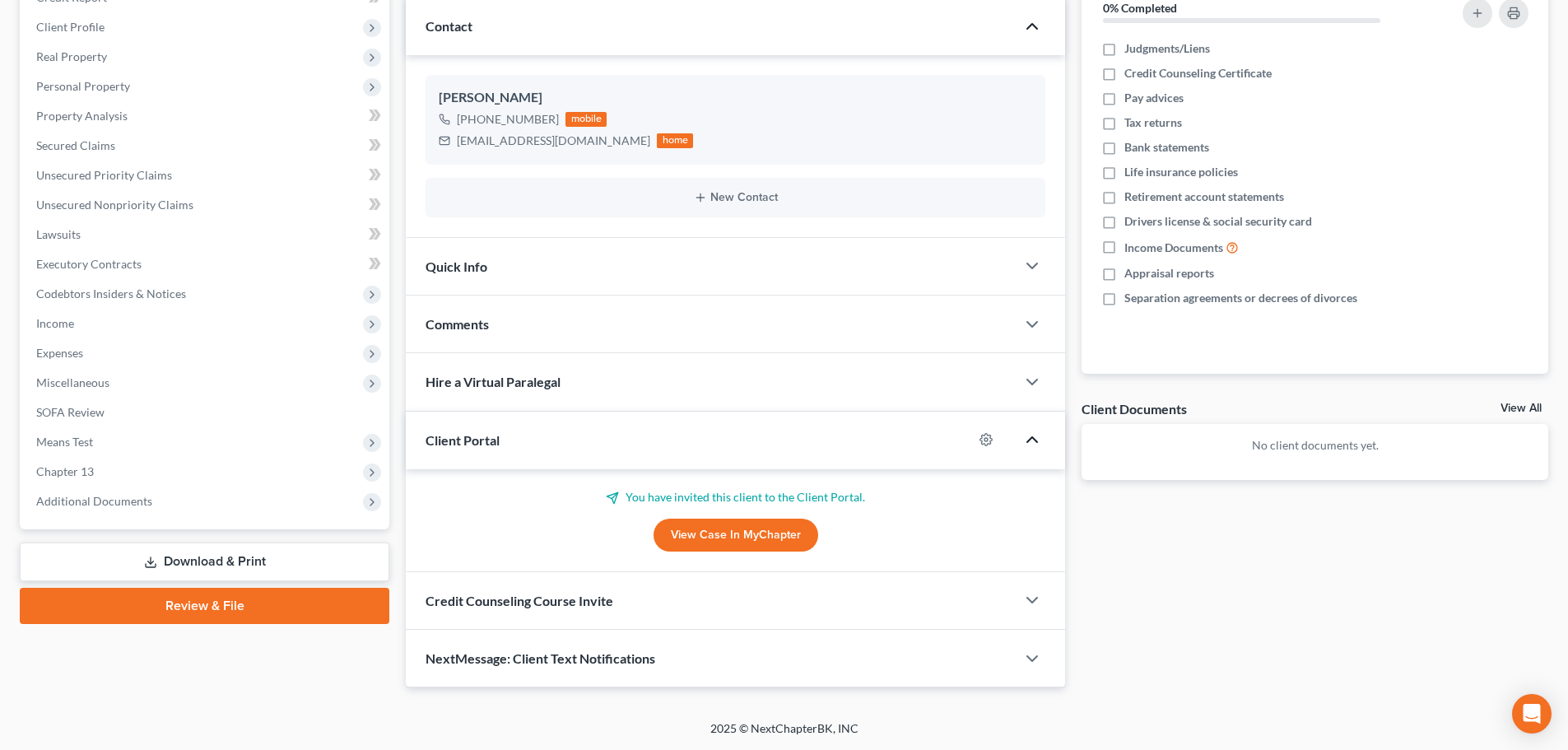
click at [999, 606] on div "Credit Counseling Course Invite" at bounding box center [710, 600] width 610 height 57
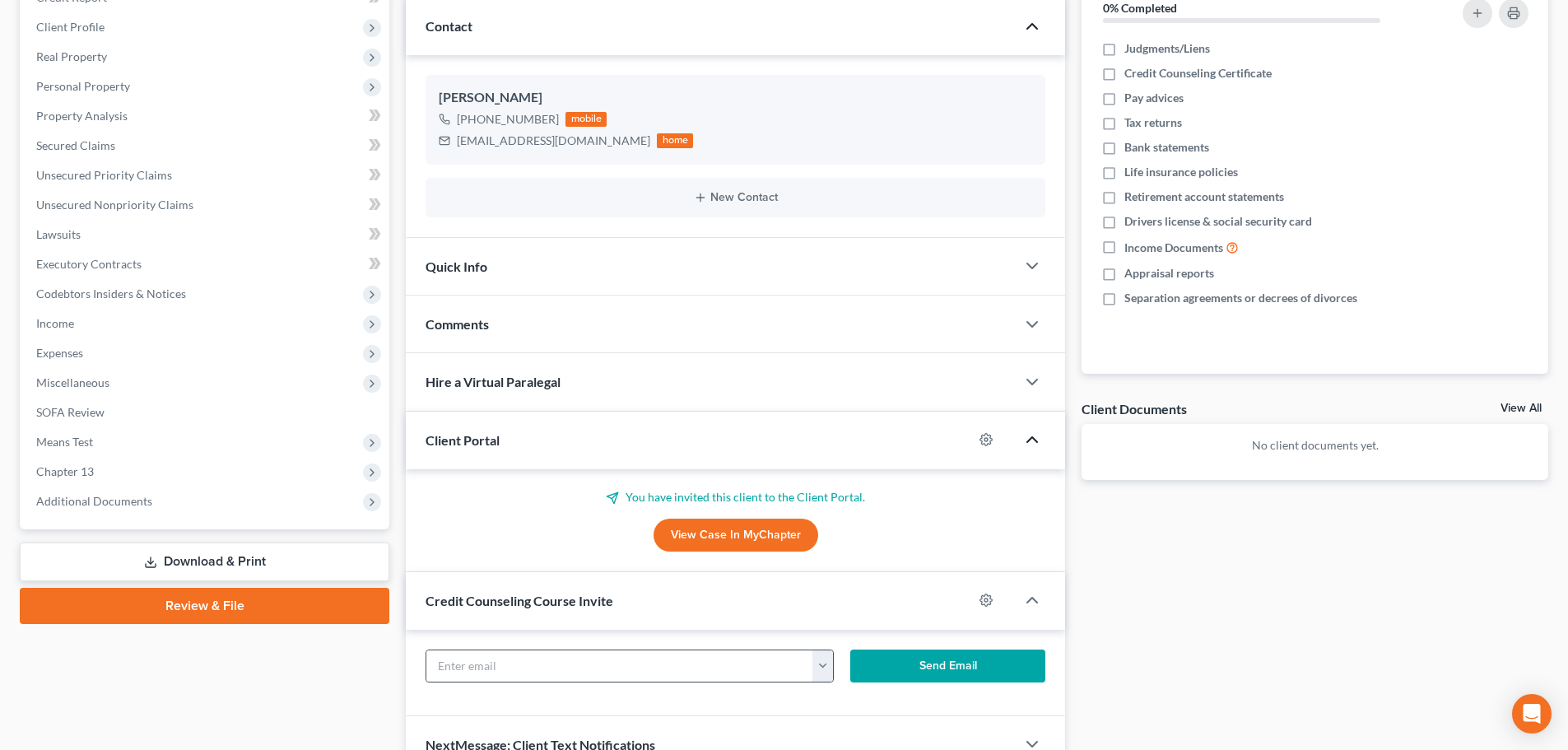
click at [823, 660] on button "button" at bounding box center [822, 666] width 21 height 32
click at [866, 698] on link "ajcgirl@comcast.net" at bounding box center [924, 702] width 225 height 28
type input "ajcgirl@comcast.net"
click at [997, 658] on button "Send Email" at bounding box center [948, 666] width 196 height 33
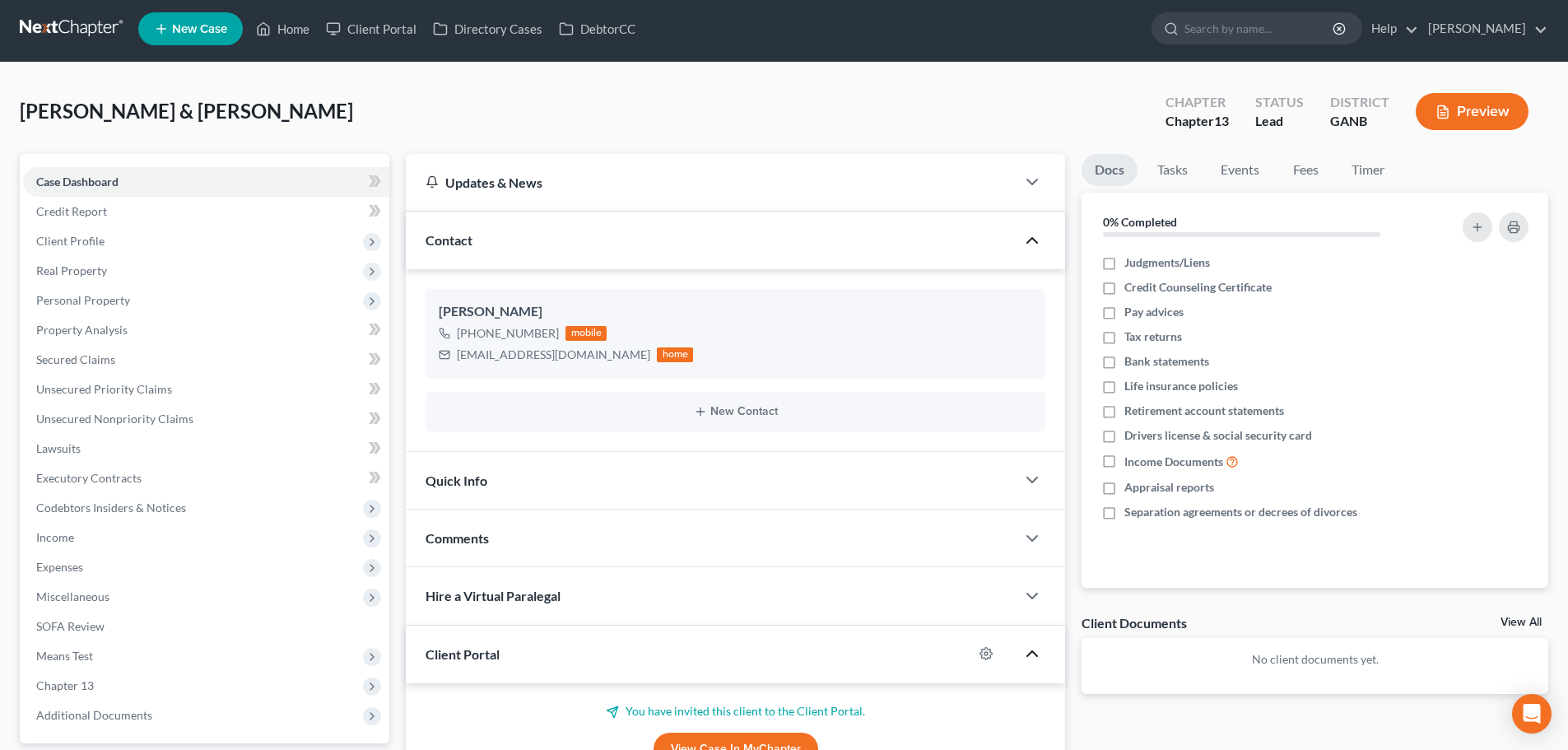
scroll to position [0, 0]
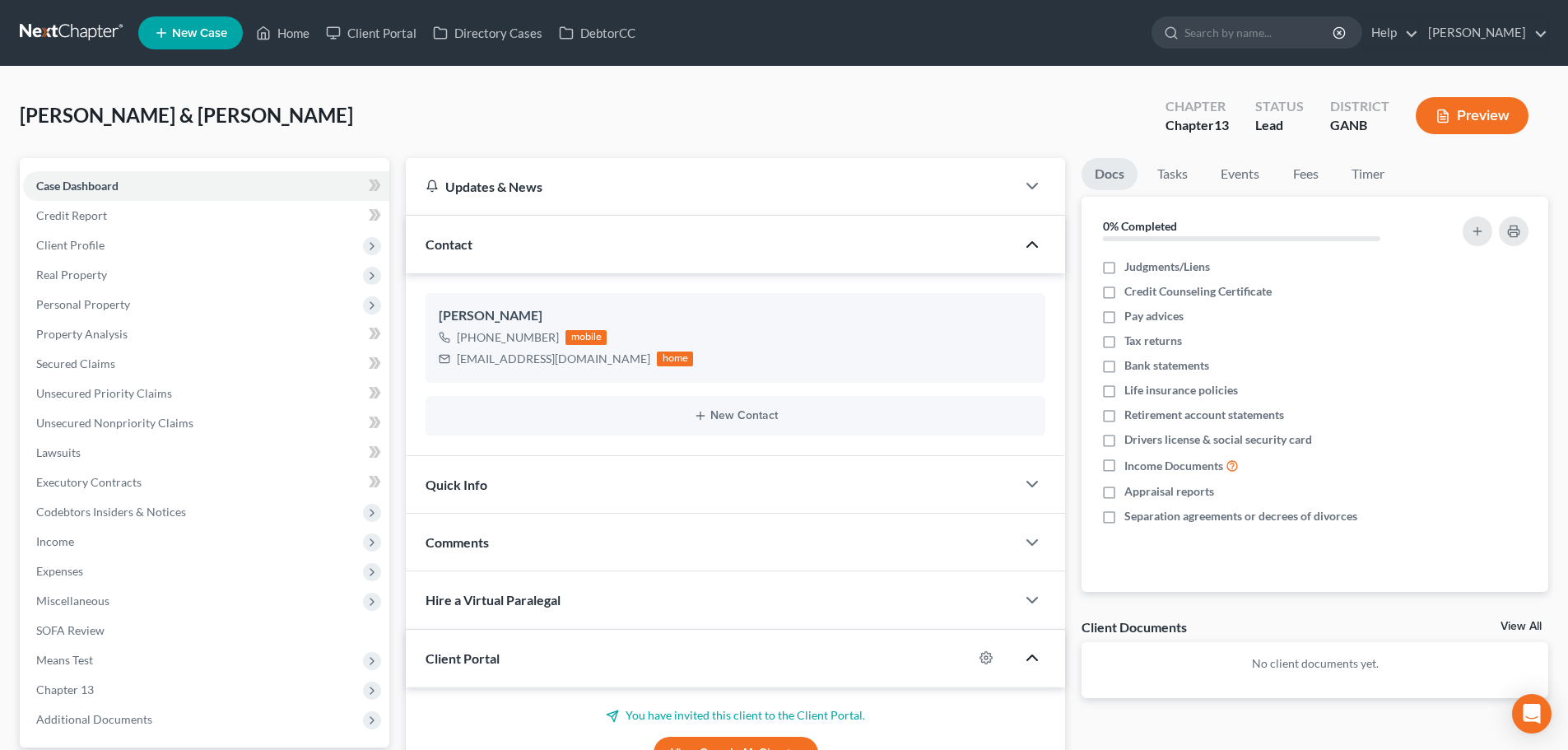
click at [80, 33] on link at bounding box center [73, 33] width 105 height 30
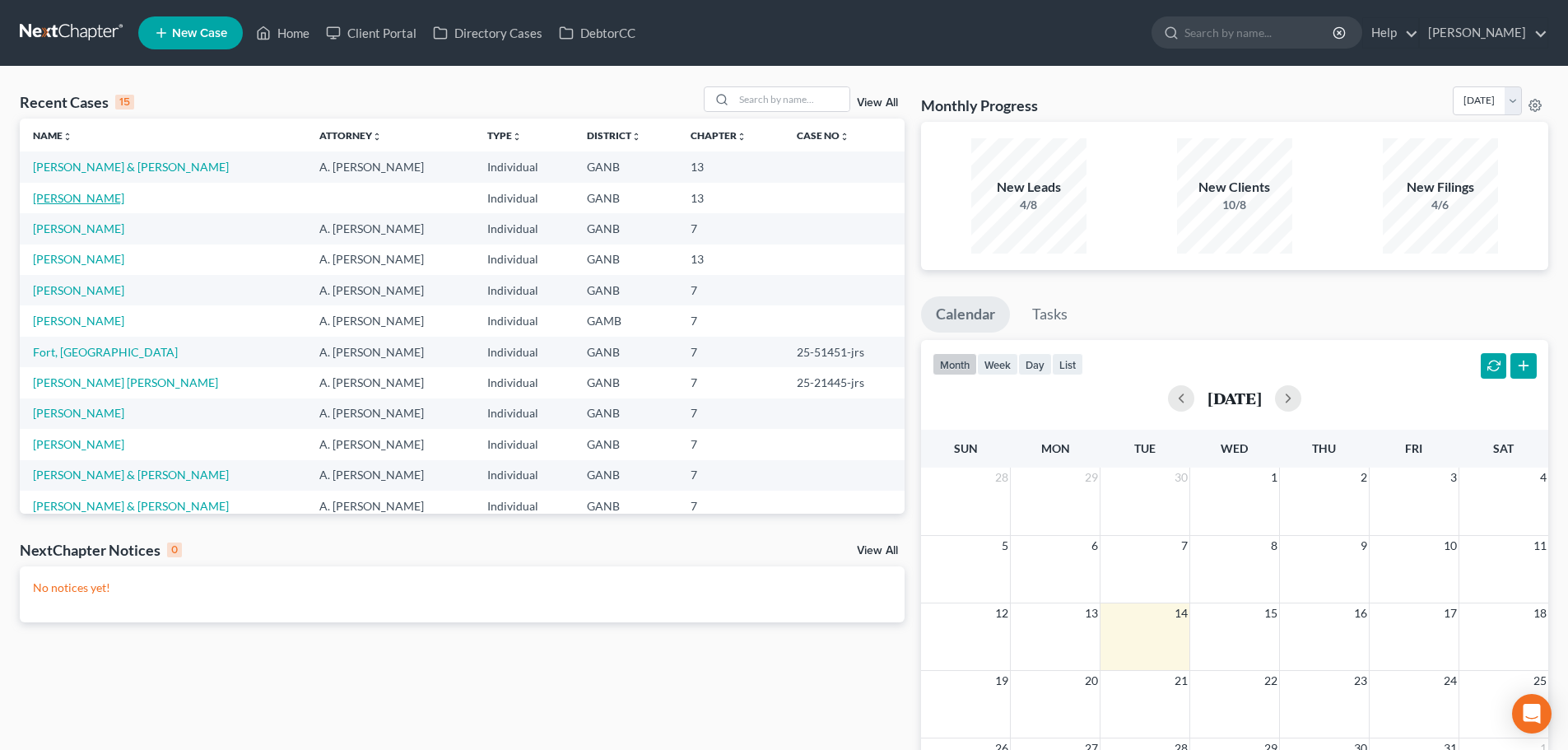
click at [81, 194] on link "[PERSON_NAME]" at bounding box center [79, 198] width 91 height 14
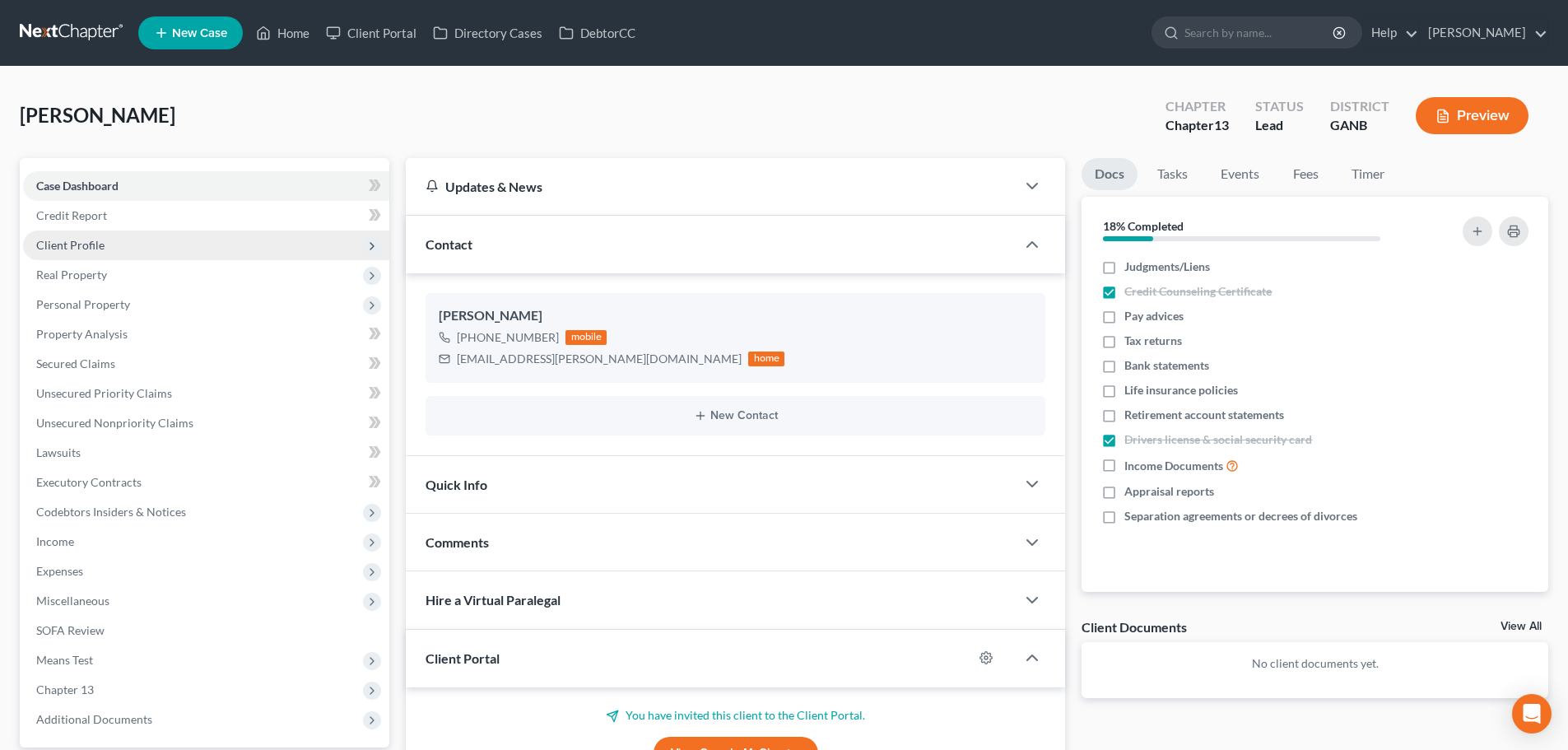
click at [84, 243] on span "Client Profile" at bounding box center [70, 245] width 68 height 14
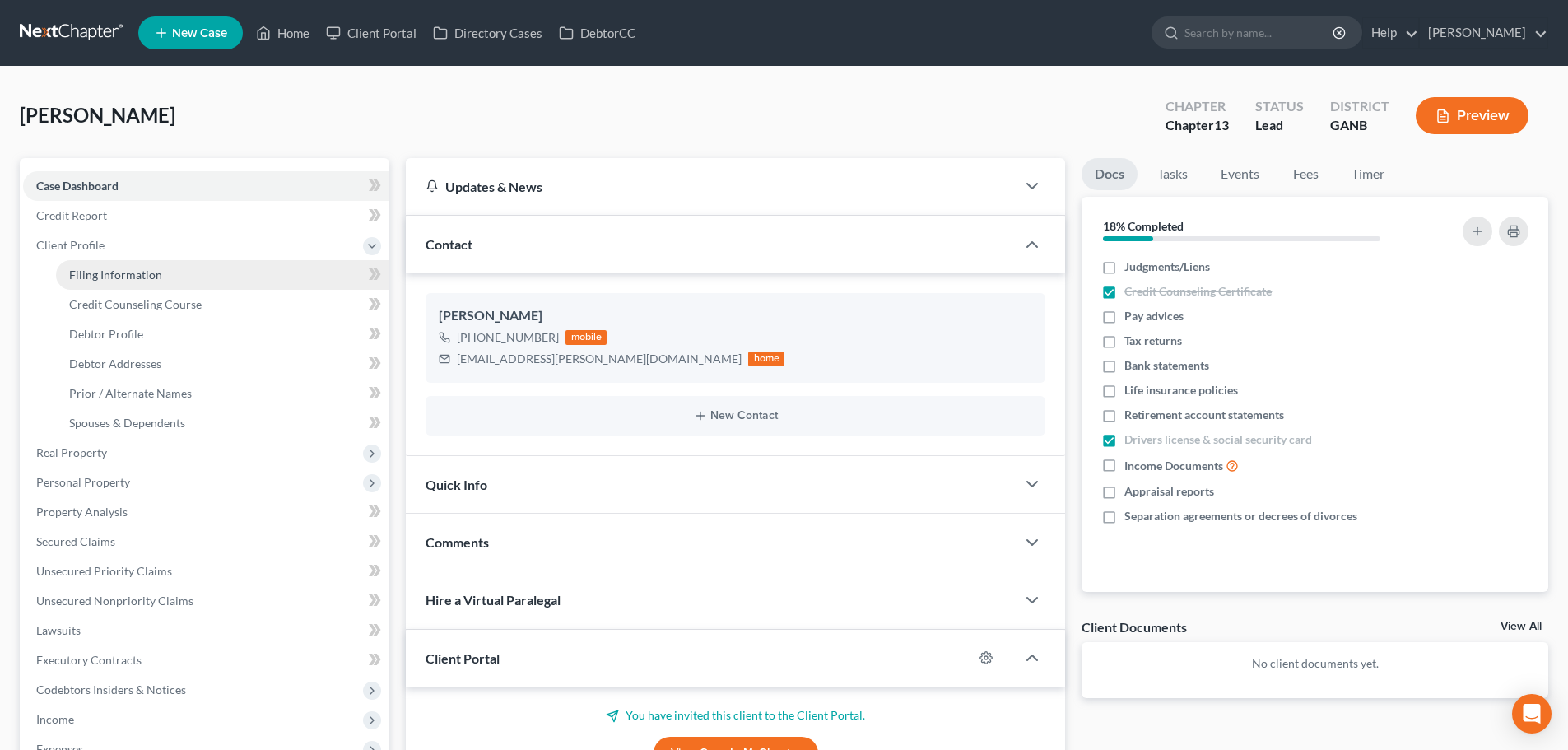
click at [103, 276] on span "Filing Information" at bounding box center [116, 275] width 93 height 14
select select "1"
select select "0"
select select "3"
select select "10"
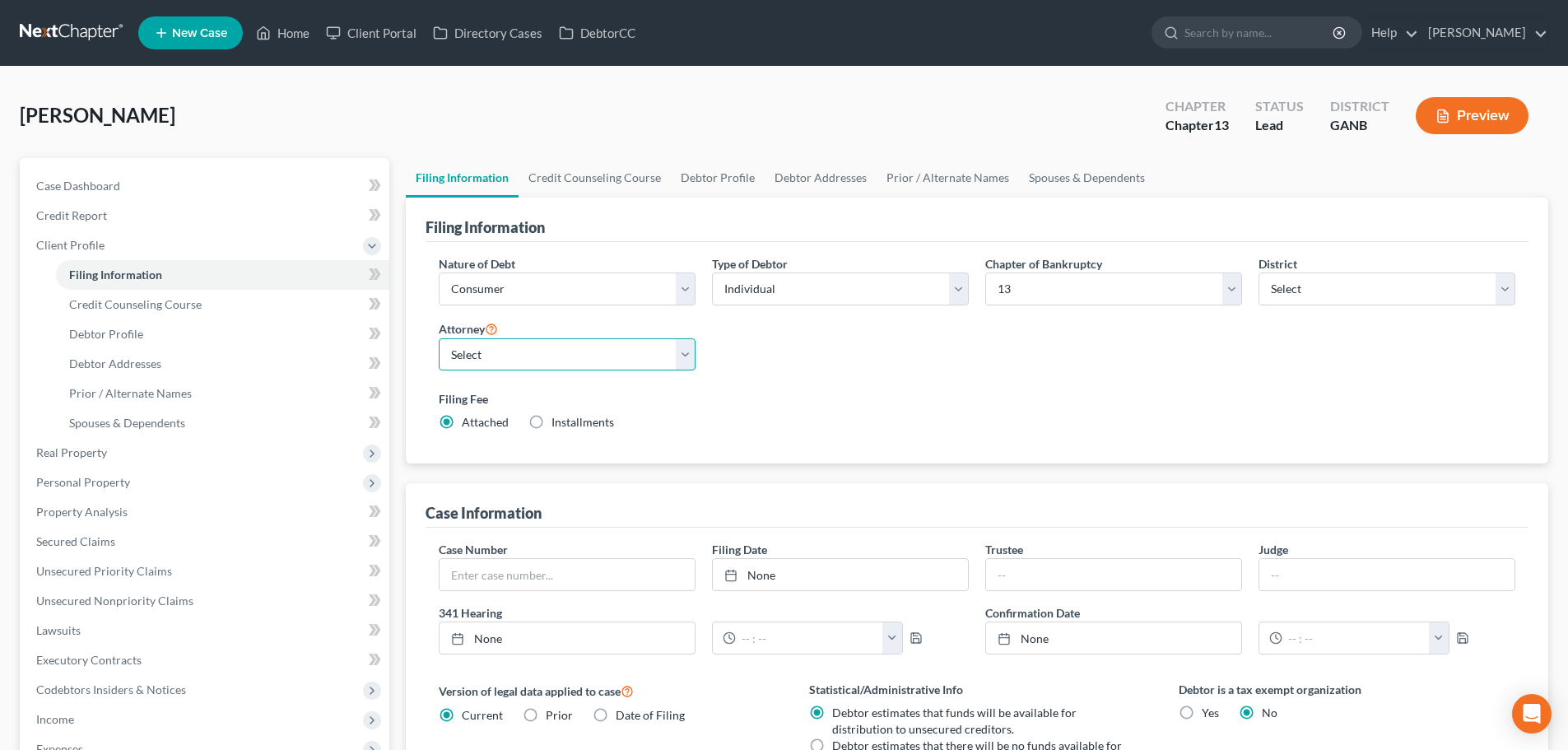
click at [565, 353] on select "Select [PERSON_NAME] - [PERSON_NAME] [PERSON_NAME] - GANB A. [PERSON_NAME] - GA…" at bounding box center [566, 355] width 256 height 33
select select "2"
click at [438, 339] on select "Select [PERSON_NAME] - [PERSON_NAME] [PERSON_NAME] - GANB A. [PERSON_NAME] - GA…" at bounding box center [566, 355] width 256 height 33
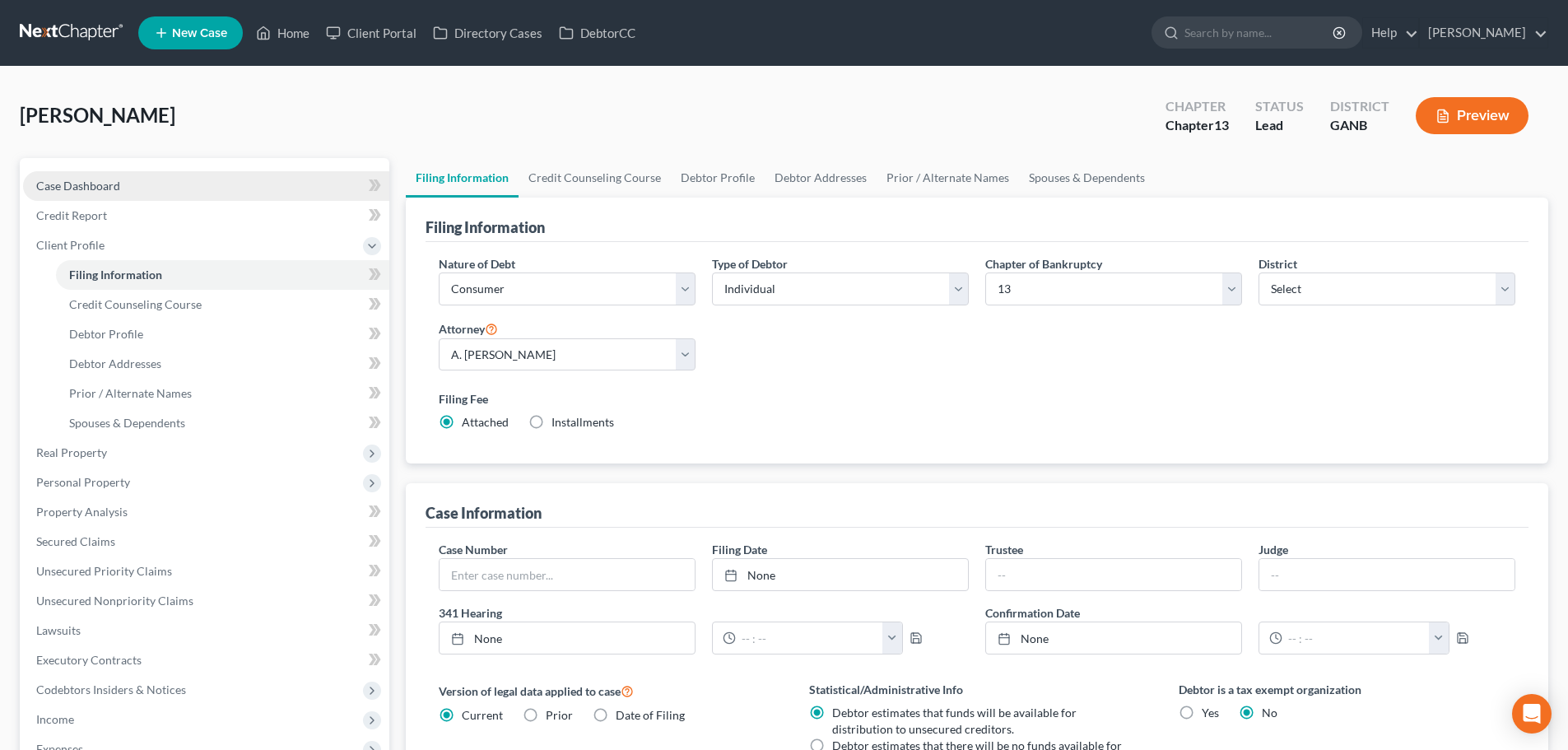
click at [77, 175] on link "Case Dashboard" at bounding box center [206, 186] width 367 height 30
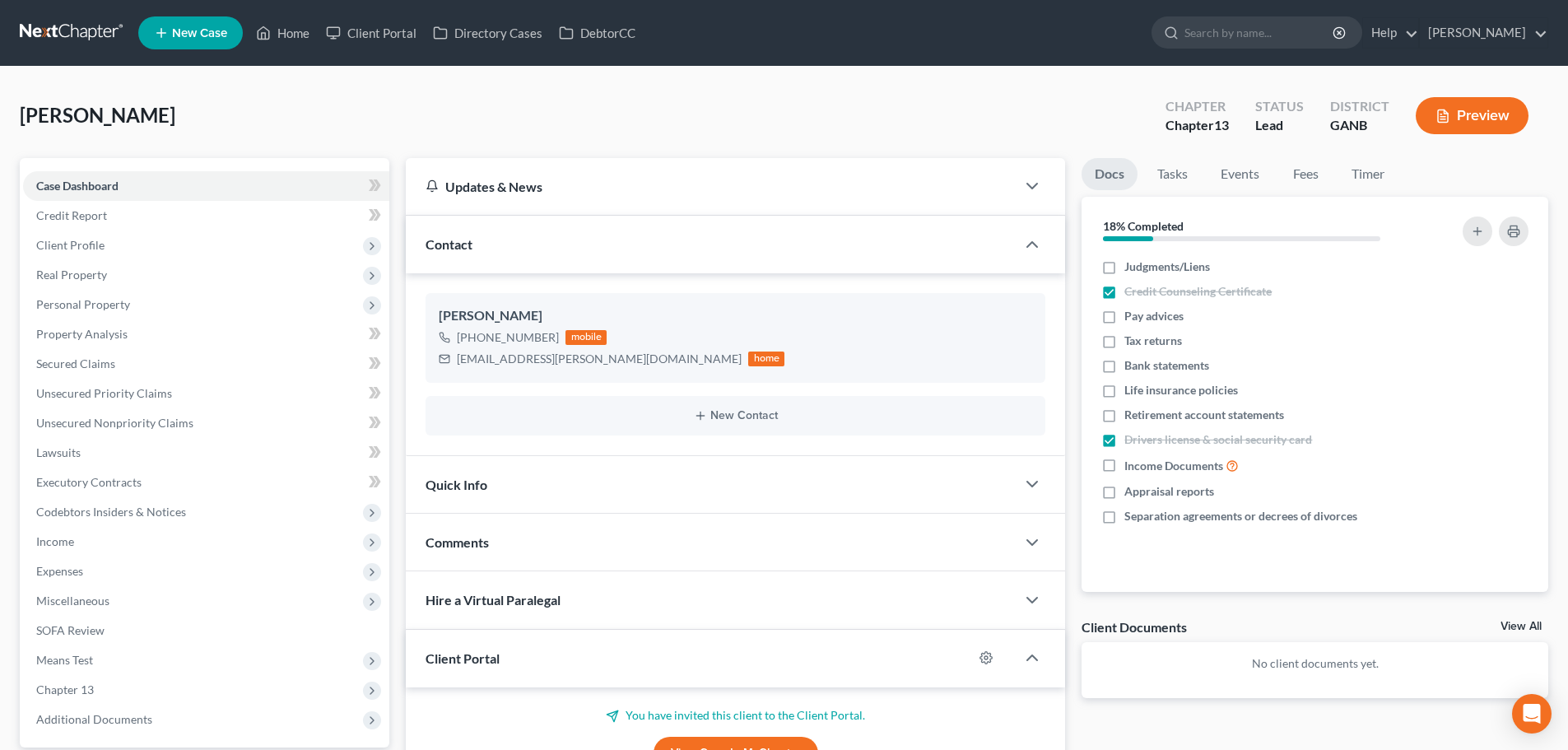
click at [52, 36] on link at bounding box center [73, 33] width 105 height 30
